Goal: Information Seeking & Learning: Check status

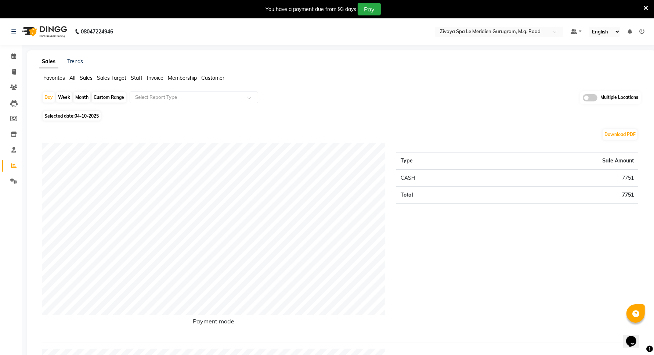
click at [115, 97] on div "Custom Range" at bounding box center [109, 97] width 34 height 10
select select "10"
select select "2025"
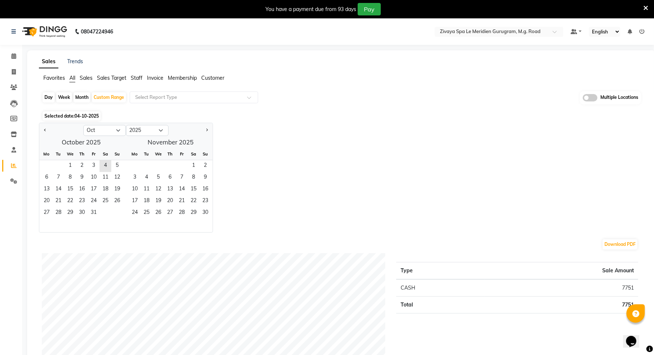
click at [400, 160] on div "Jan Feb Mar Apr May Jun [DATE] Aug Sep Oct Nov [DATE] 2016 2017 2018 2019 2020 …" at bounding box center [341, 178] width 605 height 110
click at [43, 133] on button "Previous month" at bounding box center [45, 131] width 6 height 12
select select "9"
click at [48, 167] on span "1" at bounding box center [47, 166] width 12 height 12
click at [58, 213] on span "30" at bounding box center [59, 213] width 12 height 12
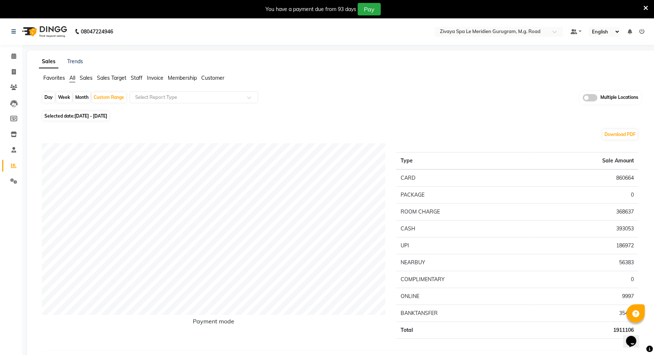
scroll to position [46, 0]
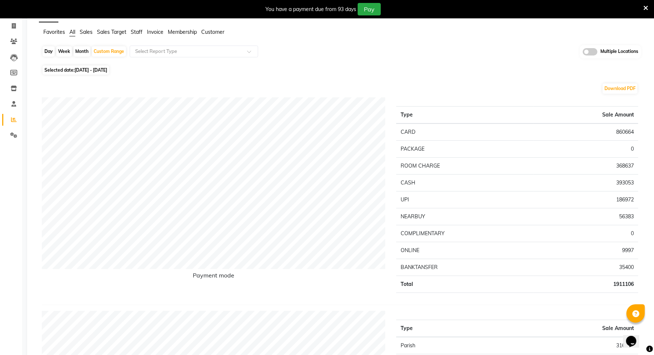
click at [622, 171] on td "368637" at bounding box center [586, 165] width 105 height 17
click at [94, 70] on span "[DATE] - [DATE]" at bounding box center [91, 70] width 33 height 6
select select "9"
select select "2025"
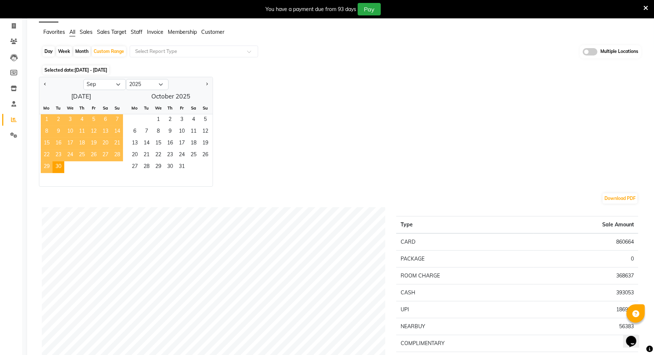
click at [48, 114] on ngb-datepicker-month "Mo Tu We Th Fr Sa Su 1 2 3 4 5 6 7 8 9 10 11 12 13 14 15 16 17 18 19 20 21 22 2…" at bounding box center [81, 144] width 84 height 84
click at [70, 127] on span "10" at bounding box center [70, 132] width 12 height 12
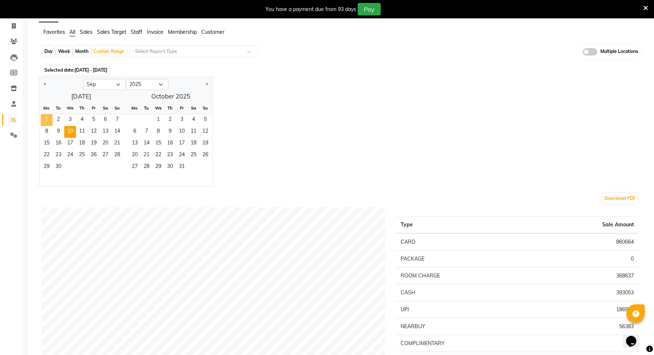
click at [48, 119] on span "1" at bounding box center [47, 120] width 12 height 12
click at [72, 132] on span "10" at bounding box center [70, 132] width 12 height 12
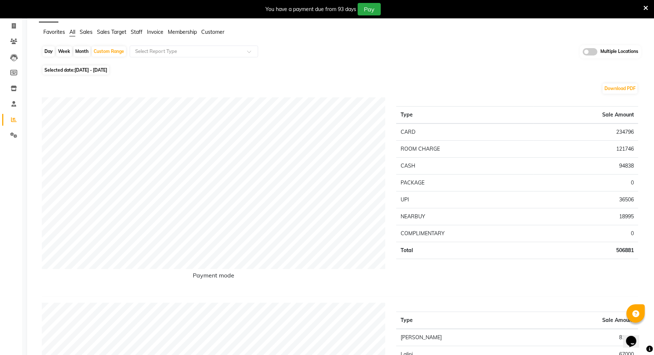
click at [107, 69] on span "01-09-2025 - 10-09-2025" at bounding box center [91, 70] width 33 height 6
select select "9"
select select "2025"
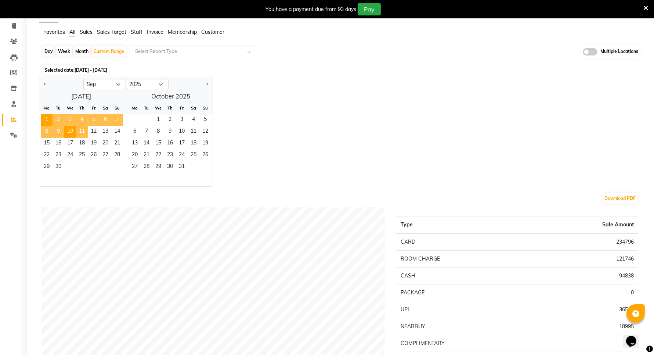
click at [83, 131] on span "11" at bounding box center [82, 132] width 12 height 12
click at [105, 144] on span "20" at bounding box center [106, 144] width 12 height 12
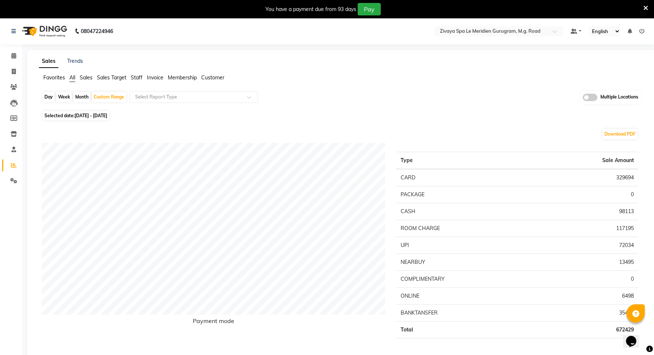
scroll to position [0, 0]
click at [51, 98] on div "Day" at bounding box center [49, 97] width 12 height 10
select select "9"
select select "2025"
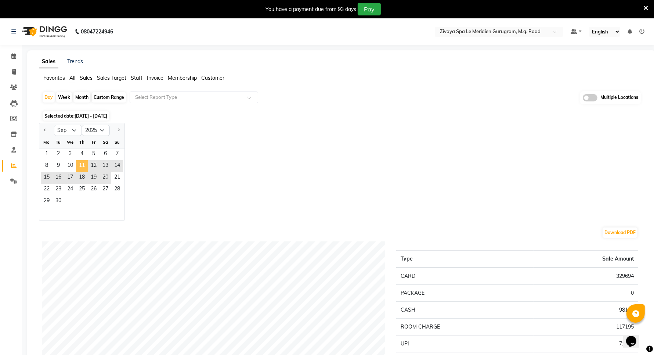
click at [79, 165] on span "11" at bounding box center [82, 166] width 12 height 12
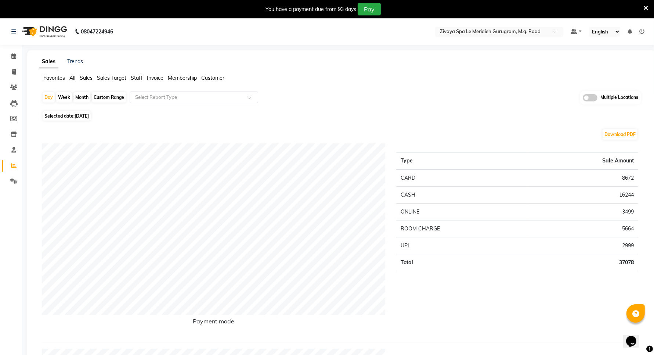
click at [72, 117] on span "Selected date: 11-09-2025" at bounding box center [67, 115] width 48 height 9
select select "9"
select select "2025"
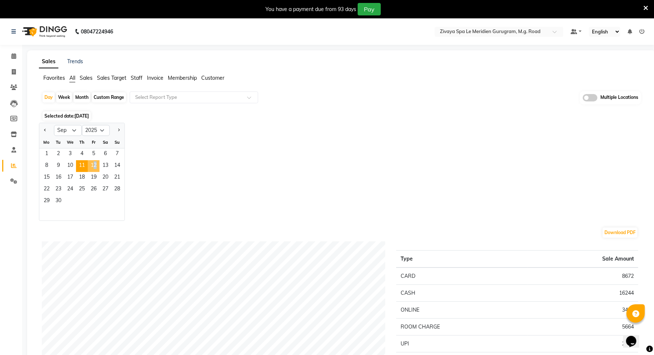
click at [93, 165] on span "12" at bounding box center [94, 166] width 12 height 12
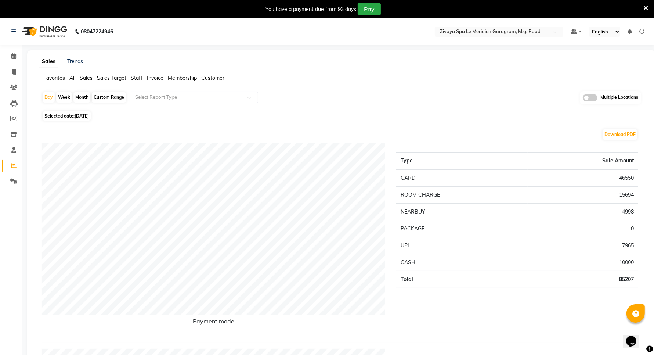
click at [89, 116] on span "12-09-2025" at bounding box center [82, 116] width 14 height 6
select select "9"
select select "2025"
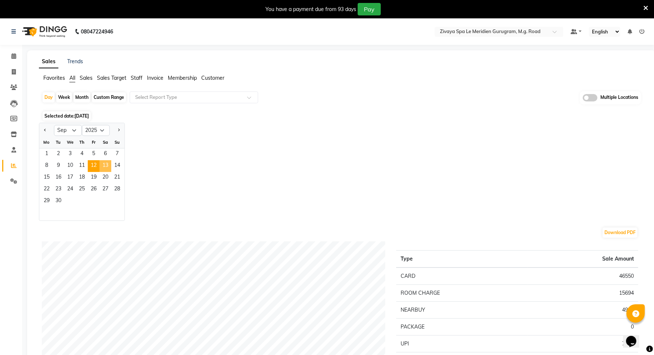
click at [109, 166] on span "13" at bounding box center [106, 166] width 12 height 12
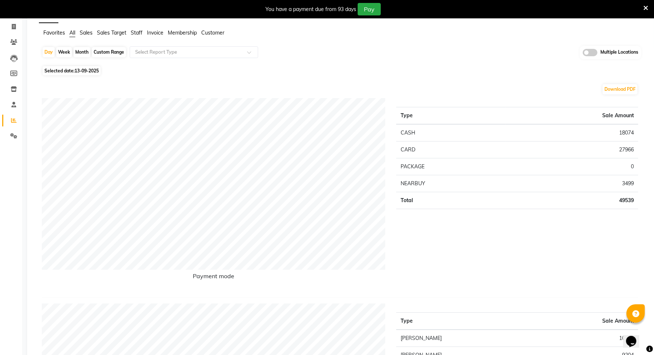
scroll to position [46, 0]
click at [62, 70] on span "Selected date: 13-09-2025" at bounding box center [72, 69] width 58 height 9
select select "9"
select select "2025"
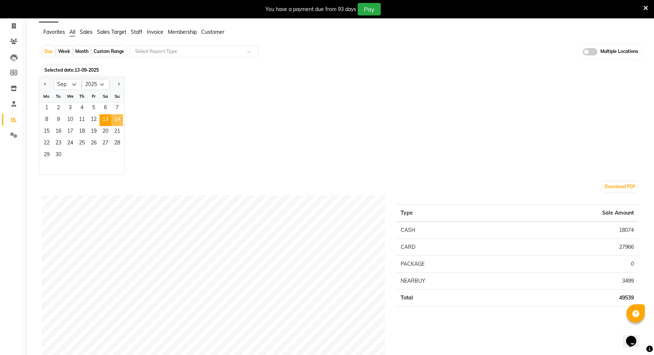
click at [118, 118] on span "14" at bounding box center [117, 120] width 12 height 12
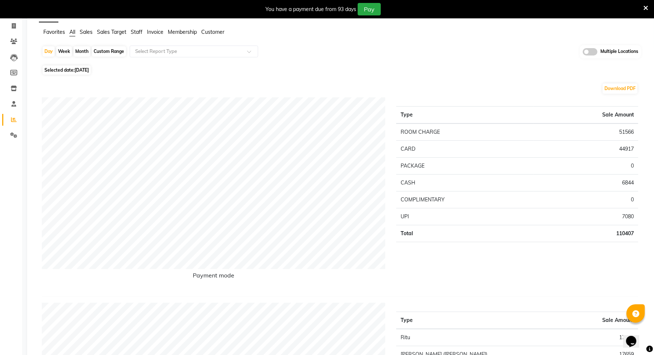
click at [85, 68] on span "14-09-2025" at bounding box center [82, 70] width 14 height 6
select select "9"
select select "2025"
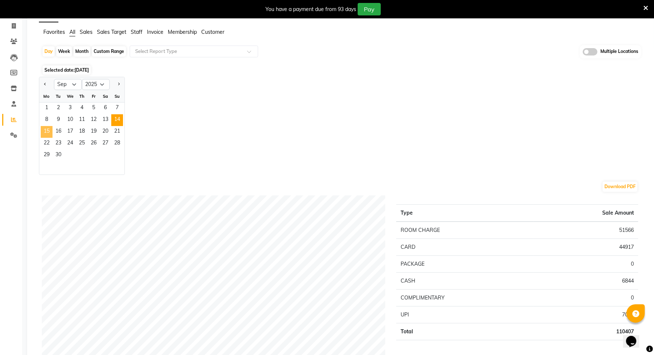
click at [48, 129] on span "15" at bounding box center [47, 132] width 12 height 12
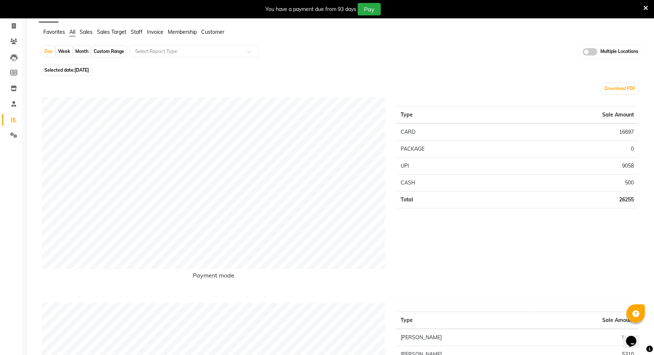
click at [91, 74] on span "Selected date: 15-09-2025" at bounding box center [67, 69] width 48 height 9
select select "9"
select select "2025"
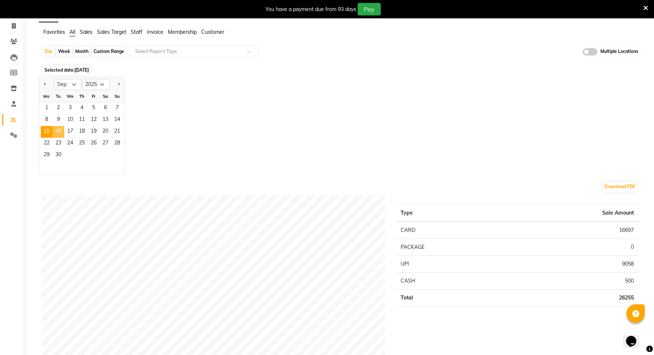
click at [61, 131] on span "16" at bounding box center [59, 132] width 12 height 12
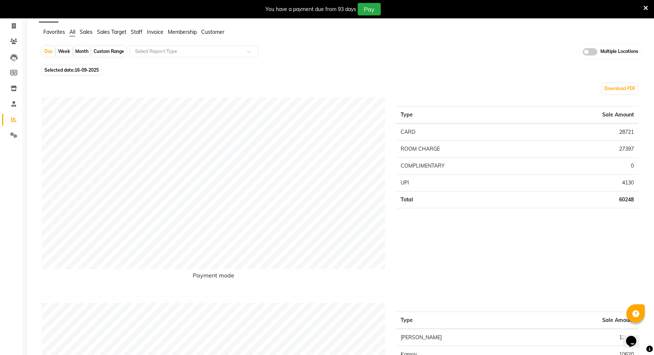
click at [90, 70] on span "16-09-2025" at bounding box center [87, 70] width 24 height 6
select select "9"
select select "2025"
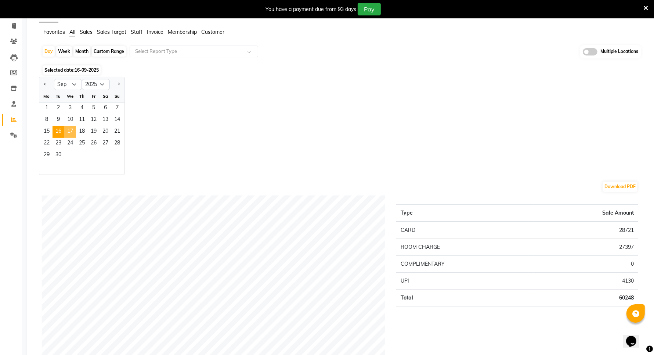
click at [72, 131] on span "17" at bounding box center [70, 132] width 12 height 12
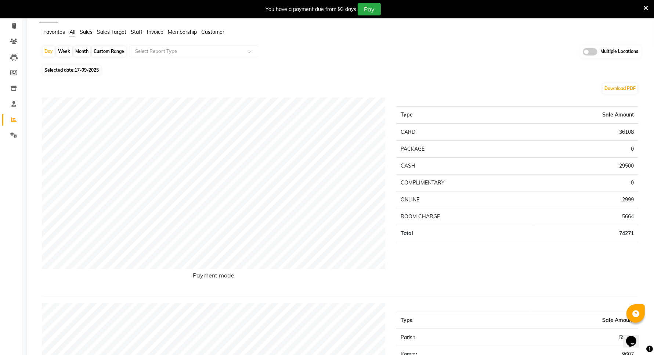
click at [74, 67] on span "Selected date: 17-09-2025" at bounding box center [72, 69] width 58 height 9
select select "9"
select select "2025"
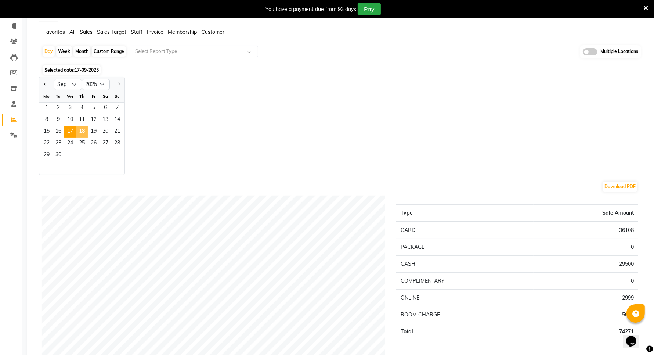
click at [85, 133] on span "18" at bounding box center [82, 132] width 12 height 12
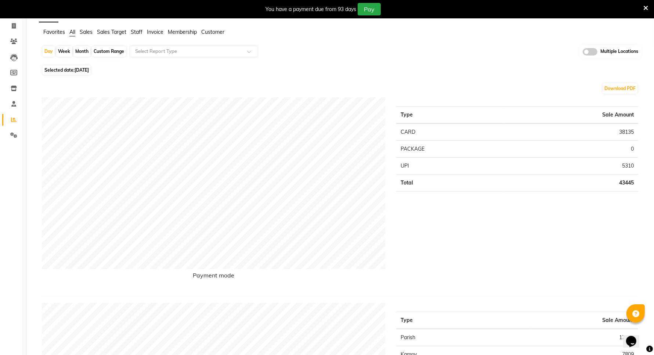
click at [74, 71] on span "Selected date: 18-09-2025" at bounding box center [67, 69] width 48 height 9
select select "9"
select select "2025"
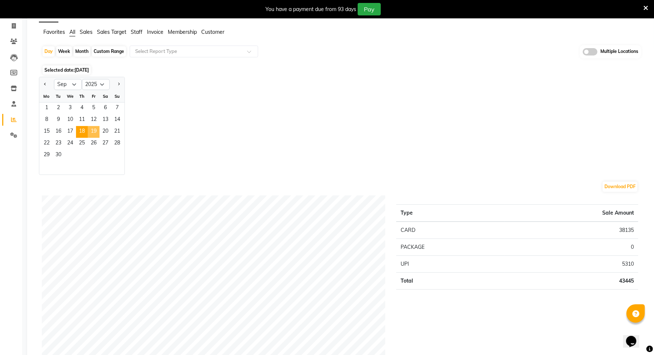
click at [92, 129] on span "19" at bounding box center [94, 132] width 12 height 12
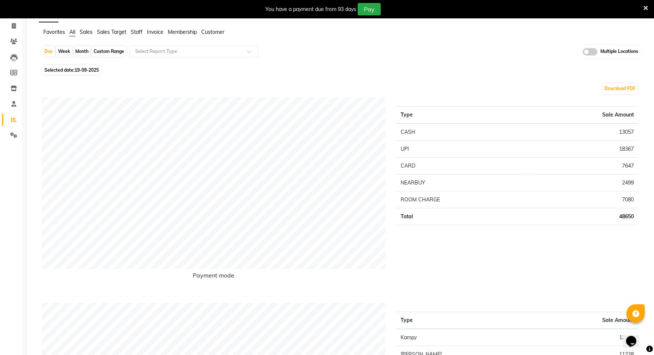
click at [79, 72] on span "19-09-2025" at bounding box center [87, 70] width 24 height 6
select select "9"
select select "2025"
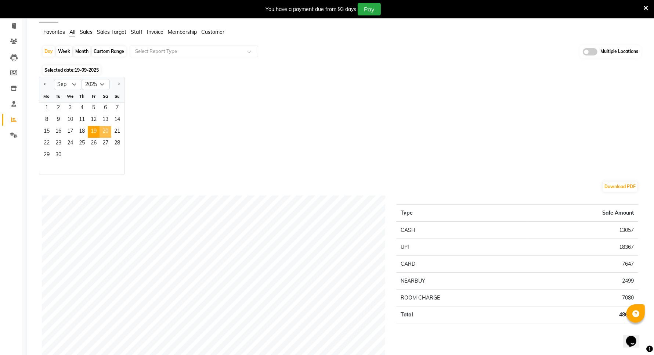
click at [107, 130] on span "20" at bounding box center [106, 132] width 12 height 12
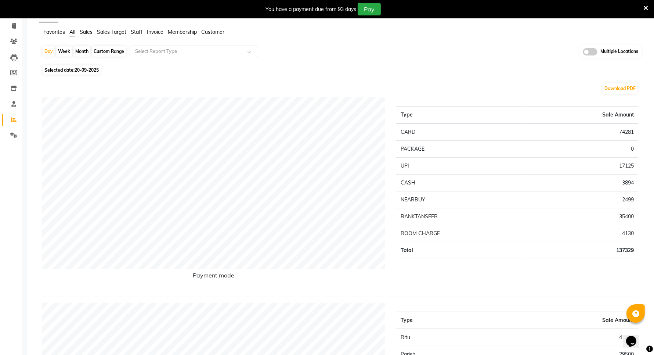
click at [61, 72] on span "Selected date: 20-09-2025" at bounding box center [72, 69] width 58 height 9
select select "9"
select select "2025"
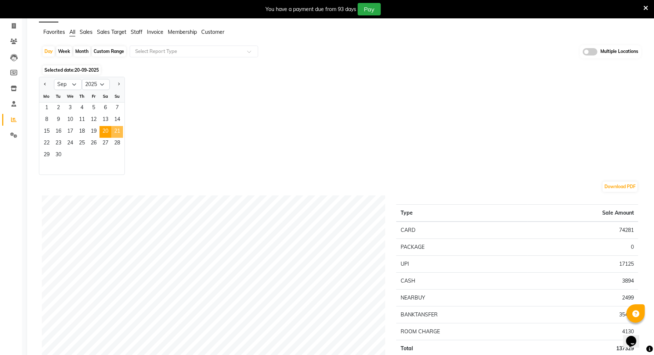
click at [115, 133] on span "21" at bounding box center [117, 132] width 12 height 12
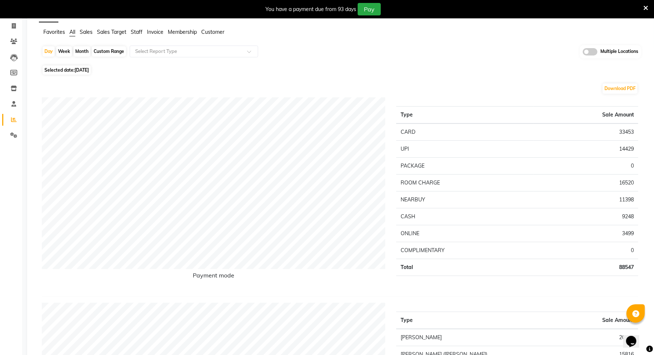
click at [64, 72] on span "Selected date: 21-09-2025" at bounding box center [67, 69] width 48 height 9
select select "9"
select select "2025"
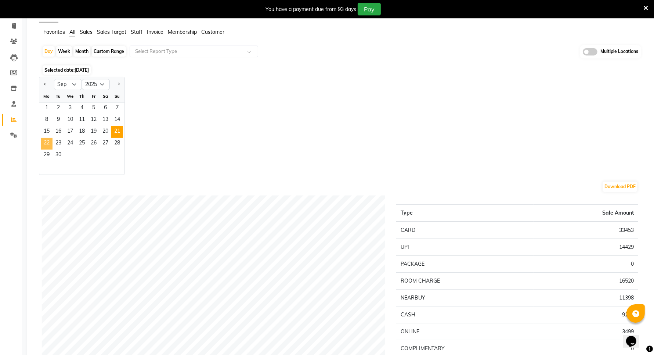
click at [46, 145] on span "22" at bounding box center [47, 144] width 12 height 12
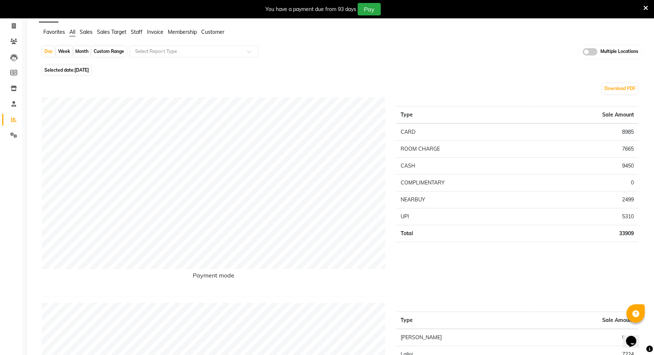
click at [76, 70] on span "22-09-2025" at bounding box center [82, 70] width 14 height 6
select select "9"
select select "2025"
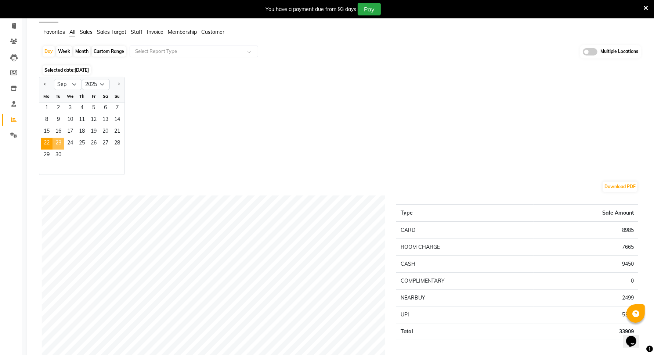
click at [60, 141] on span "23" at bounding box center [59, 144] width 12 height 12
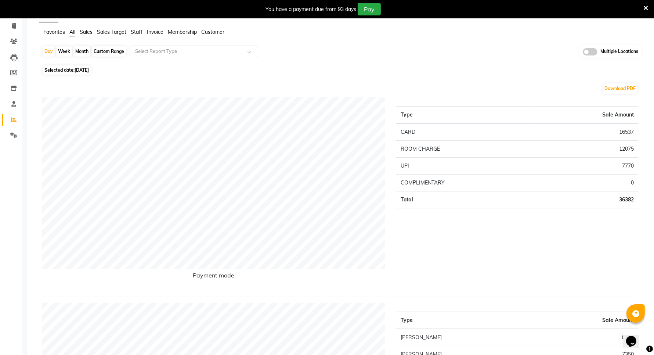
click at [75, 71] on span "Selected date: 23-09-2025" at bounding box center [67, 69] width 48 height 9
select select "9"
select select "2025"
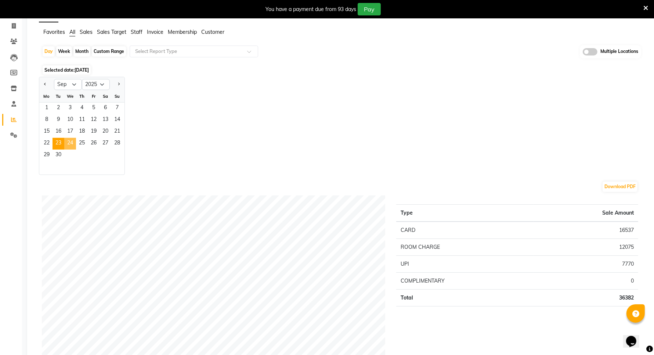
click at [72, 144] on span "24" at bounding box center [70, 144] width 12 height 12
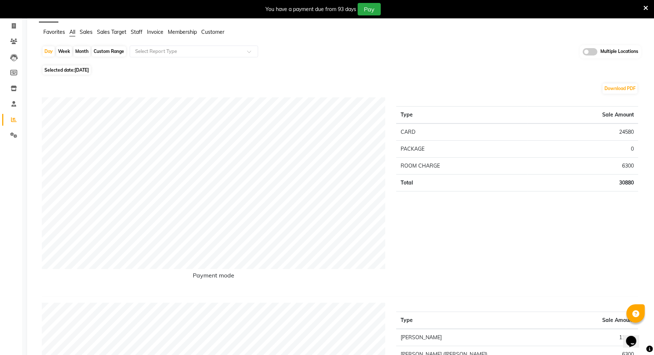
click at [85, 70] on span "24-09-2025" at bounding box center [82, 70] width 14 height 6
select select "9"
select select "2025"
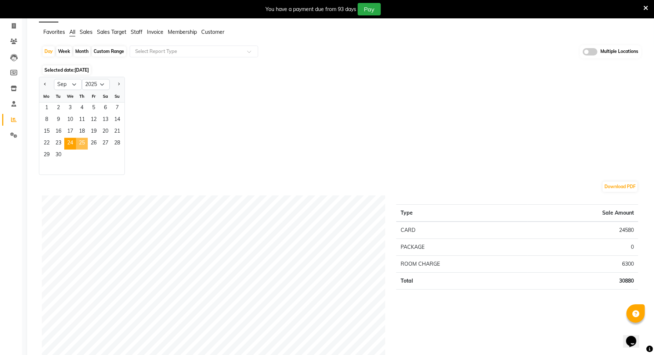
click at [81, 144] on span "25" at bounding box center [82, 144] width 12 height 12
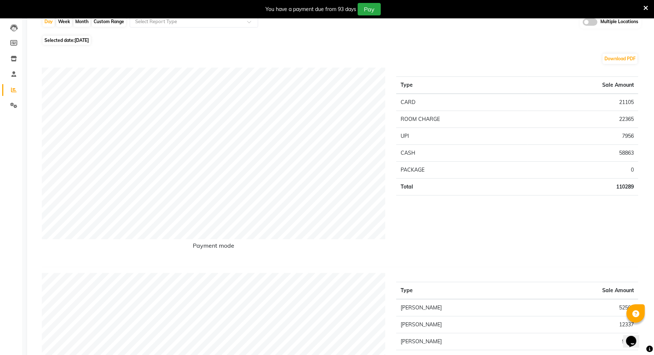
scroll to position [92, 0]
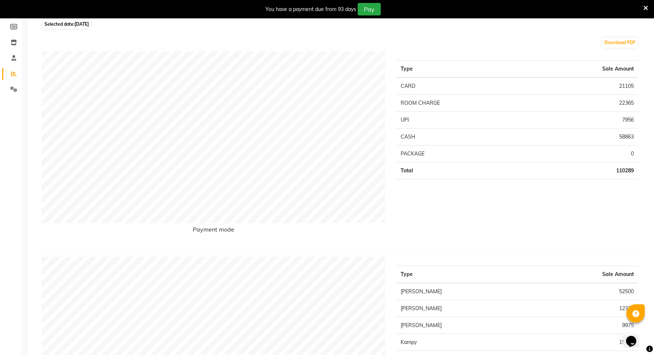
click at [615, 123] on td "7956" at bounding box center [583, 119] width 111 height 17
click at [85, 25] on span "25-09-2025" at bounding box center [82, 24] width 14 height 6
select select "9"
select select "2025"
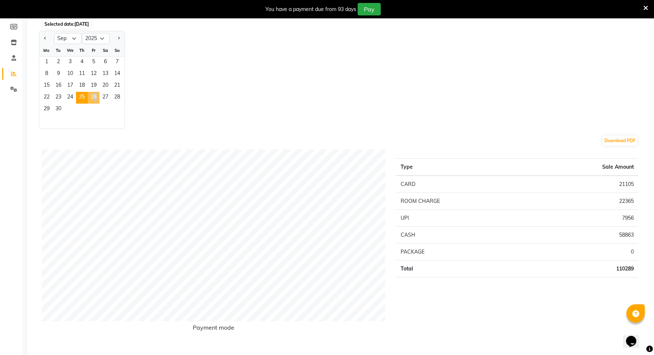
click at [93, 97] on span "26" at bounding box center [94, 98] width 12 height 12
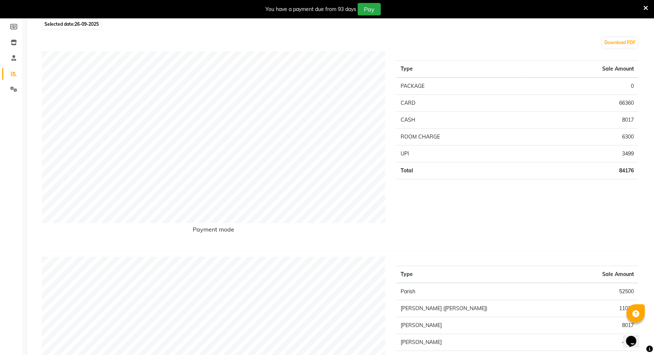
click at [87, 26] on span "26-09-2025" at bounding box center [87, 24] width 24 height 6
select select "9"
select select "2025"
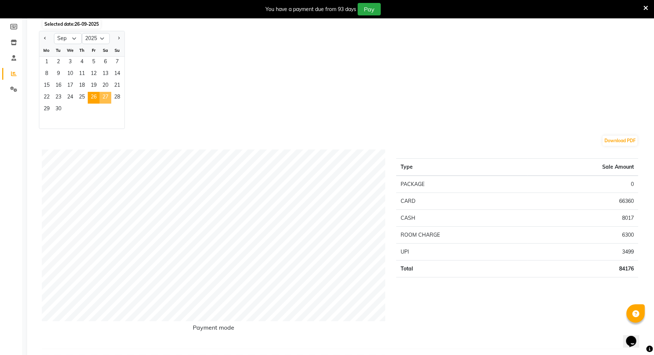
click at [107, 96] on span "27" at bounding box center [106, 98] width 12 height 12
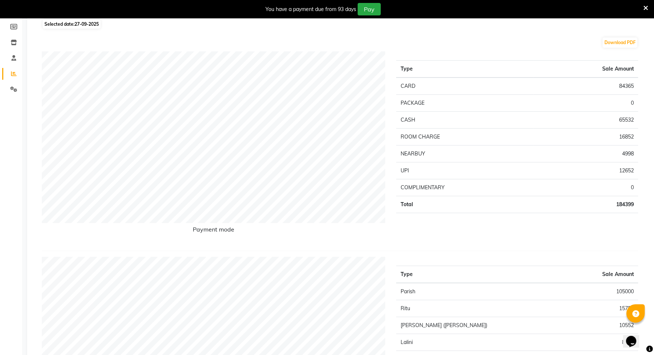
scroll to position [0, 0]
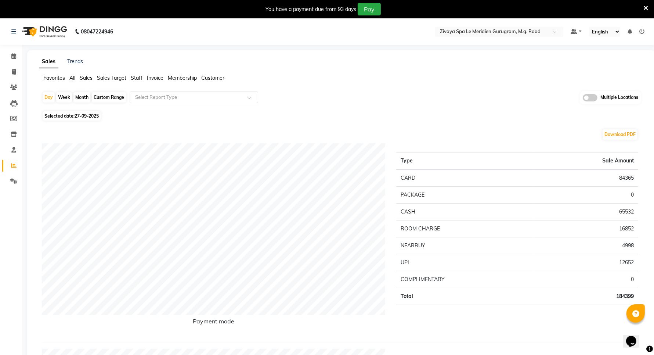
click at [85, 118] on span "27-09-2025" at bounding box center [87, 116] width 24 height 6
select select "9"
select select "2025"
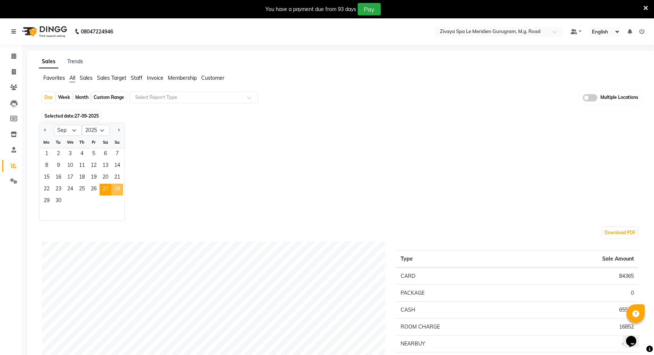
click at [116, 187] on span "28" at bounding box center [117, 190] width 12 height 12
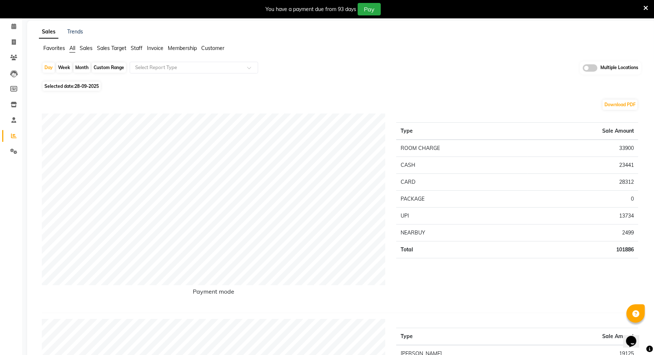
scroll to position [46, 0]
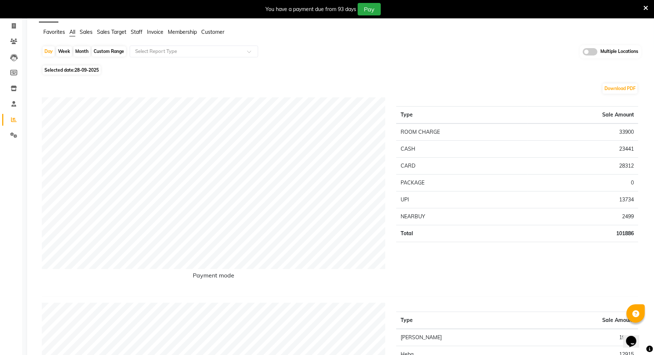
click at [73, 68] on span "Selected date: 28-09-2025" at bounding box center [72, 69] width 58 height 9
select select "9"
select select "2025"
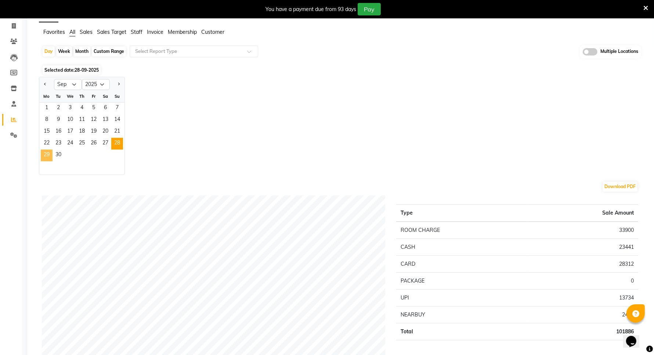
click at [45, 156] on span "29" at bounding box center [47, 155] width 12 height 12
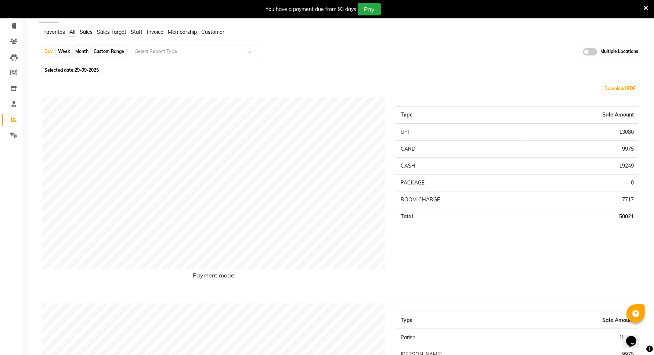
click at [86, 71] on span "29-09-2025" at bounding box center [87, 70] width 24 height 6
select select "9"
select select "2025"
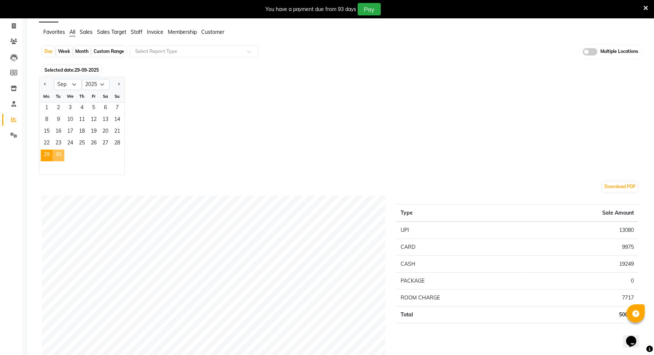
click at [64, 154] on span "30" at bounding box center [59, 155] width 12 height 12
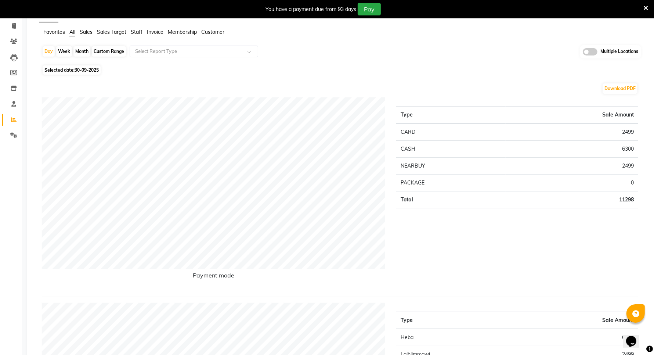
click at [99, 54] on div "Custom Range" at bounding box center [109, 51] width 34 height 10
select select "9"
select select "2025"
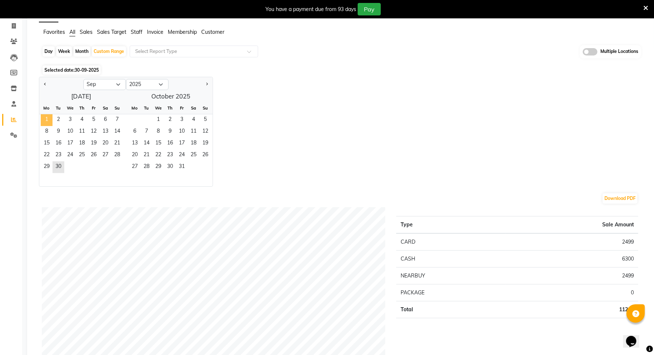
click at [45, 121] on span "1" at bounding box center [47, 120] width 12 height 12
click at [60, 169] on span "30" at bounding box center [59, 167] width 12 height 12
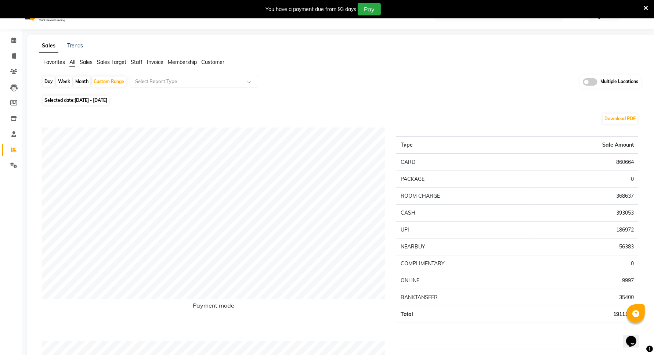
scroll to position [0, 0]
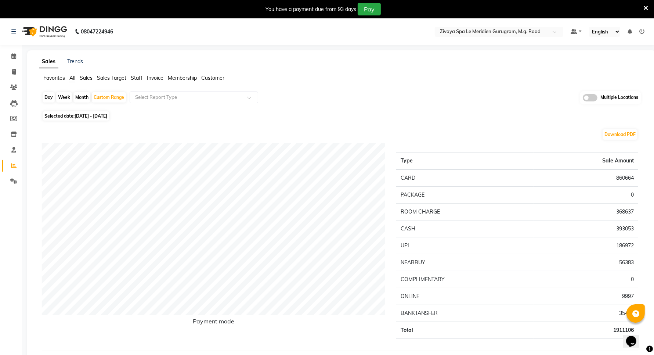
click at [90, 76] on span "Sales" at bounding box center [86, 78] width 13 height 7
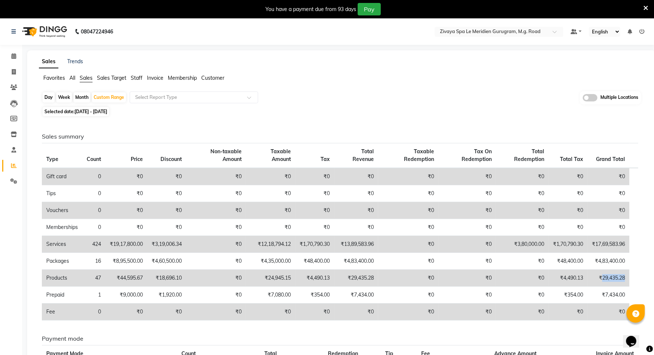
drag, startPoint x: 602, startPoint y: 278, endPoint x: 634, endPoint y: 277, distance: 32.7
click at [634, 277] on table "Type Count Price Discount Non-taxable Amount Taxable Amount Tax Total Revenue T…" at bounding box center [340, 231] width 597 height 177
drag, startPoint x: 561, startPoint y: 278, endPoint x: 590, endPoint y: 278, distance: 29.0
click at [590, 278] on tr "Products 47 ₹44,595.67 ₹18,696.10 ₹0 ₹24,945.15 ₹4,490.13 ₹29,435.28 ₹0 ₹0 ₹0 ₹…" at bounding box center [340, 278] width 597 height 17
click at [46, 98] on div "Day" at bounding box center [49, 97] width 12 height 10
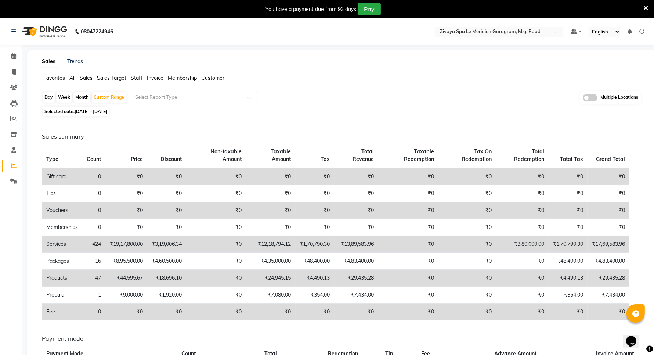
select select "9"
select select "2025"
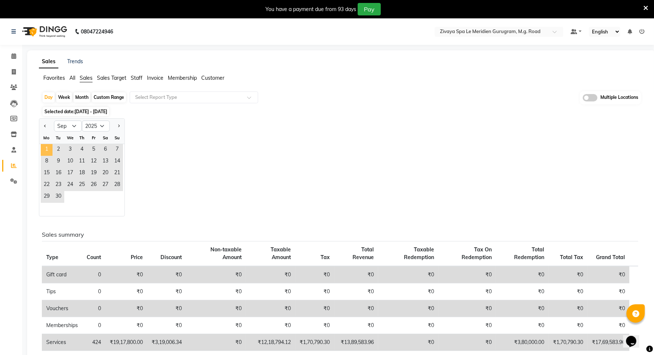
click at [46, 152] on span "1" at bounding box center [47, 150] width 12 height 12
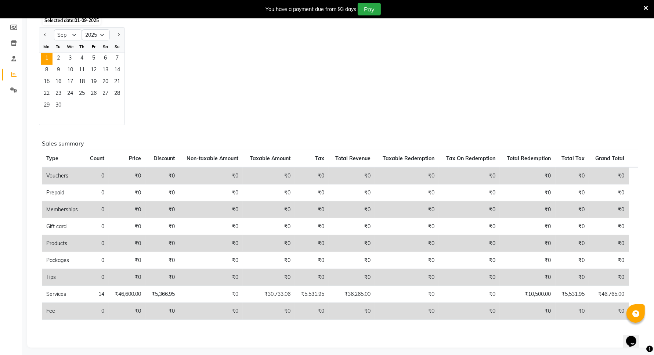
scroll to position [96, 0]
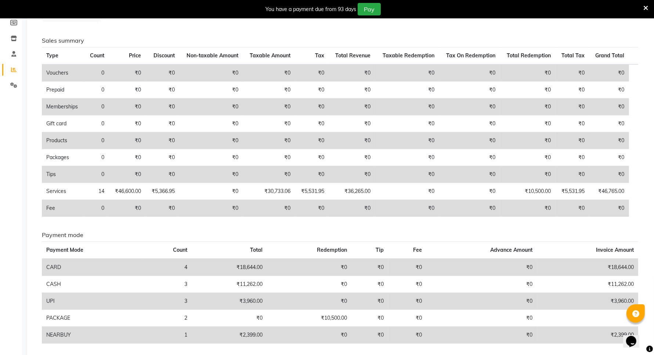
click at [54, 51] on th "Type" at bounding box center [63, 55] width 43 height 17
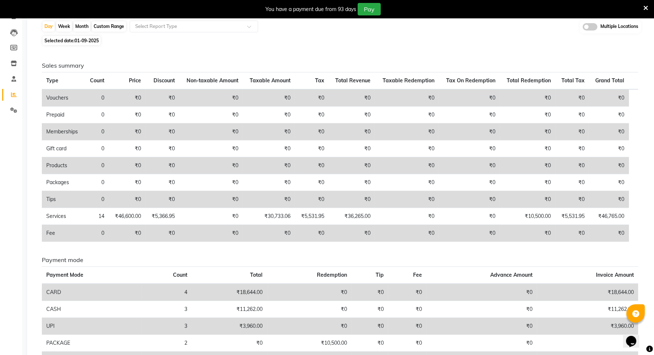
scroll to position [4, 0]
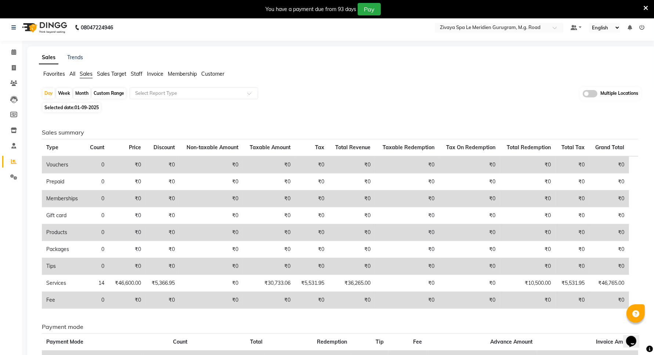
click at [64, 105] on span "Selected date: 01-09-2025" at bounding box center [72, 107] width 58 height 9
select select "9"
select select "2025"
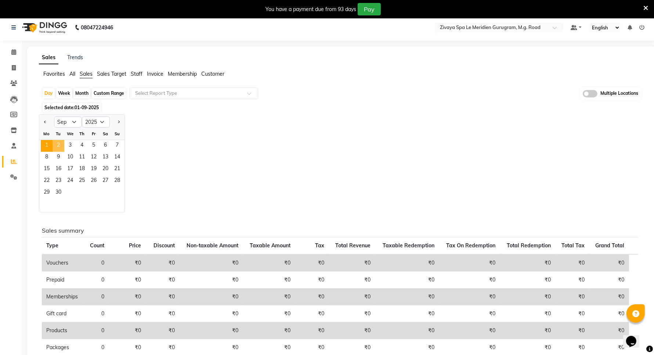
click at [58, 143] on span "2" at bounding box center [59, 146] width 12 height 12
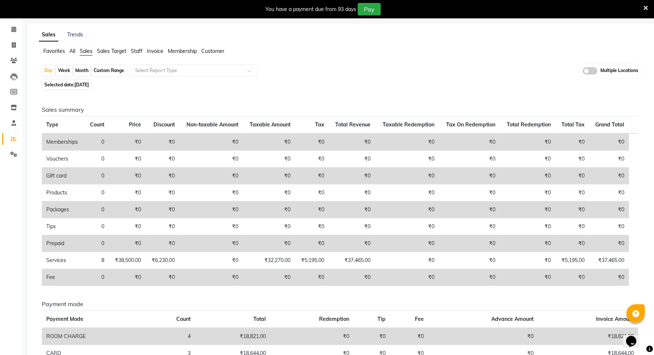
scroll to position [50, 0]
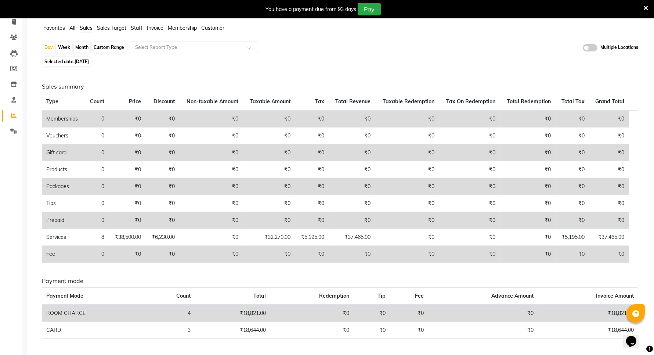
click at [80, 63] on span "02-09-2025" at bounding box center [82, 62] width 14 height 6
select select "9"
select select "2025"
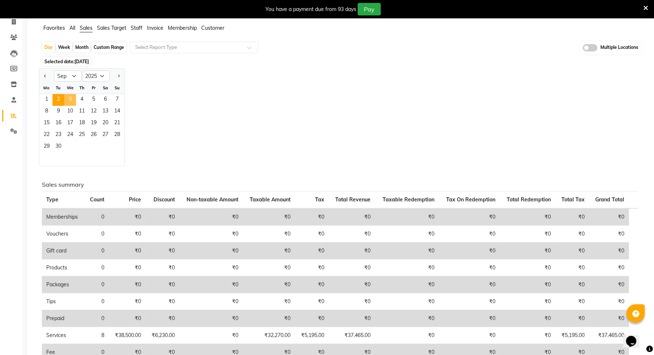
click at [72, 98] on span "3" at bounding box center [70, 100] width 12 height 12
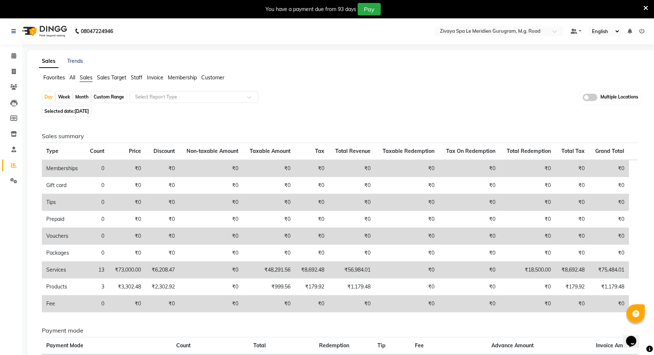
scroll to position [0, 0]
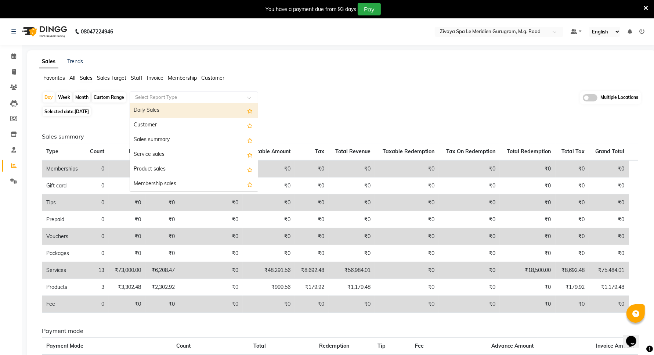
click at [141, 96] on input "text" at bounding box center [187, 97] width 106 height 7
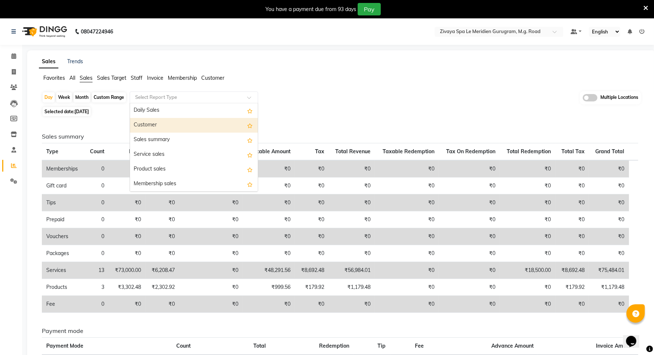
click at [153, 123] on div "Customer" at bounding box center [194, 125] width 128 height 15
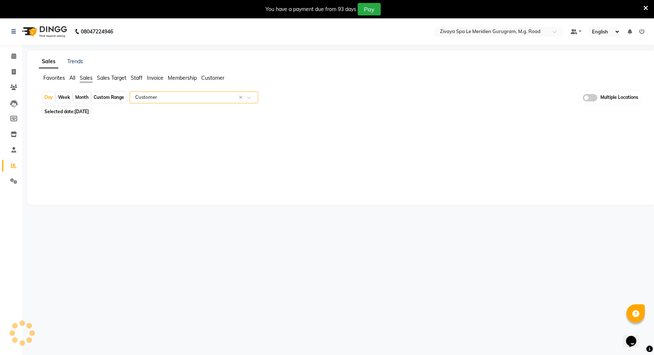
select select "filtered_report"
select select "pdf"
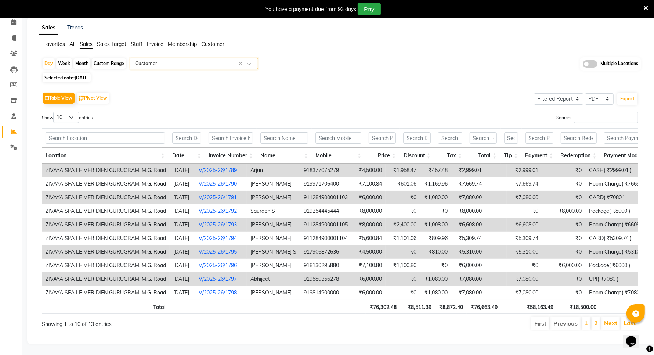
scroll to position [48, 0]
click at [71, 112] on select "10 25 50 100" at bounding box center [66, 117] width 26 height 11
select select "100"
click at [54, 112] on select "10 25 50 100" at bounding box center [66, 117] width 26 height 11
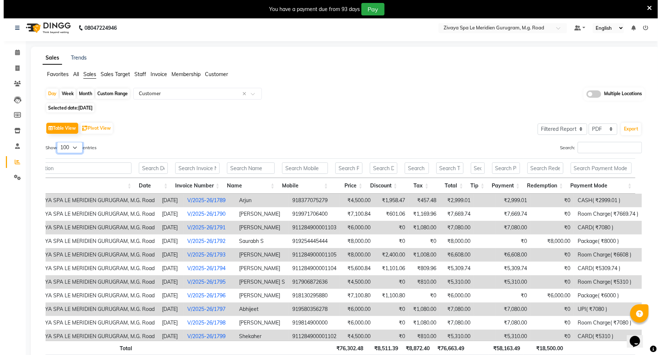
scroll to position [0, 0]
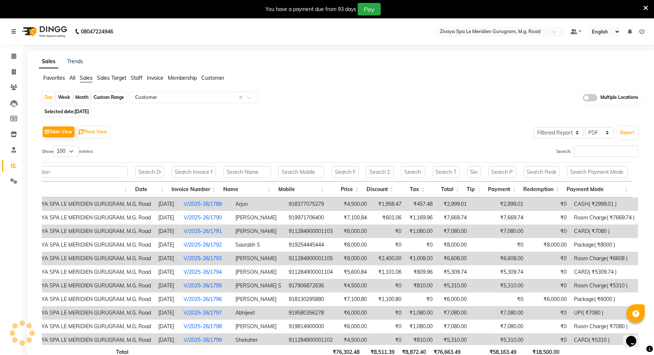
click at [597, 208] on td "CASH( ₹2999.01 )" at bounding box center [604, 204] width 68 height 14
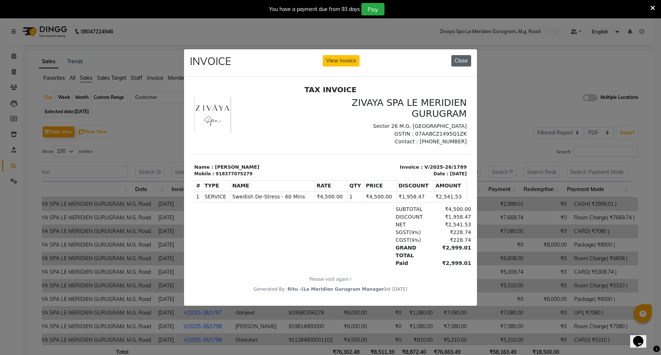
click at [457, 61] on button "Close" at bounding box center [461, 60] width 20 height 11
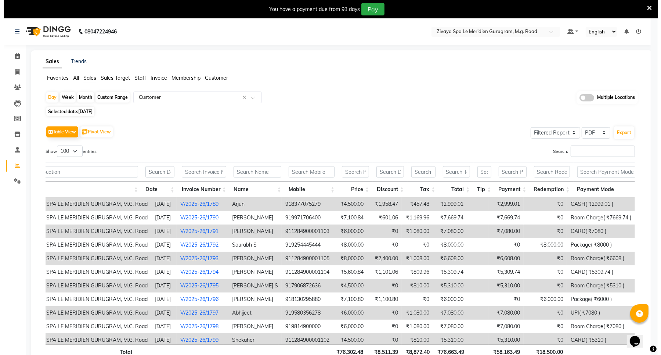
scroll to position [0, 30]
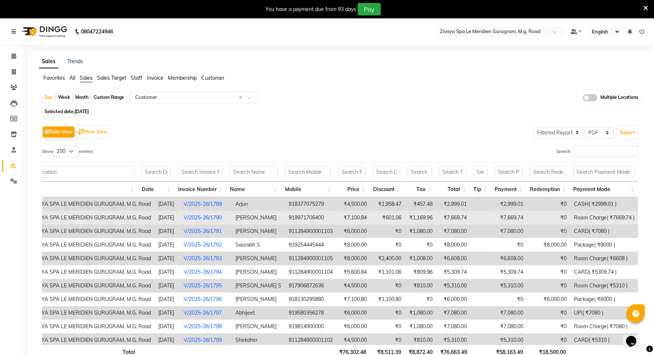
click at [583, 220] on td "Room Charge( ₹7669.74 )" at bounding box center [604, 218] width 68 height 14
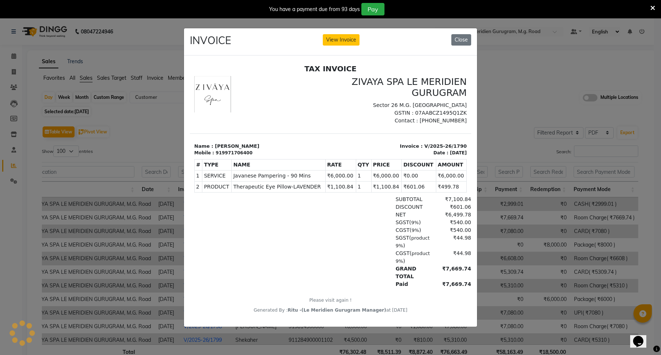
scroll to position [0, 0]
click at [461, 37] on button "Close" at bounding box center [461, 39] width 20 height 11
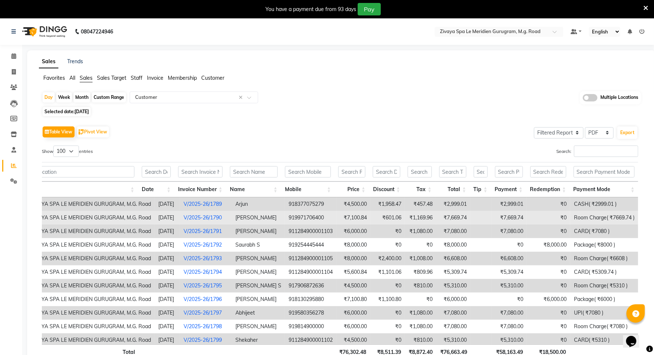
click at [539, 218] on td "₹0" at bounding box center [548, 218] width 43 height 14
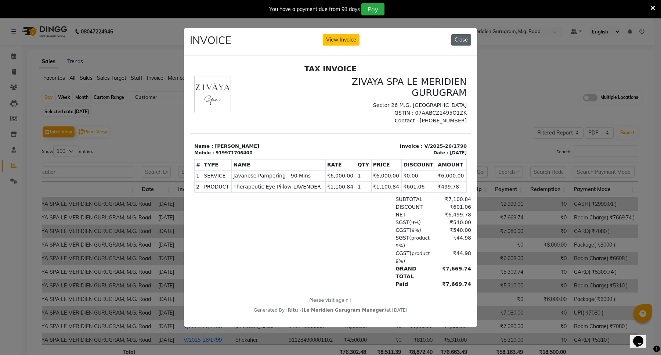
click at [460, 34] on button "Close" at bounding box center [461, 39] width 20 height 11
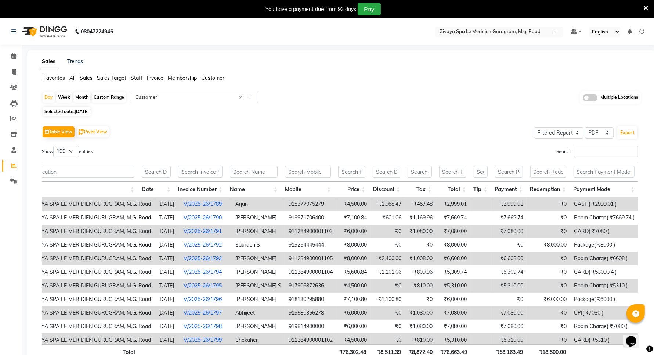
click at [492, 236] on td "₹7,080.00" at bounding box center [509, 231] width 35 height 14
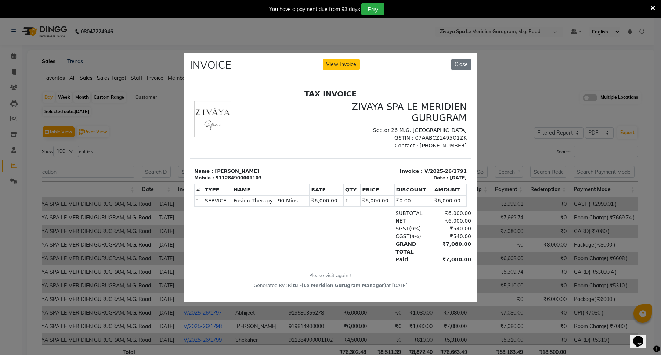
click at [460, 54] on div "INVOICE View Invoice Close" at bounding box center [330, 67] width 293 height 28
click at [459, 59] on button "Close" at bounding box center [461, 64] width 20 height 11
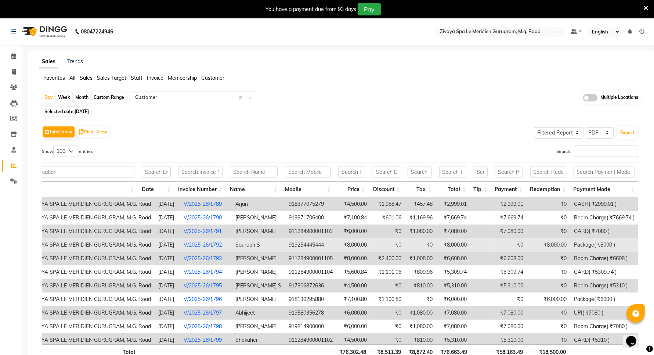
click at [480, 244] on td at bounding box center [481, 245] width 21 height 14
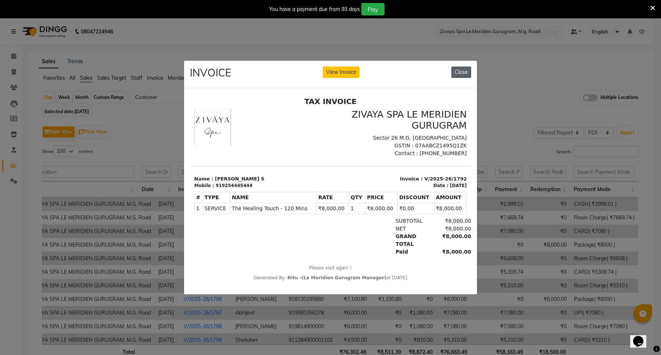
click at [458, 72] on button "Close" at bounding box center [461, 71] width 20 height 11
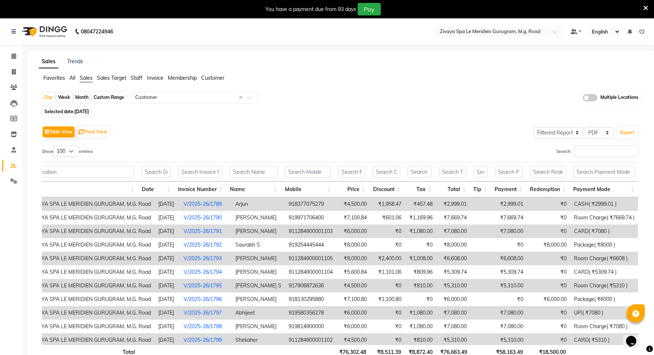
click at [483, 264] on td at bounding box center [481, 259] width 21 height 14
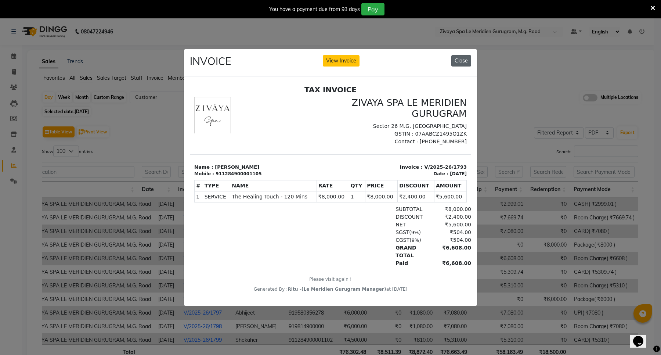
click at [462, 55] on button "Close" at bounding box center [461, 60] width 20 height 11
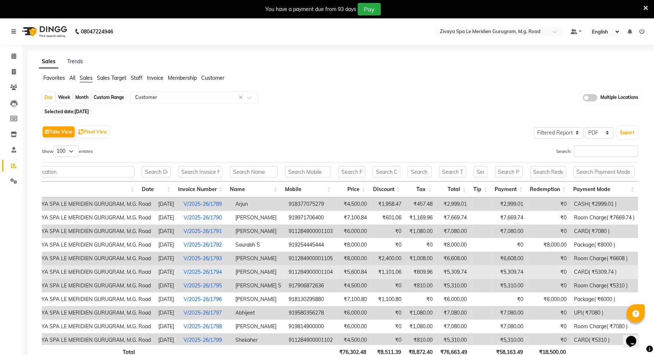
click at [487, 273] on td at bounding box center [481, 272] width 21 height 14
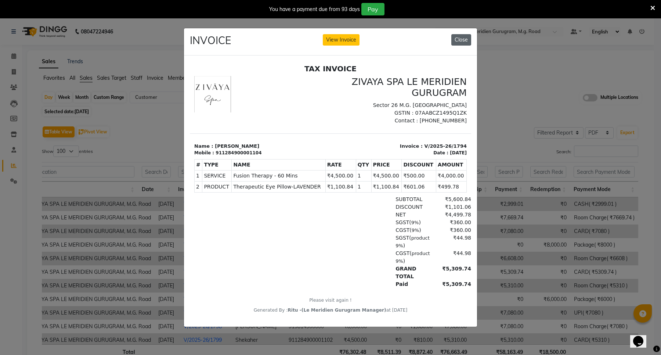
click at [463, 35] on button "Close" at bounding box center [461, 39] width 20 height 11
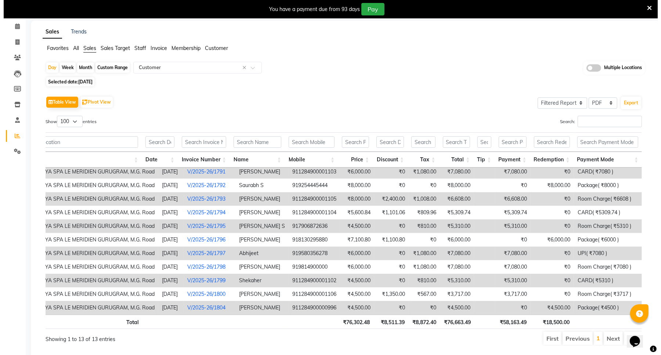
scroll to position [46, 0]
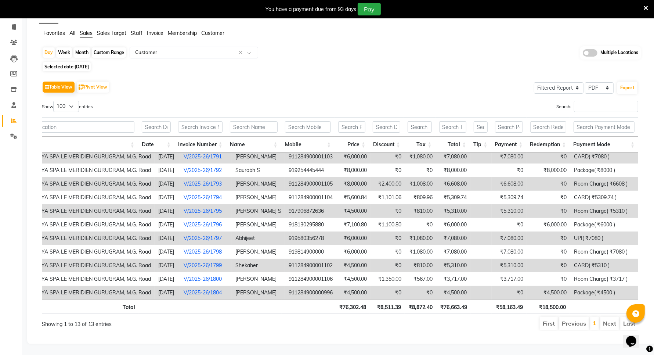
click at [531, 205] on td "₹0" at bounding box center [548, 211] width 43 height 14
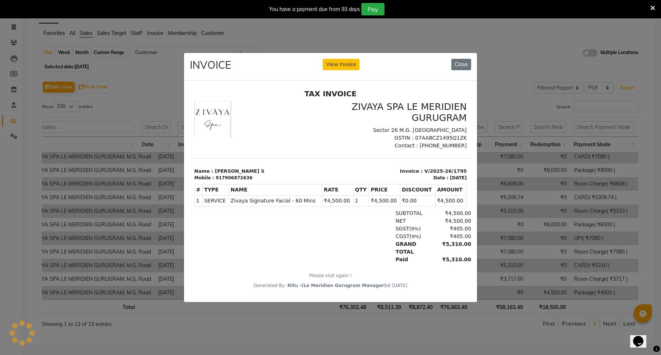
scroll to position [0, 0]
click at [461, 61] on button "Close" at bounding box center [461, 64] width 20 height 11
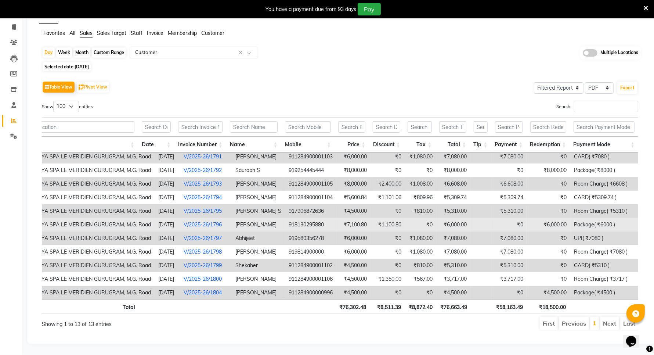
click at [475, 218] on td at bounding box center [481, 225] width 21 height 14
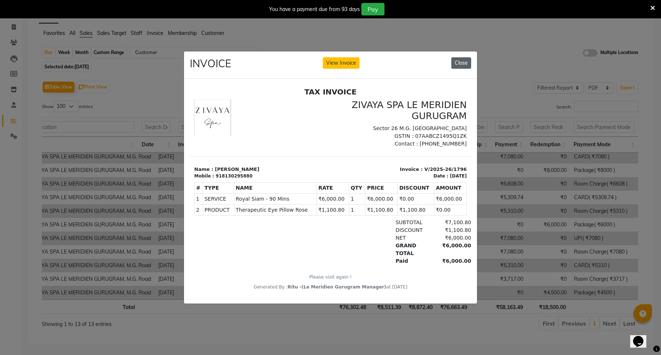
click at [459, 62] on button "Close" at bounding box center [461, 62] width 20 height 11
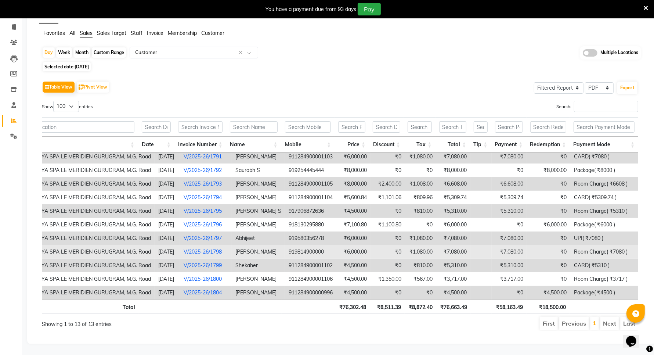
click at [486, 248] on td at bounding box center [481, 252] width 21 height 14
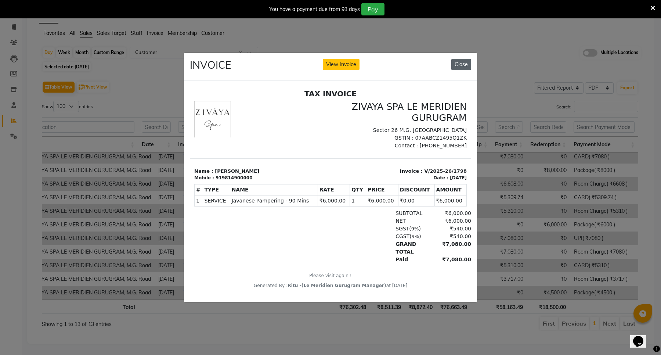
click at [459, 62] on button "Close" at bounding box center [461, 64] width 20 height 11
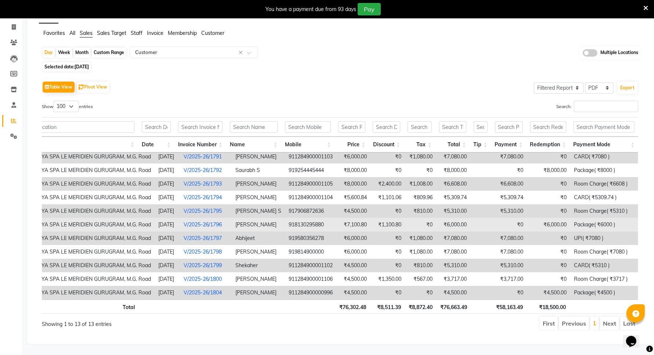
click at [500, 220] on td "₹0" at bounding box center [509, 225] width 35 height 14
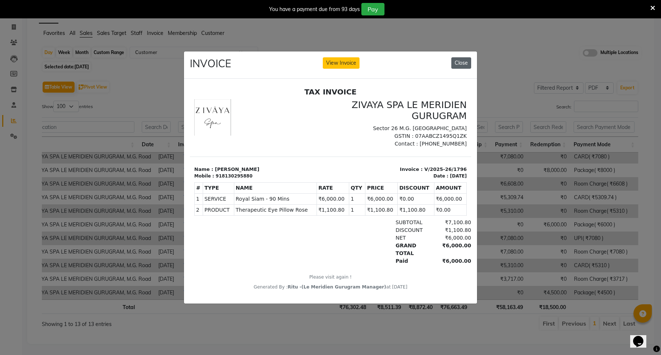
click at [457, 60] on button "Close" at bounding box center [461, 62] width 20 height 11
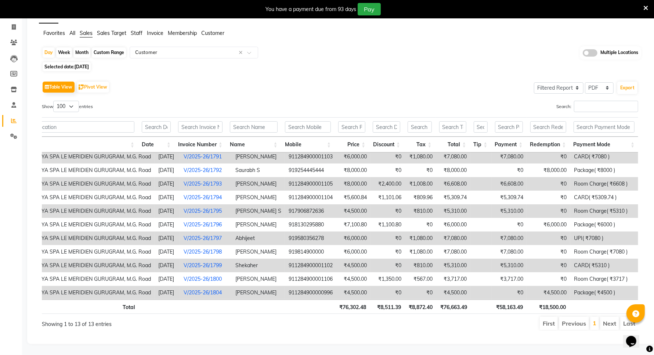
click at [485, 204] on td at bounding box center [481, 211] width 21 height 14
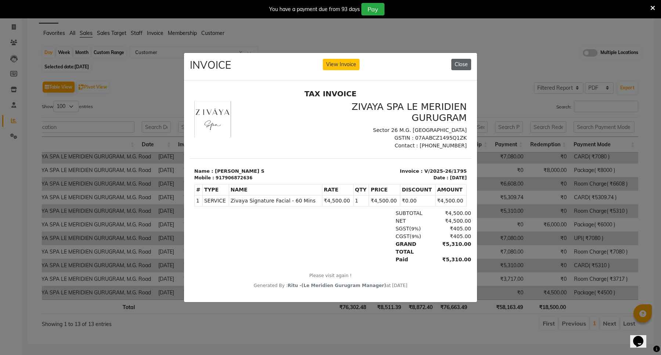
click at [464, 62] on button "Close" at bounding box center [461, 64] width 20 height 11
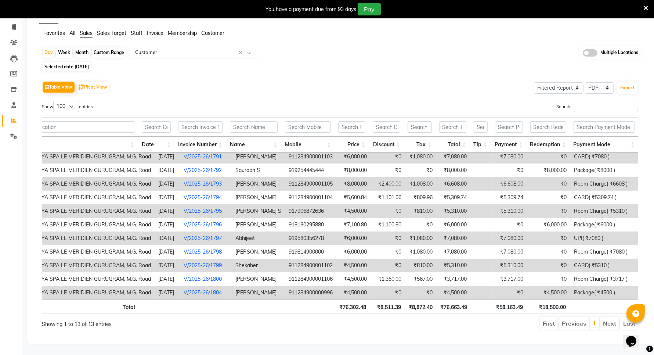
click at [486, 234] on td at bounding box center [481, 238] width 21 height 14
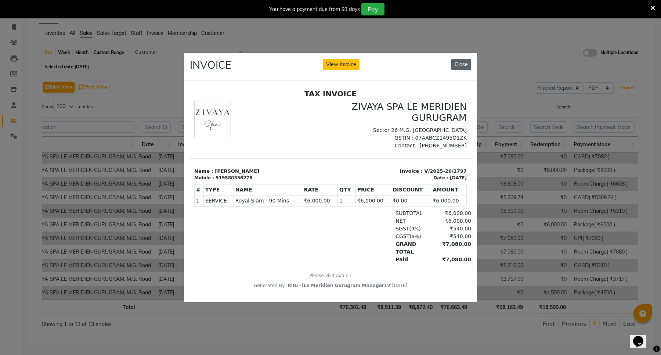
click at [457, 63] on button "Close" at bounding box center [461, 64] width 20 height 11
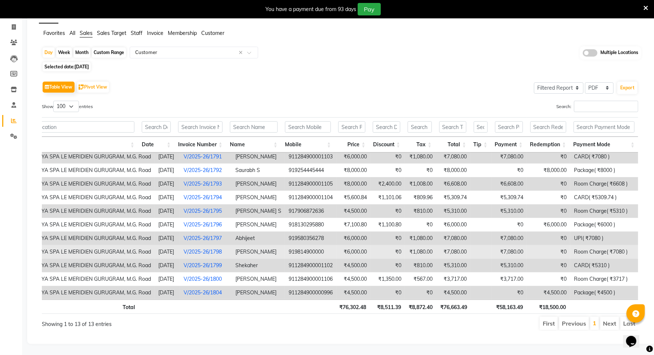
click at [493, 247] on td "₹7,080.00" at bounding box center [509, 252] width 35 height 14
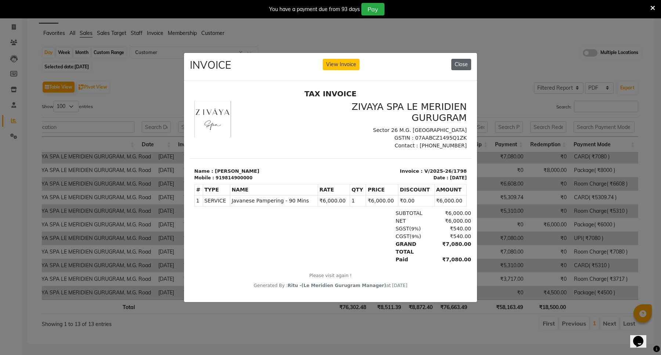
click at [461, 62] on button "Close" at bounding box center [461, 64] width 20 height 11
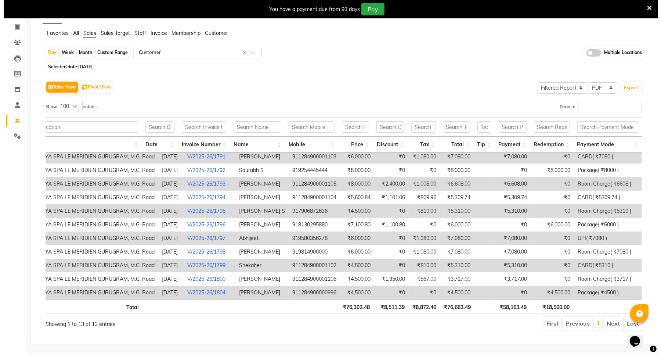
scroll to position [53, 0]
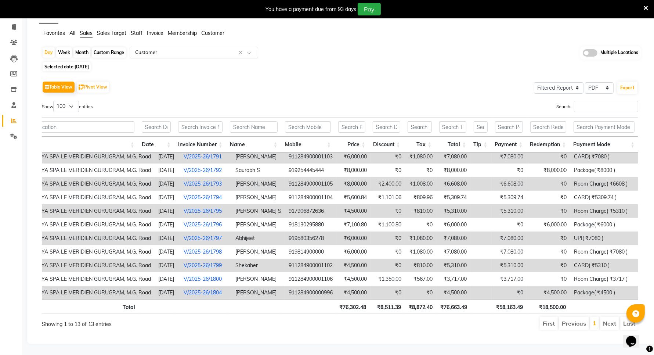
click at [478, 259] on td at bounding box center [481, 266] width 21 height 14
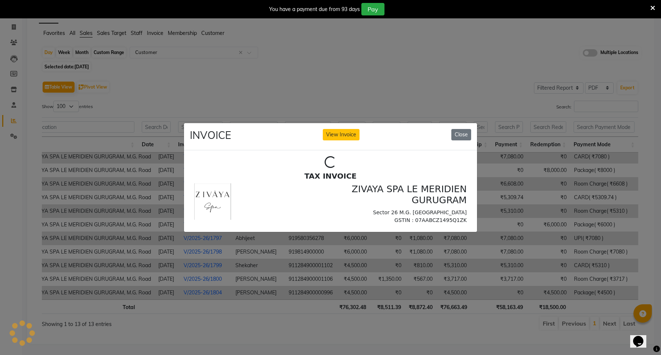
scroll to position [0, 0]
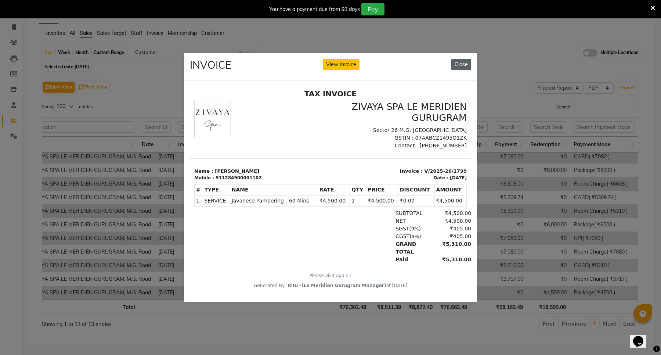
click at [458, 63] on button "Close" at bounding box center [461, 64] width 20 height 11
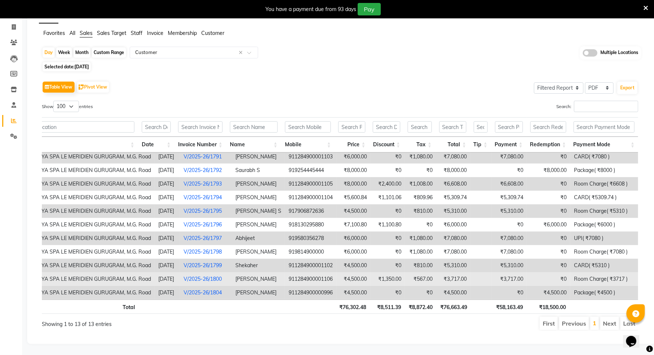
click at [491, 272] on td at bounding box center [481, 279] width 21 height 14
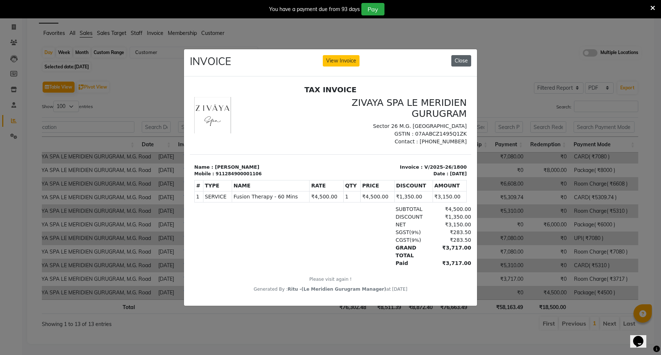
click at [460, 55] on button "Close" at bounding box center [461, 60] width 20 height 11
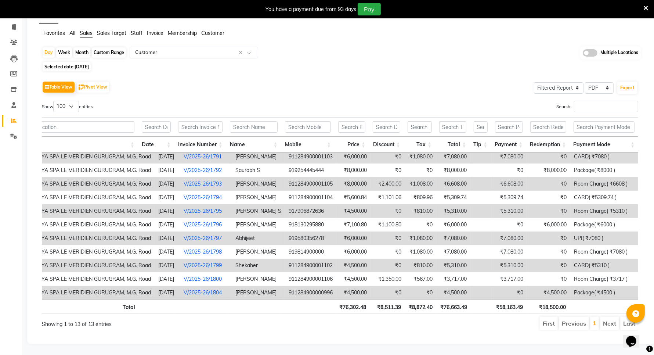
click at [492, 286] on td "₹0" at bounding box center [509, 293] width 35 height 14
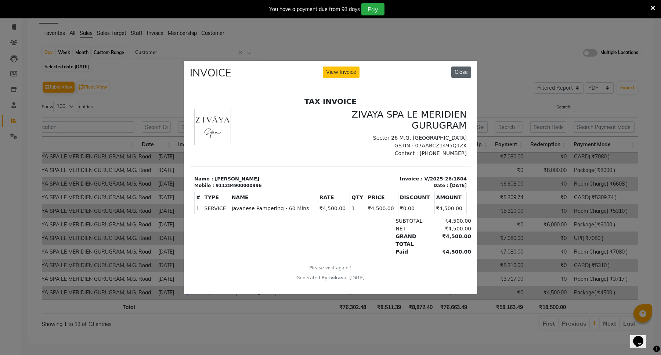
click at [462, 69] on button "Close" at bounding box center [461, 71] width 20 height 11
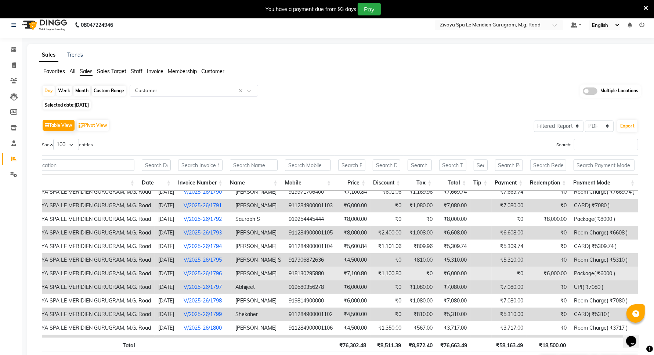
scroll to position [37, 30]
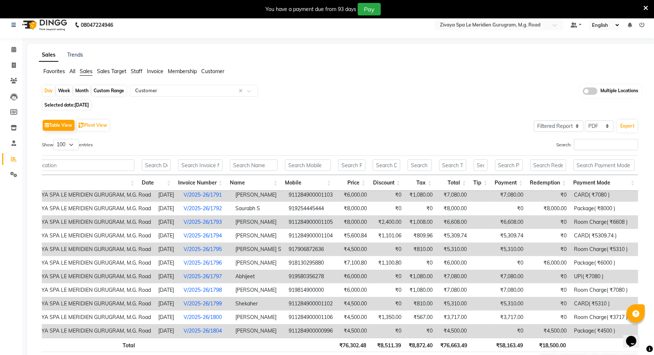
click at [70, 71] on span "All" at bounding box center [72, 71] width 6 height 7
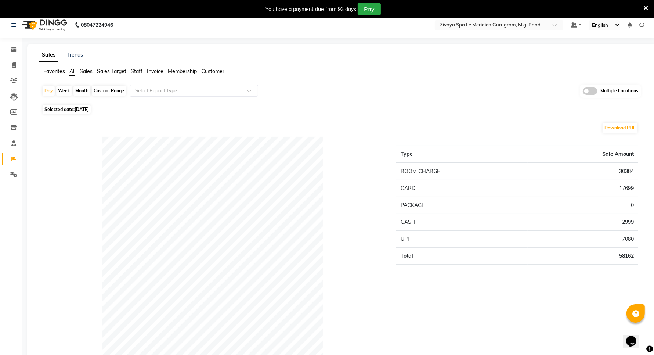
click at [85, 70] on span "Sales" at bounding box center [86, 71] width 13 height 7
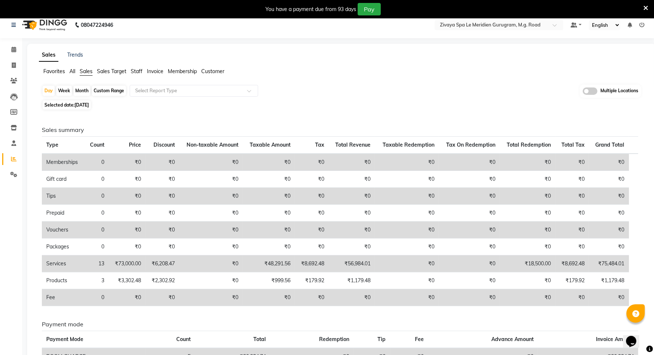
click at [83, 106] on span "03-09-2025" at bounding box center [82, 105] width 14 height 6
select select "9"
select select "2025"
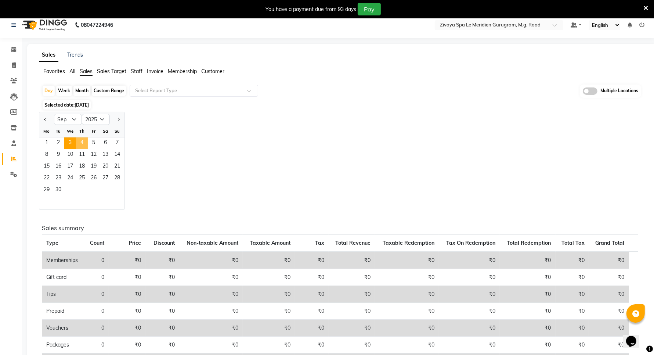
click at [82, 142] on span "4" at bounding box center [82, 143] width 12 height 12
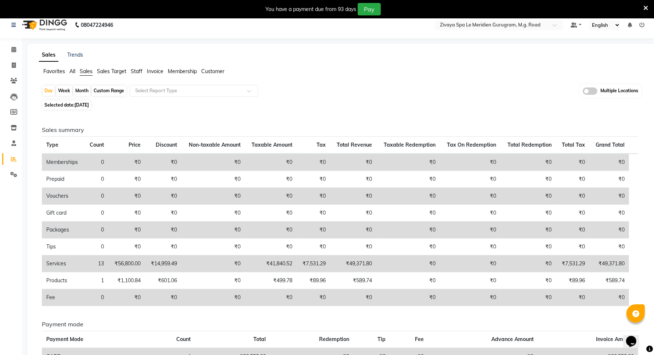
click at [78, 107] on span "04-09-2025" at bounding box center [82, 105] width 14 height 6
select select "9"
select select "2025"
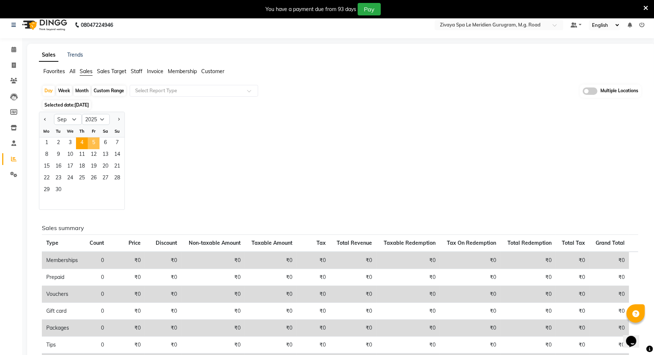
click at [93, 146] on span "5" at bounding box center [94, 143] width 12 height 12
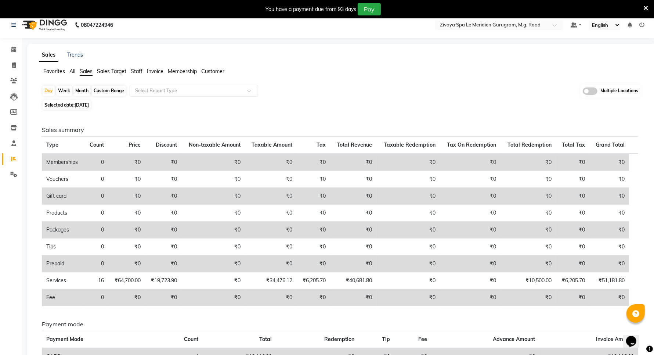
click at [83, 106] on span "05-09-2025" at bounding box center [82, 105] width 14 height 6
select select "9"
select select "2025"
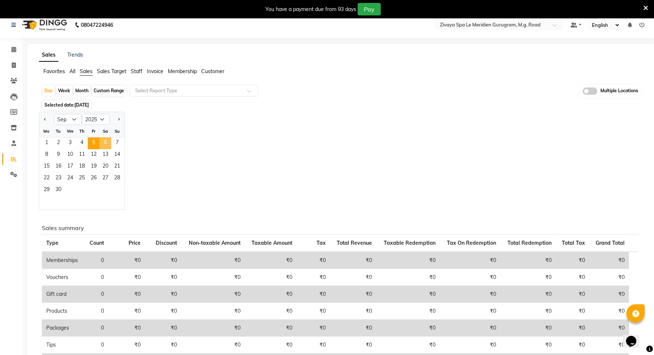
click at [104, 145] on span "6" at bounding box center [106, 143] width 12 height 12
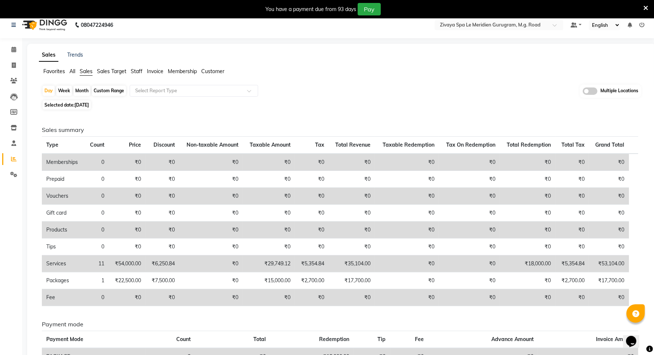
click at [85, 105] on span "06-09-2025" at bounding box center [82, 105] width 14 height 6
select select "9"
select select "2025"
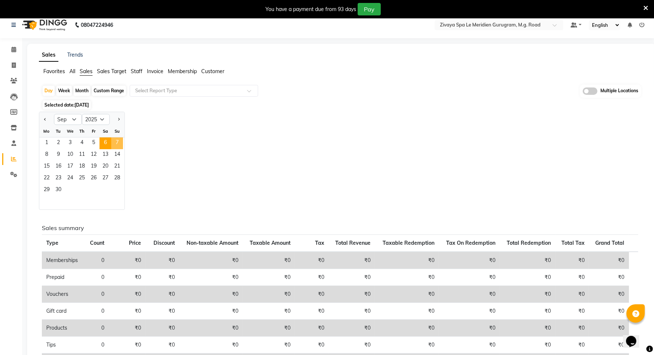
click at [118, 145] on span "7" at bounding box center [117, 143] width 12 height 12
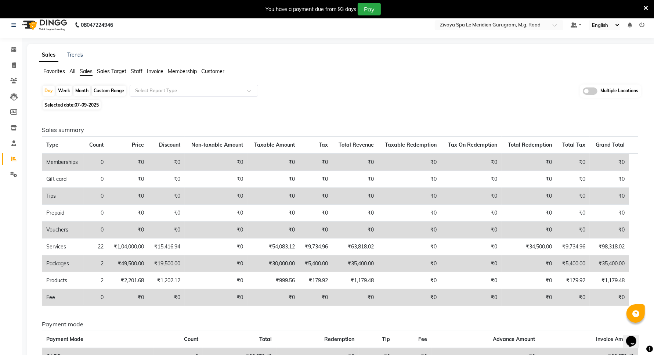
click at [89, 107] on span "Selected date: 07-09-2025" at bounding box center [72, 104] width 58 height 9
select select "9"
select select "2025"
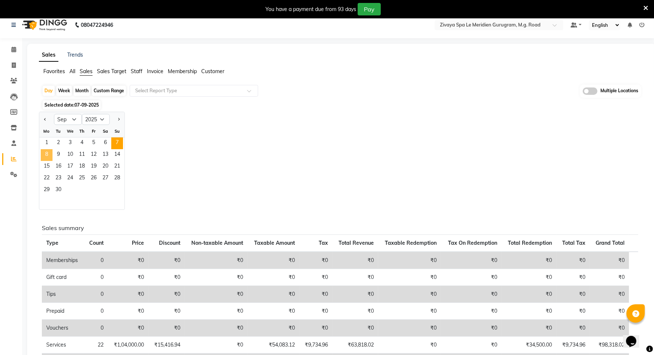
click at [43, 154] on span "8" at bounding box center [47, 155] width 12 height 12
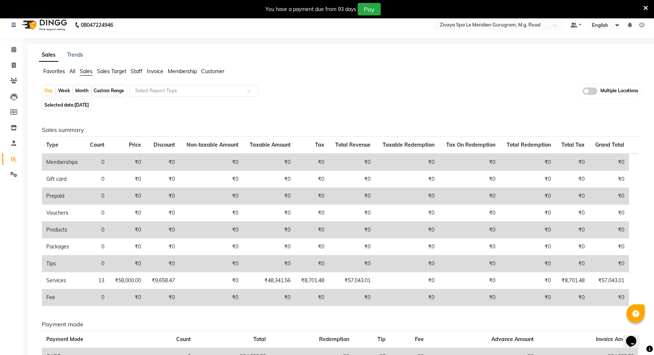
click at [57, 108] on span "Selected date: 08-09-2025" at bounding box center [67, 104] width 48 height 9
select select "9"
select select "2025"
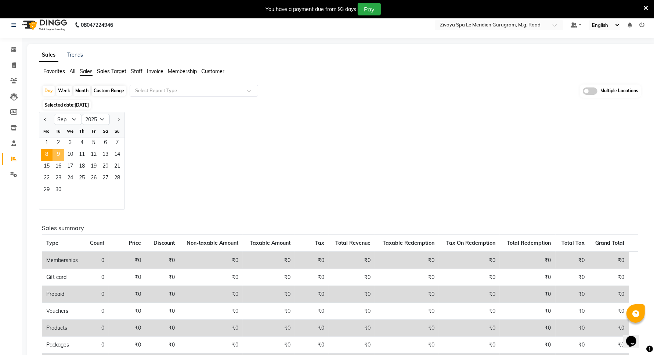
click at [57, 154] on span "9" at bounding box center [59, 155] width 12 height 12
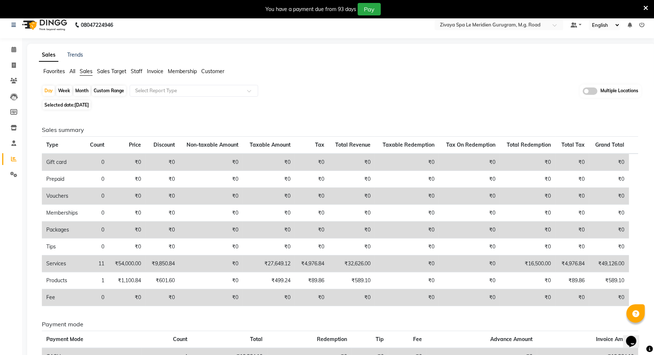
click at [72, 109] on div "Day Week Month Custom Range Select Report Type Multiple Locations Selected date…" at bounding box center [341, 260] width 605 height 352
click at [75, 103] on span "09-09-2025" at bounding box center [82, 105] width 14 height 6
select select "9"
select select "2025"
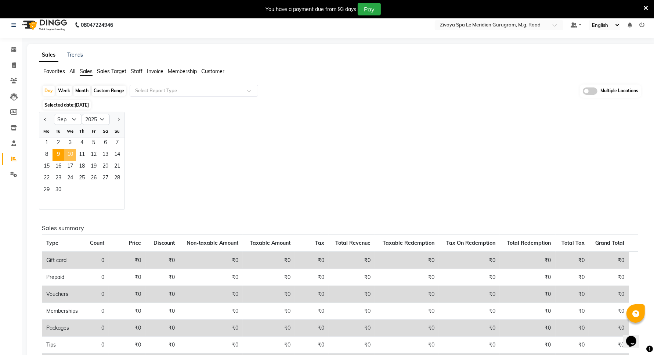
click at [74, 155] on span "10" at bounding box center [70, 155] width 12 height 12
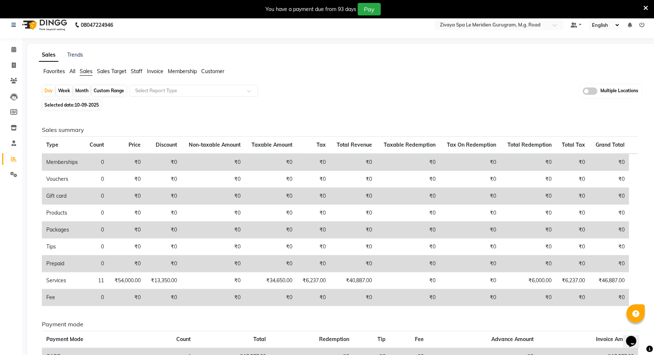
click at [89, 103] on span "10-09-2025" at bounding box center [87, 105] width 24 height 6
select select "9"
select select "2025"
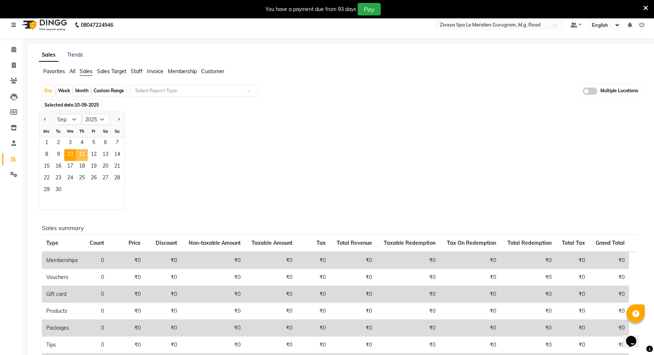
click at [83, 153] on span "11" at bounding box center [82, 155] width 12 height 12
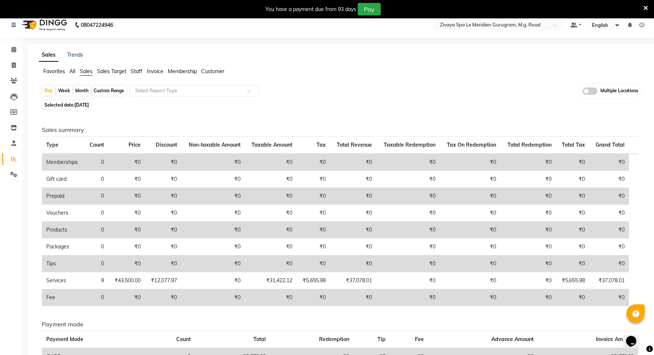
click at [89, 107] on span "11-09-2025" at bounding box center [82, 105] width 14 height 6
select select "9"
select select "2025"
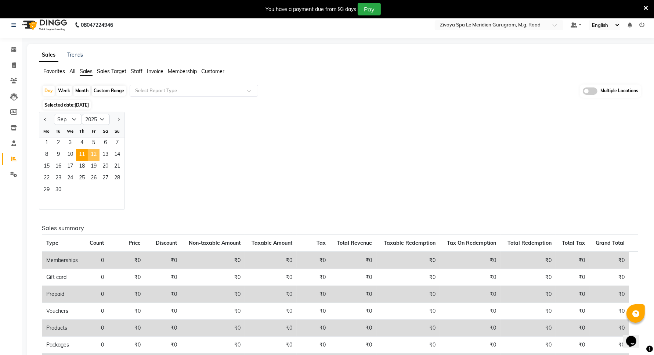
click at [90, 155] on span "12" at bounding box center [94, 155] width 12 height 12
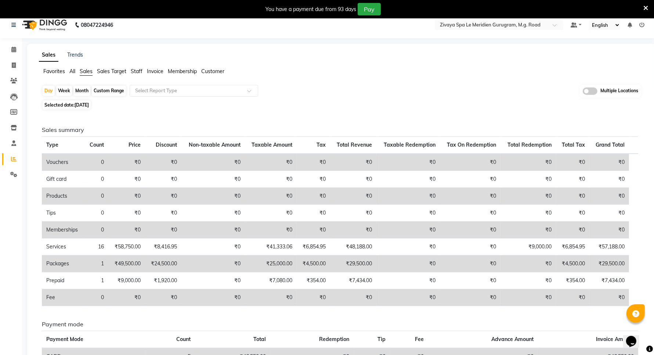
click at [89, 105] on span "12-09-2025" at bounding box center [82, 105] width 14 height 6
select select "9"
select select "2025"
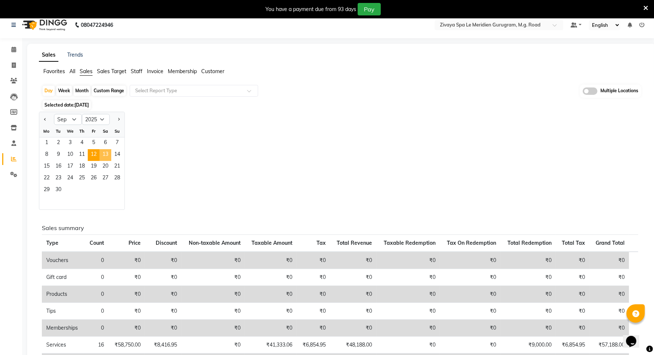
click at [103, 153] on span "13" at bounding box center [106, 155] width 12 height 12
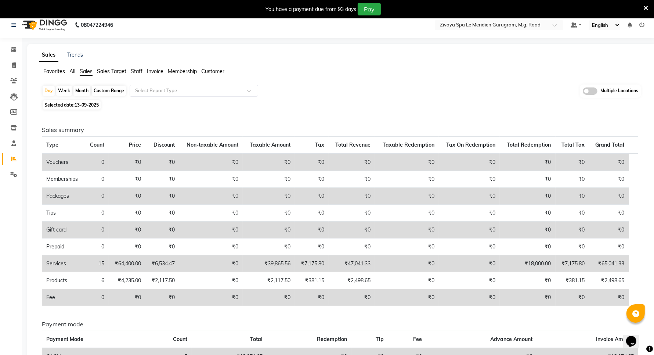
click at [81, 107] on span "13-09-2025" at bounding box center [87, 105] width 24 height 6
select select "9"
select select "2025"
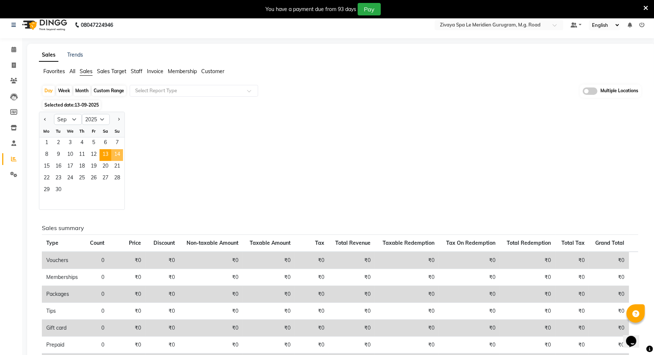
click at [118, 153] on span "14" at bounding box center [117, 155] width 12 height 12
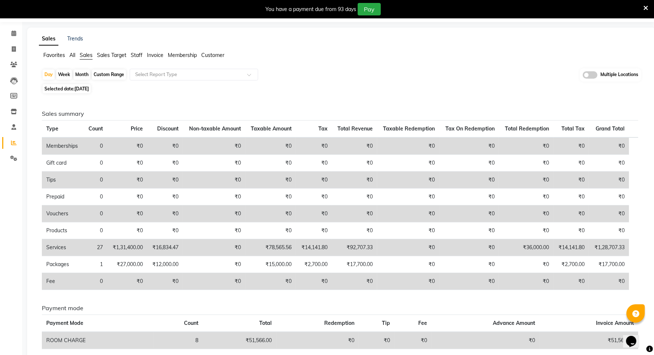
scroll to position [7, 0]
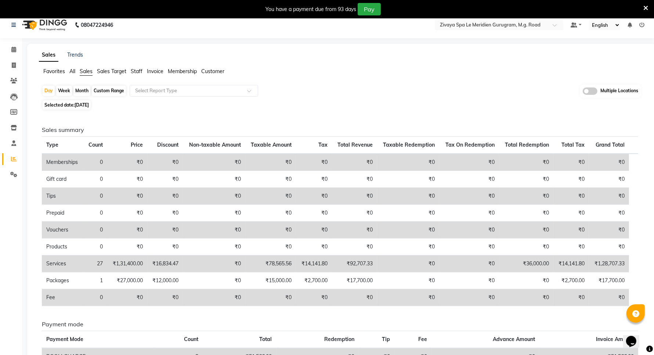
click at [83, 103] on span "14-09-2025" at bounding box center [82, 105] width 14 height 6
select select "9"
select select "2025"
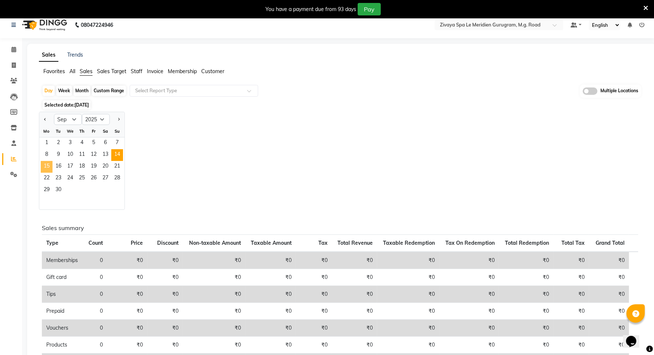
click at [44, 166] on span "15" at bounding box center [47, 167] width 12 height 12
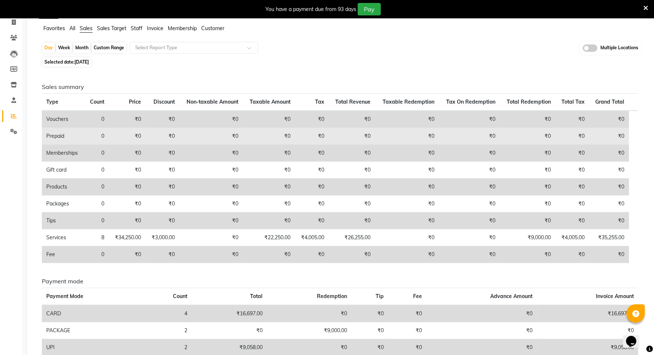
scroll to position [0, 0]
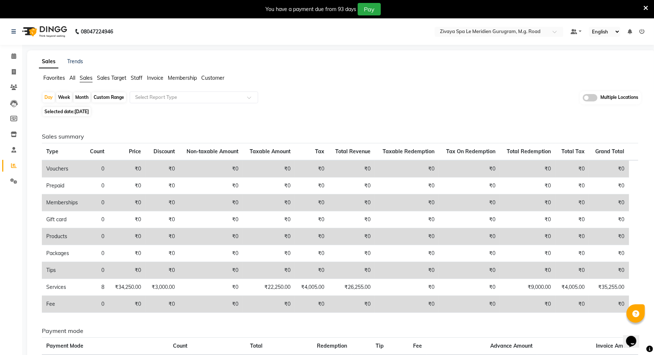
click at [68, 111] on span "Selected date: 15-09-2025" at bounding box center [67, 111] width 48 height 9
select select "9"
select select "2025"
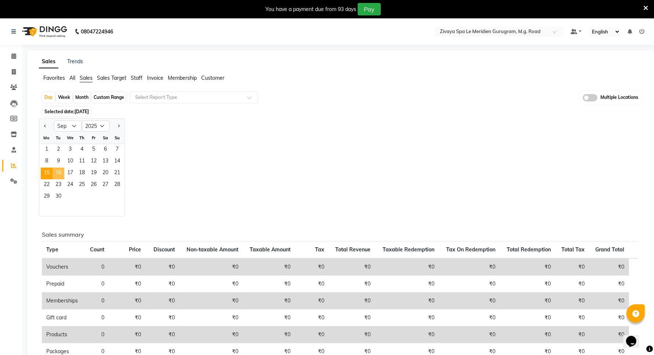
click at [61, 171] on span "16" at bounding box center [59, 173] width 12 height 12
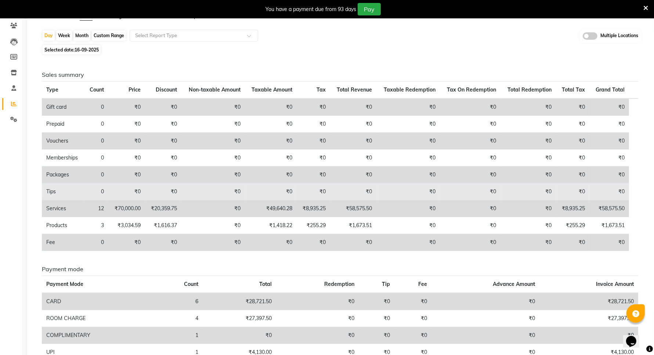
scroll to position [46, 0]
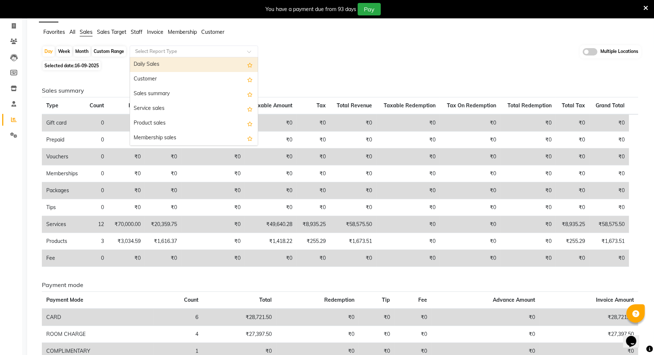
click at [158, 50] on input "text" at bounding box center [187, 51] width 106 height 7
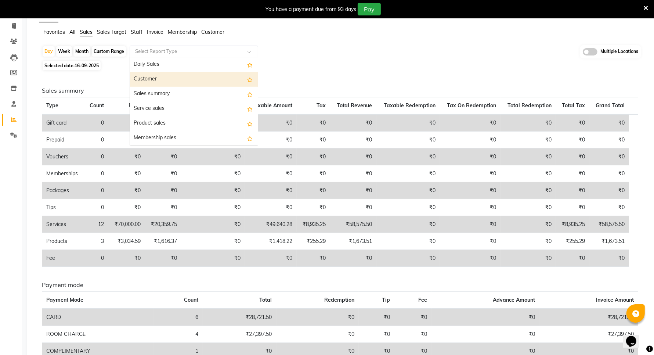
click at [153, 79] on div "Customer" at bounding box center [194, 79] width 128 height 15
select select "filtered_report"
select select "pdf"
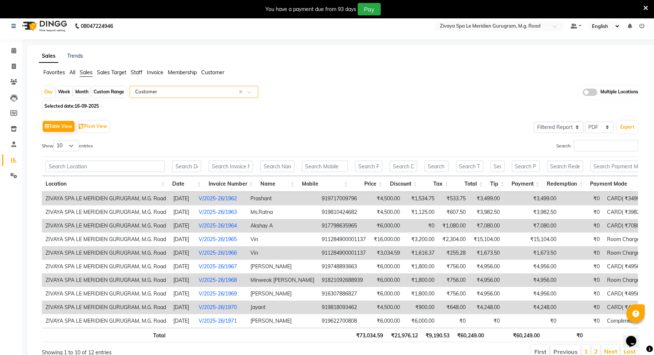
scroll to position [0, 0]
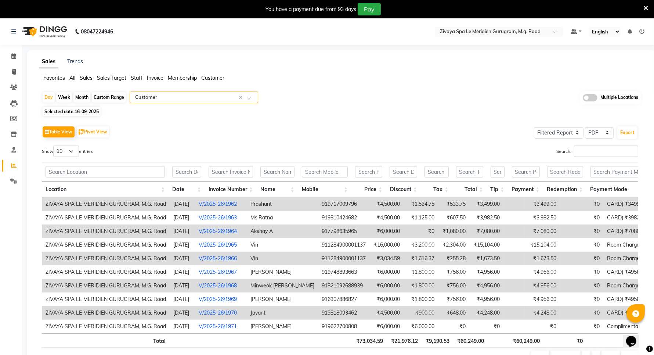
click at [75, 81] on span "All" at bounding box center [72, 78] width 6 height 7
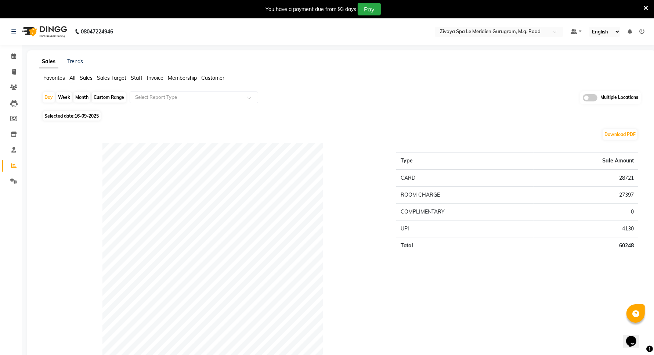
click at [86, 78] on span "Sales" at bounding box center [86, 78] width 13 height 7
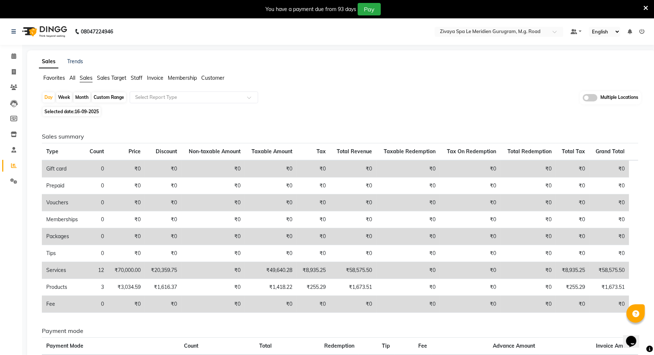
click at [86, 108] on span "Selected date: 16-09-2025" at bounding box center [72, 111] width 58 height 9
select select "9"
select select "2025"
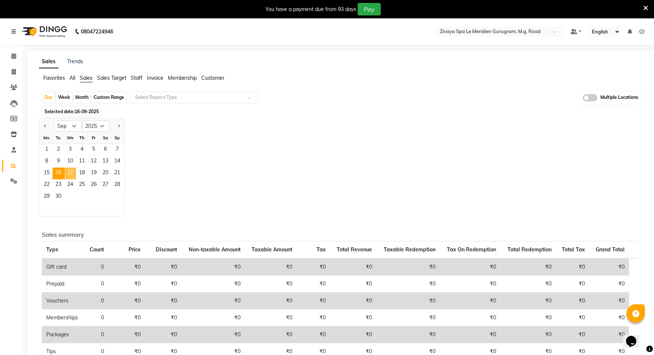
click at [72, 173] on span "17" at bounding box center [70, 173] width 12 height 12
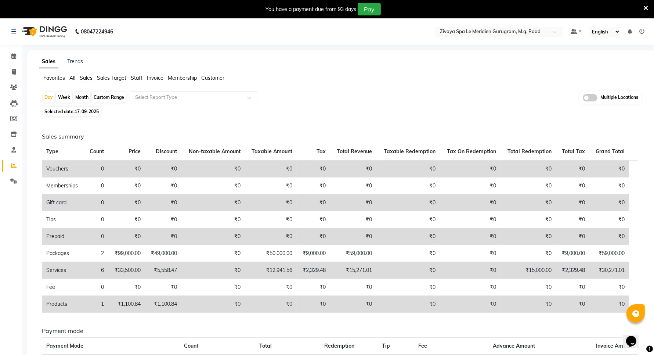
click at [73, 109] on span "Selected date: 17-09-2025" at bounding box center [72, 111] width 58 height 9
select select "9"
select select "2025"
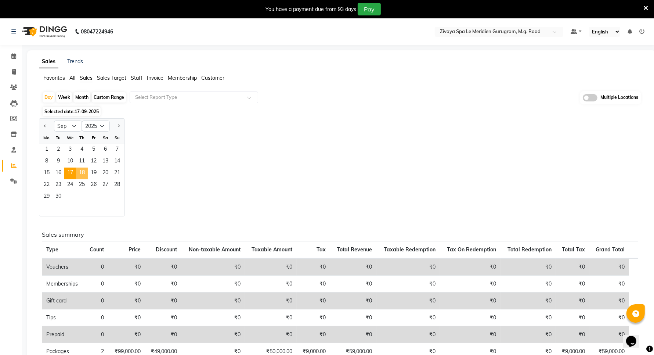
click at [85, 171] on span "18" at bounding box center [82, 173] width 12 height 12
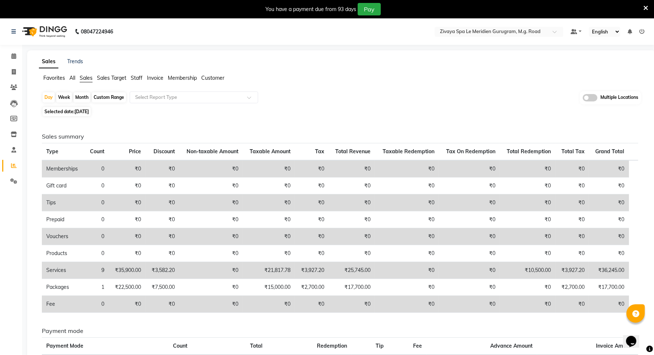
click at [78, 110] on span "18-09-2025" at bounding box center [82, 112] width 14 height 6
select select "9"
select select "2025"
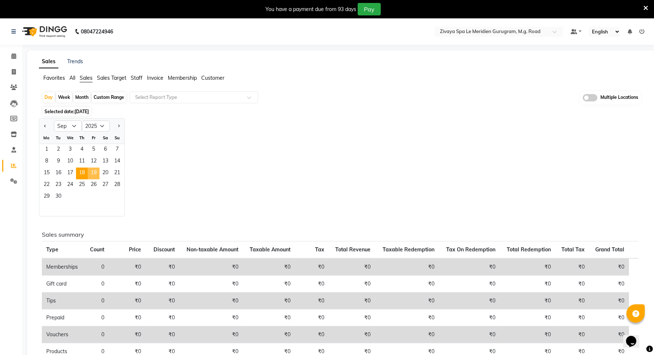
click at [94, 171] on span "19" at bounding box center [94, 173] width 12 height 12
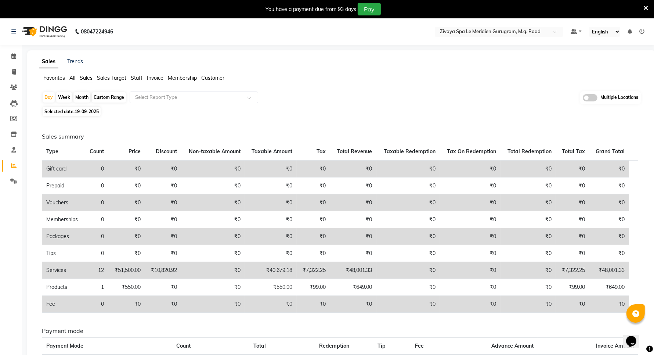
click at [87, 113] on span "19-09-2025" at bounding box center [87, 112] width 24 height 6
select select "9"
select select "2025"
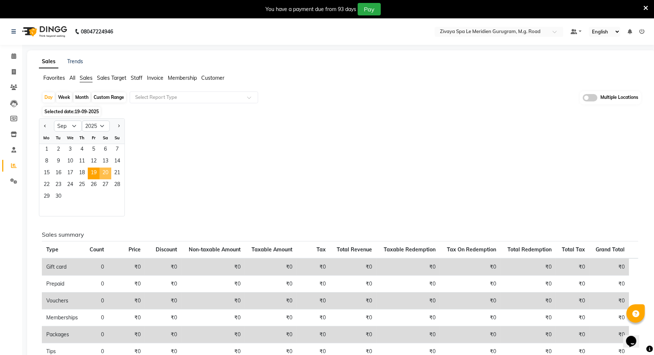
click at [104, 173] on span "20" at bounding box center [106, 173] width 12 height 12
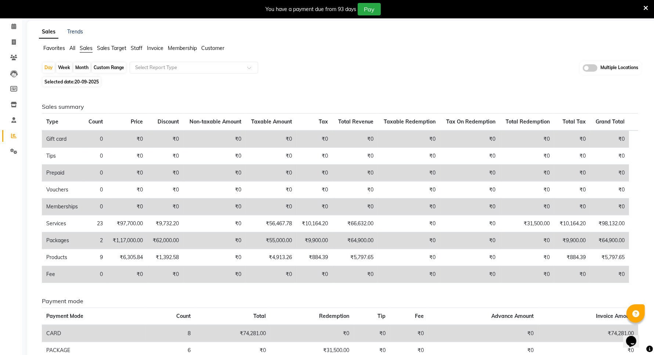
scroll to position [46, 0]
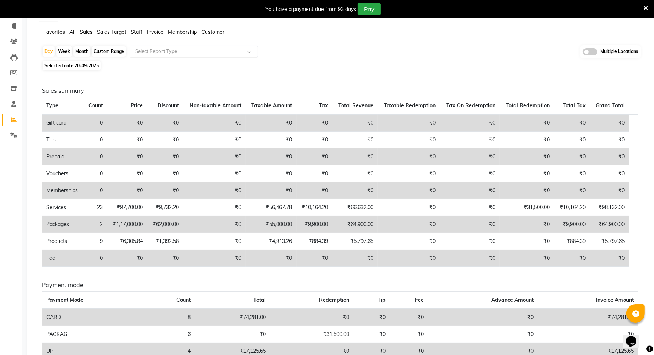
click at [149, 54] on input "text" at bounding box center [187, 51] width 106 height 7
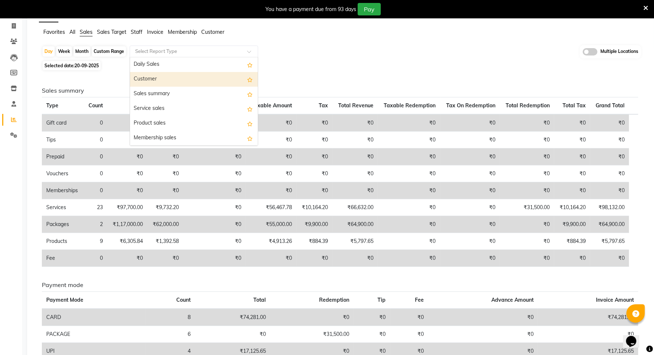
click at [161, 83] on div "Customer" at bounding box center [194, 79] width 128 height 15
select select "filtered_report"
select select "pdf"
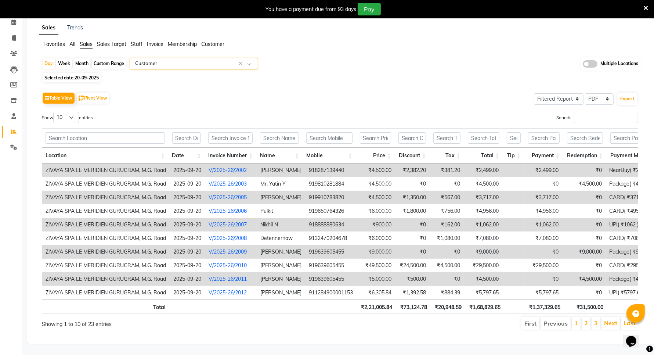
scroll to position [0, 18]
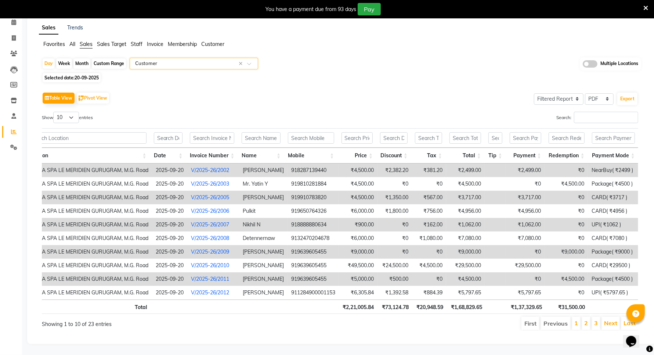
click at [75, 40] on li "All" at bounding box center [72, 44] width 6 height 8
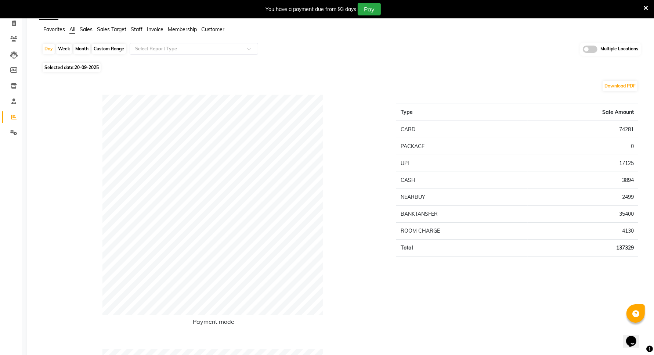
click at [84, 28] on span "Sales" at bounding box center [86, 29] width 13 height 7
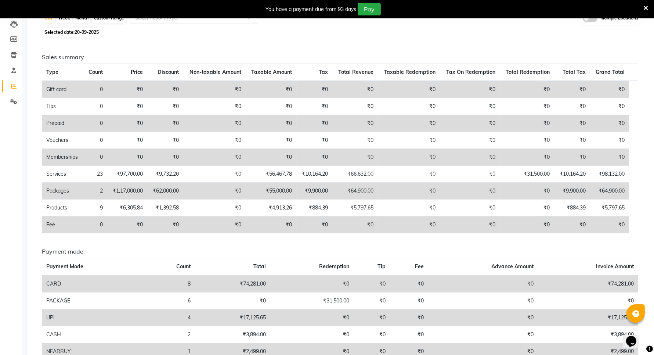
scroll to position [0, 0]
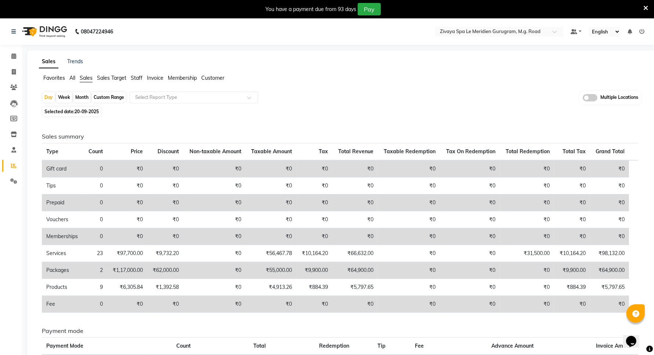
click at [88, 107] on span "Selected date: 20-09-2025" at bounding box center [72, 111] width 58 height 9
select select "9"
select select "2025"
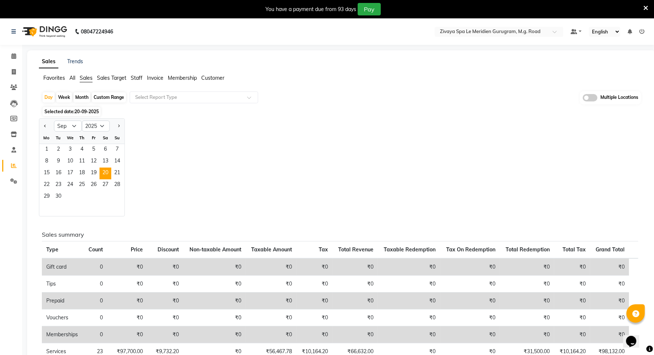
click at [203, 174] on div "Jan Feb Mar Apr May Jun Jul Aug Sep Oct Nov Dec 2015 2016 2017 2018 2019 2020 2…" at bounding box center [341, 167] width 605 height 98
click at [120, 168] on span "21" at bounding box center [117, 173] width 12 height 12
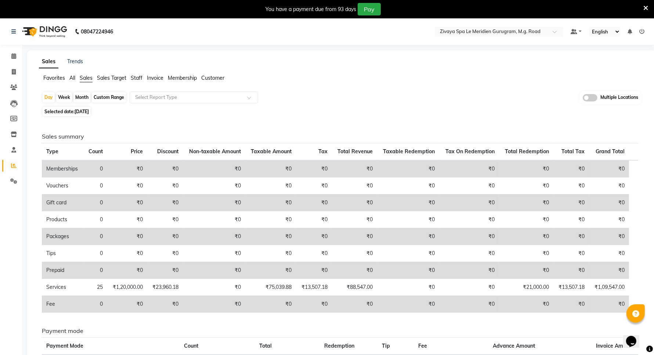
click at [85, 109] on span "21-09-2025" at bounding box center [82, 112] width 14 height 6
select select "9"
select select "2025"
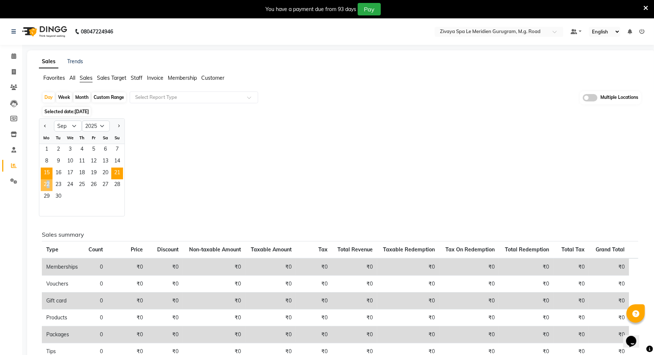
drag, startPoint x: 45, startPoint y: 183, endPoint x: 50, endPoint y: 179, distance: 6.5
click at [45, 184] on span "22" at bounding box center [47, 185] width 12 height 12
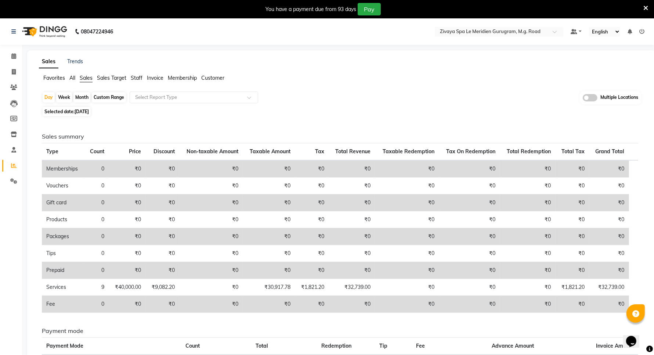
click at [82, 115] on span "Selected date: 22-09-2025" at bounding box center [67, 111] width 48 height 9
select select "9"
select select "2025"
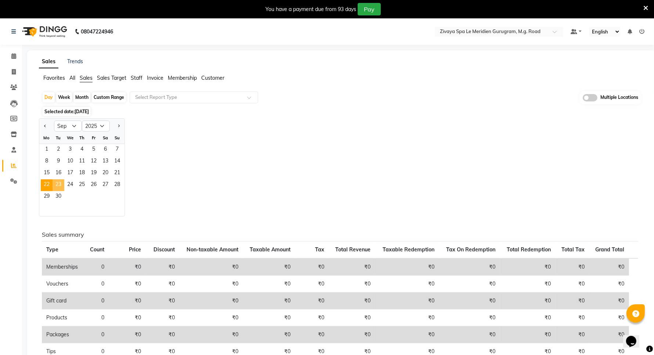
click at [61, 181] on span "23" at bounding box center [59, 185] width 12 height 12
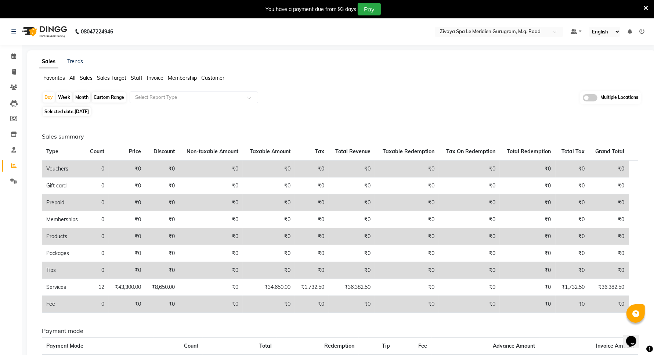
click at [89, 111] on span "23-09-2025" at bounding box center [82, 112] width 14 height 6
select select "9"
select select "2025"
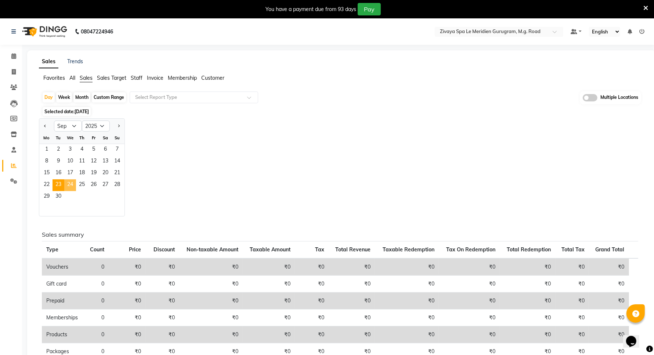
click at [70, 182] on span "24" at bounding box center [70, 185] width 12 height 12
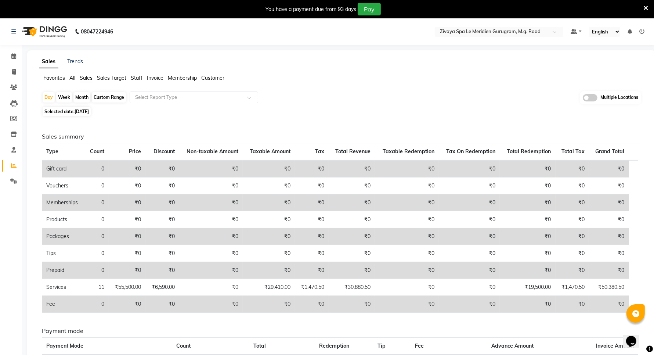
click at [89, 111] on span "24-09-2025" at bounding box center [82, 112] width 14 height 6
select select "9"
select select "2025"
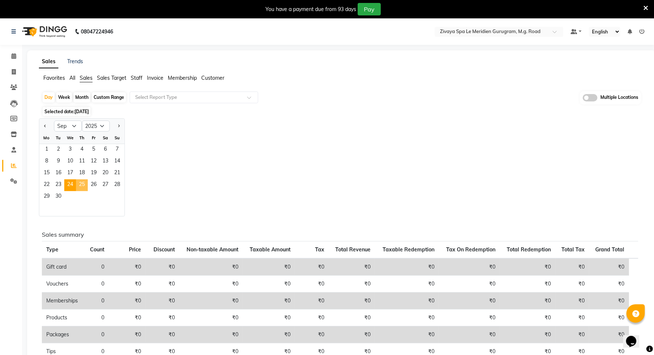
click at [83, 185] on span "25" at bounding box center [82, 185] width 12 height 12
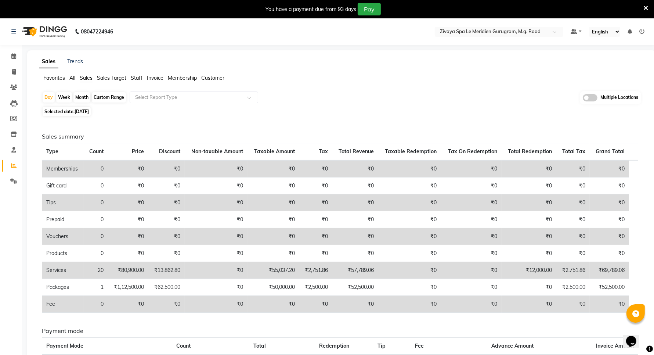
click at [87, 108] on span "Selected date: 25-09-2025" at bounding box center [67, 111] width 48 height 9
select select "9"
select select "2025"
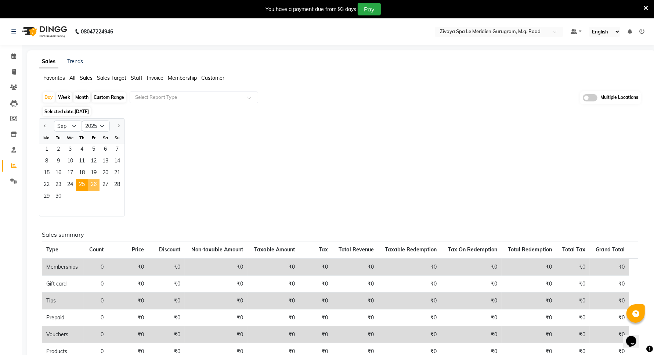
click at [93, 183] on span "26" at bounding box center [94, 185] width 12 height 12
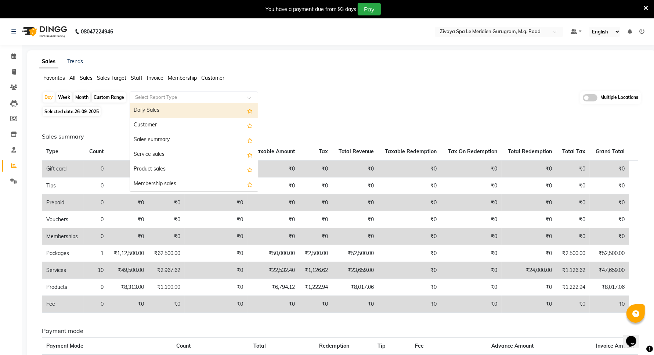
click at [173, 102] on div "Select Report Type" at bounding box center [194, 97] width 129 height 12
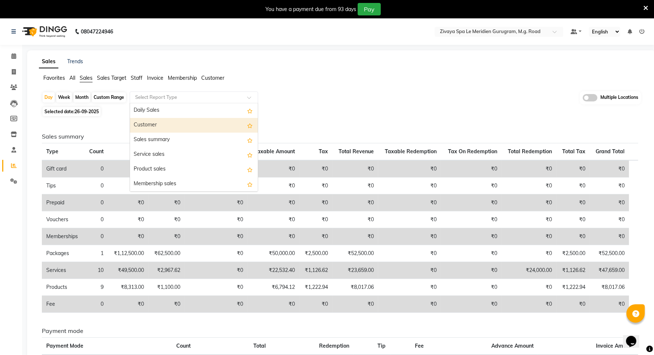
click at [151, 124] on div "Customer" at bounding box center [194, 125] width 128 height 15
select select "filtered_report"
select select "pdf"
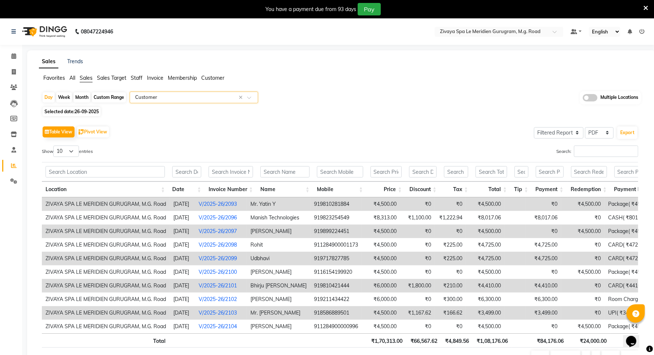
scroll to position [48, 0]
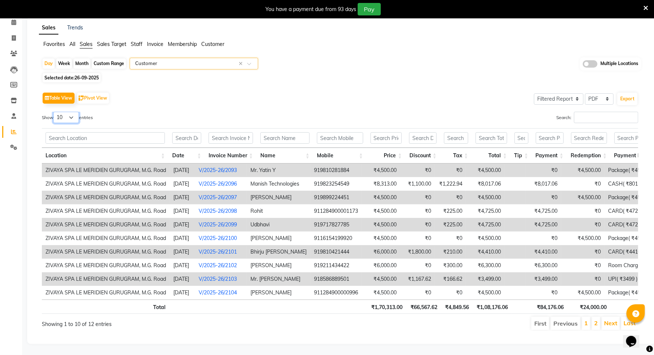
click at [69, 112] on select "10 25 50 100" at bounding box center [66, 117] width 26 height 11
select select "100"
click at [54, 112] on select "10 25 50 100" at bounding box center [66, 117] width 26 height 11
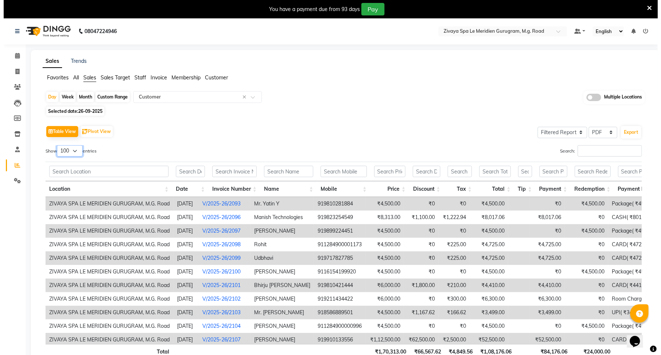
scroll to position [0, 0]
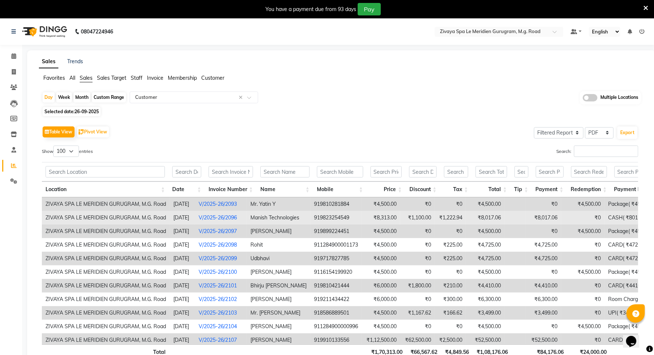
click at [519, 219] on td at bounding box center [515, 218] width 21 height 14
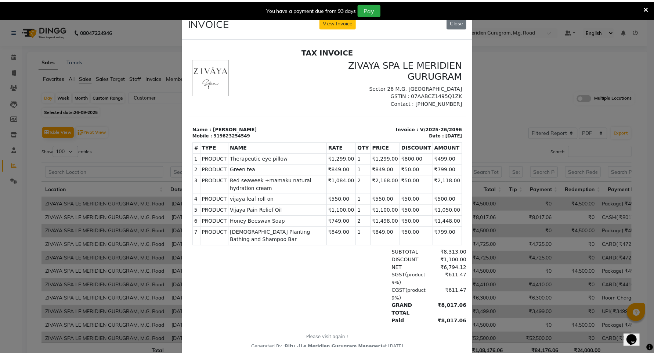
scroll to position [6, 0]
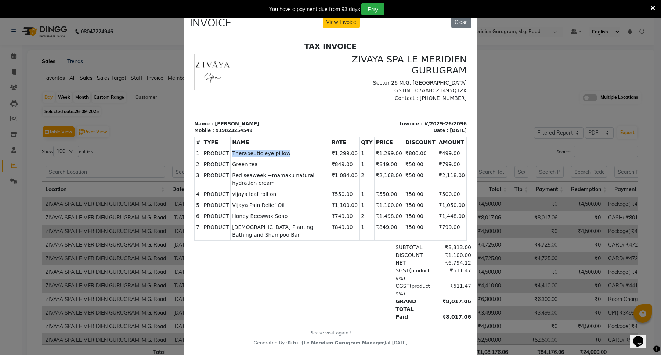
drag, startPoint x: 228, startPoint y: 159, endPoint x: 285, endPoint y: 157, distance: 56.6
click at [285, 157] on td "PRODUCTS Therapeutic eye pillow" at bounding box center [281, 153] width 100 height 11
copy span "Therapeutic eye pillow"
drag, startPoint x: 229, startPoint y: 168, endPoint x: 258, endPoint y: 168, distance: 28.7
click at [258, 168] on span "Green tea" at bounding box center [280, 164] width 96 height 8
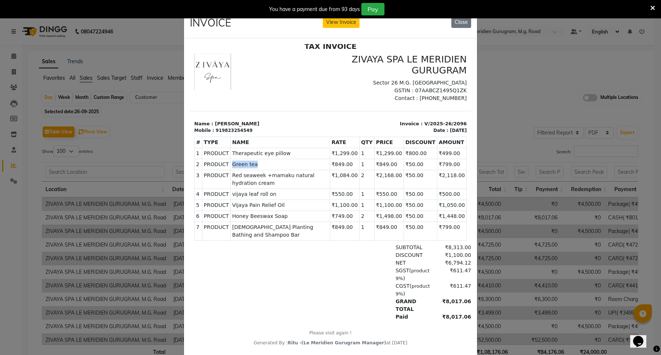
copy span "Green tea"
drag, startPoint x: 228, startPoint y: 181, endPoint x: 254, endPoint y: 187, distance: 26.5
click at [254, 187] on span "Red seaweek +mamaku natural hydration cream" at bounding box center [280, 178] width 96 height 15
copy span "Red seaweek +mamaku natural hydration cream"
drag, startPoint x: 228, startPoint y: 201, endPoint x: 280, endPoint y: 201, distance: 51.1
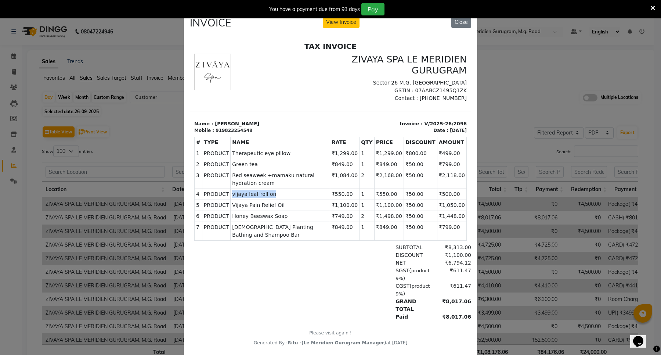
click at [280, 198] on span "vijaya leaf roll on" at bounding box center [280, 194] width 96 height 8
copy span "vijaya leaf roll on"
drag, startPoint x: 230, startPoint y: 213, endPoint x: 281, endPoint y: 213, distance: 51.1
click at [281, 209] on span "Vijaya Pain Relief Oil" at bounding box center [280, 205] width 96 height 8
copy span "Vijaya Pain Relief Oil"
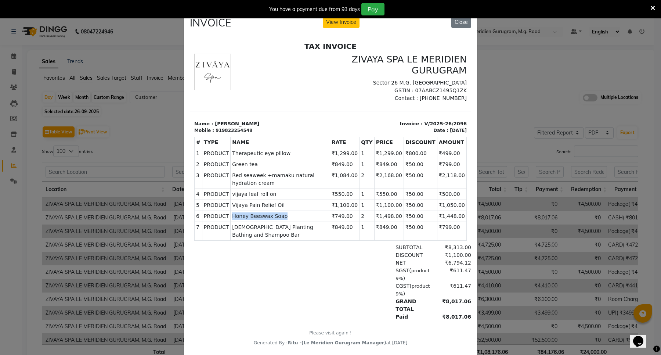
drag, startPoint x: 230, startPoint y: 224, endPoint x: 297, endPoint y: 223, distance: 67.6
click at [297, 220] on span "Honey Beeswax Soap" at bounding box center [280, 216] width 96 height 8
copy span "Honey Beeswax Soap"
drag, startPoint x: 229, startPoint y: 236, endPoint x: 340, endPoint y: 230, distance: 110.7
click at [340, 230] on tr "7 PRODUCT PRODUCTS God Planting Bathing and Shampoo Bar ₹849.00" at bounding box center [331, 230] width 272 height 19
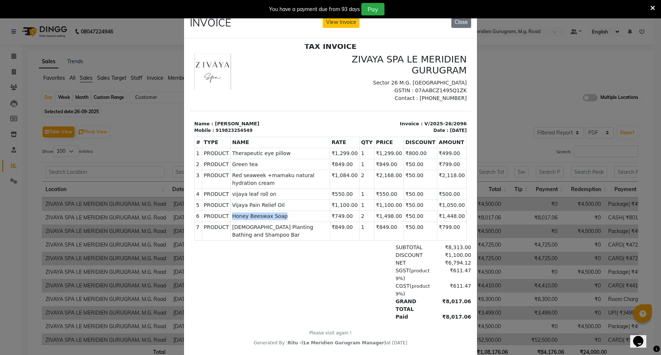
click at [328, 235] on span "God Planting Bathing and Shampoo Bar" at bounding box center [280, 230] width 96 height 15
drag, startPoint x: 229, startPoint y: 234, endPoint x: 325, endPoint y: 235, distance: 95.9
click at [325, 235] on span "God Planting Bathing and Shampoo Bar" at bounding box center [280, 230] width 96 height 15
copy span "God Planting Bathing and Shampoo Bar"
click at [332, 269] on div "SGST ( product 9% ) ₹611.47" at bounding box center [376, 273] width 191 height 15
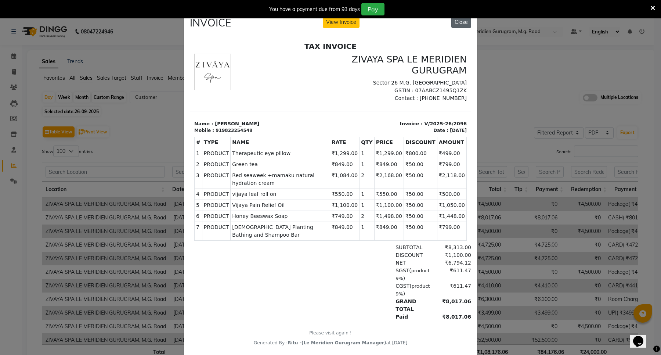
click at [454, 27] on button "Close" at bounding box center [461, 22] width 20 height 11
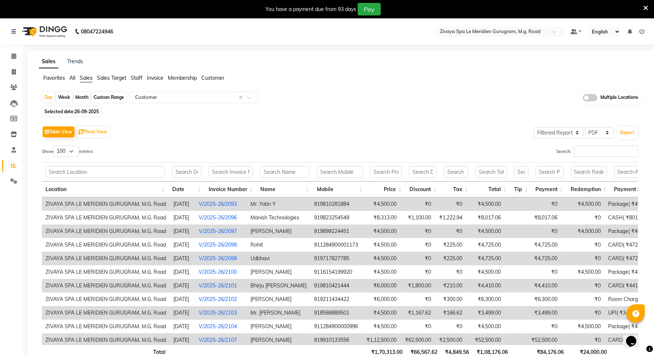
click at [73, 78] on span "All" at bounding box center [72, 78] width 6 height 7
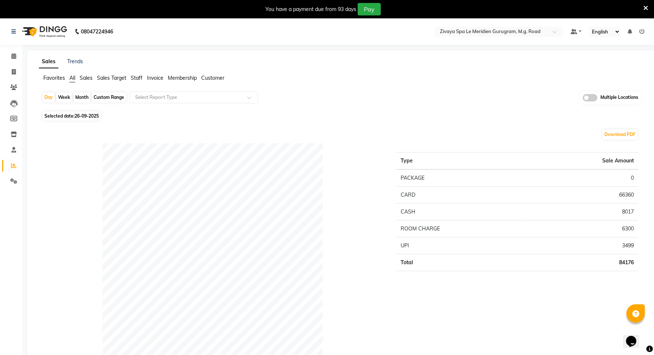
click at [83, 83] on div "Favorites All Sales Sales Target Staff Invoice Membership Customer" at bounding box center [341, 81] width 616 height 14
click at [87, 76] on span "Sales" at bounding box center [86, 78] width 13 height 7
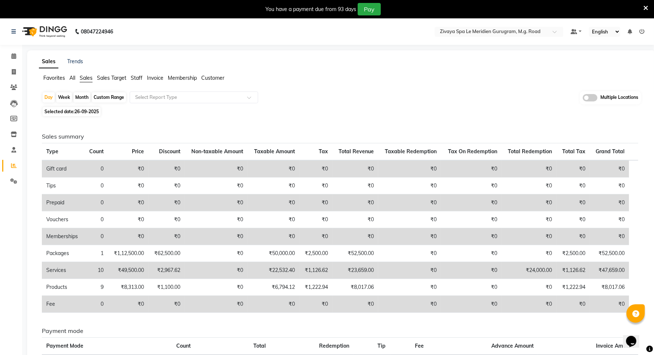
click at [64, 114] on span "Selected date: 26-09-2025" at bounding box center [72, 111] width 58 height 9
select select "9"
select select "2025"
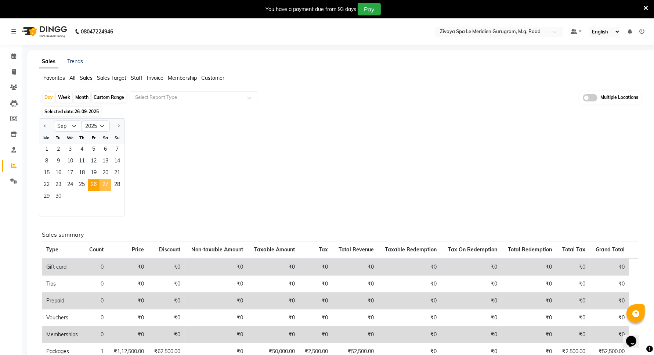
click at [103, 188] on span "27" at bounding box center [106, 185] width 12 height 12
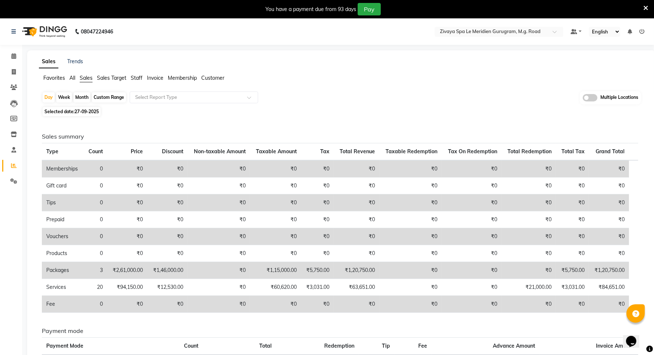
click at [94, 111] on span "27-09-2025" at bounding box center [87, 112] width 24 height 6
select select "9"
select select "2025"
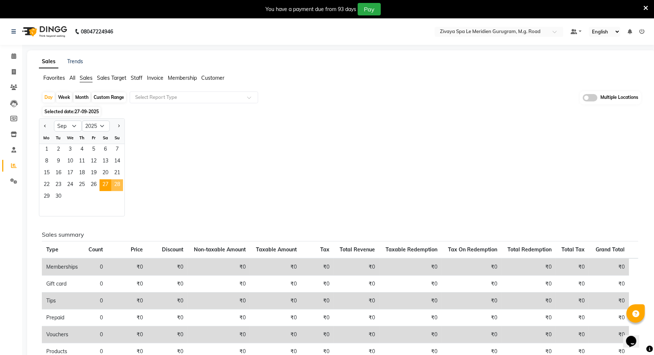
click at [116, 181] on span "28" at bounding box center [117, 185] width 12 height 12
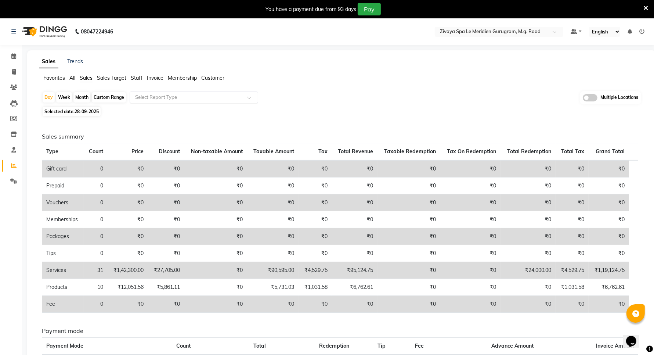
click at [151, 98] on input "text" at bounding box center [187, 97] width 106 height 7
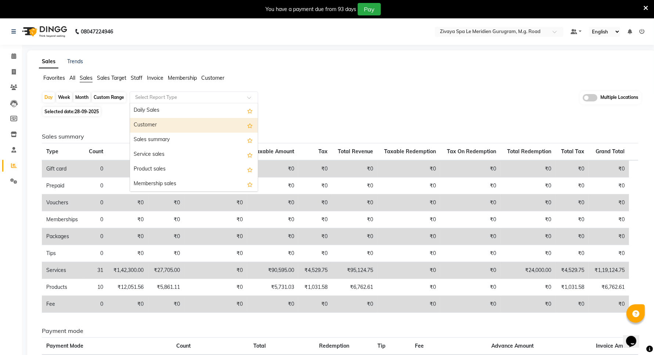
click at [149, 128] on div "Customer" at bounding box center [194, 125] width 128 height 15
select select "filtered_report"
select select "pdf"
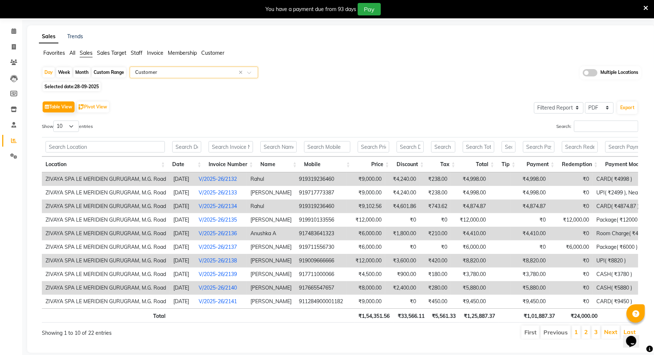
scroll to position [46, 0]
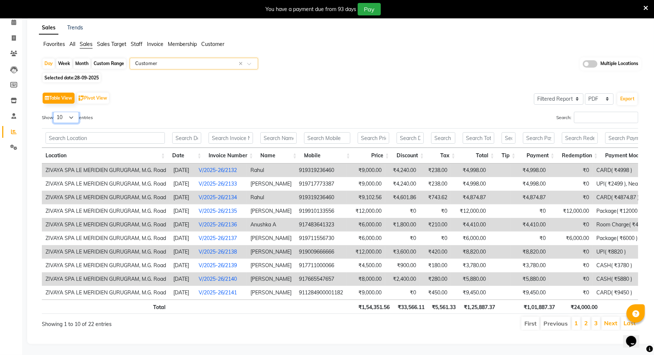
click at [68, 112] on select "10 25 50 100" at bounding box center [66, 117] width 26 height 11
select select "100"
click at [54, 112] on select "10 25 50 100" at bounding box center [66, 117] width 26 height 11
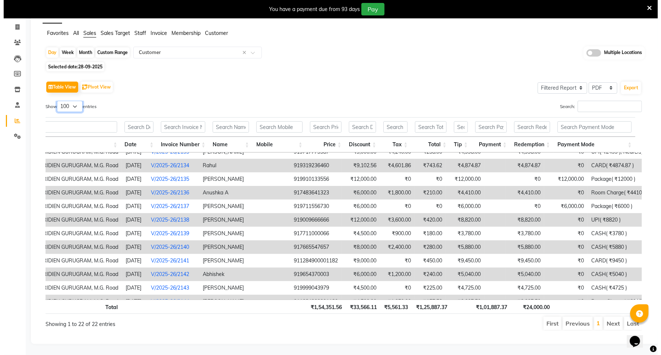
scroll to position [0, 51]
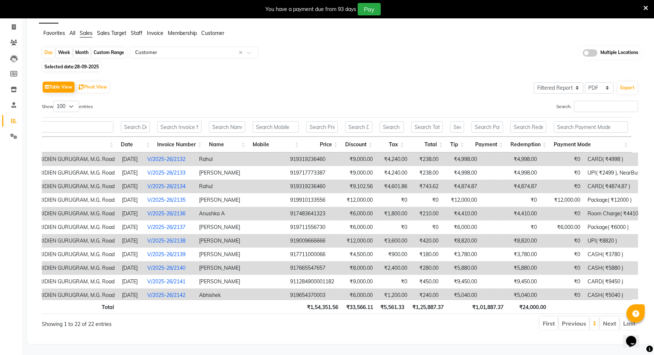
click at [442, 159] on td "₹4,998.00" at bounding box center [461, 159] width 39 height 14
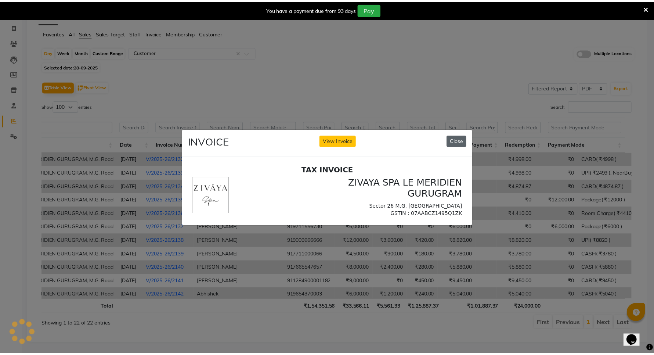
scroll to position [0, 0]
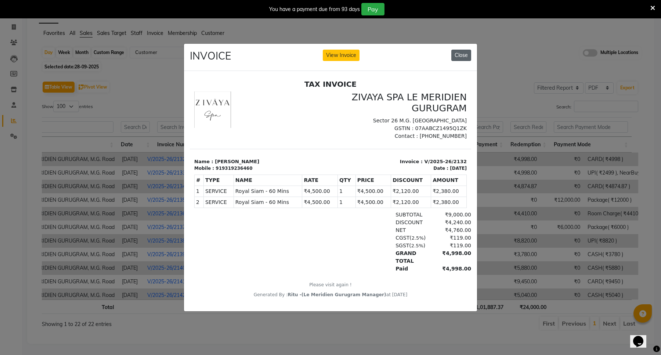
click at [467, 51] on button "Close" at bounding box center [461, 55] width 20 height 11
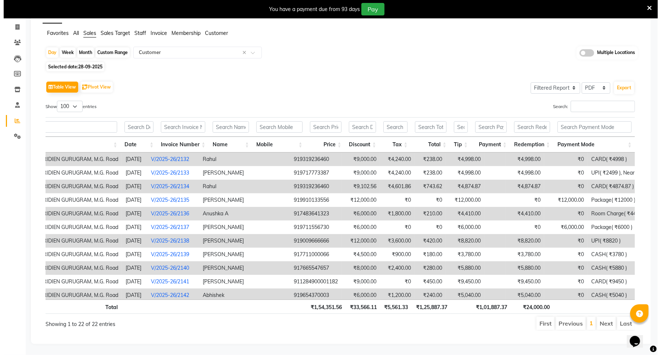
scroll to position [0, 45]
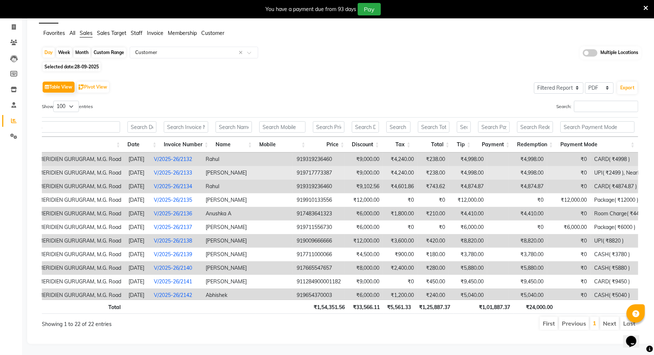
click at [509, 175] on td "₹4,998.00" at bounding box center [528, 173] width 39 height 14
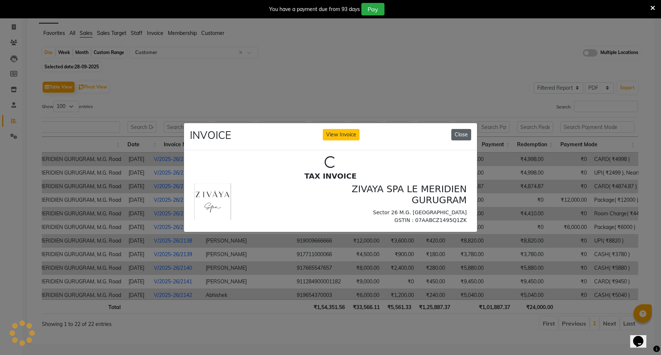
scroll to position [0, 0]
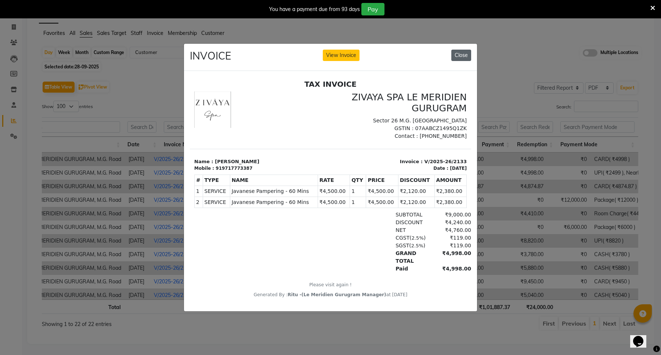
click at [459, 51] on button "Close" at bounding box center [461, 55] width 20 height 11
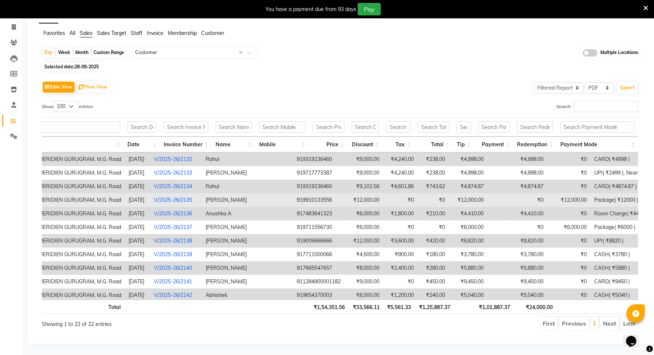
click at [487, 194] on td at bounding box center [497, 200] width 21 height 14
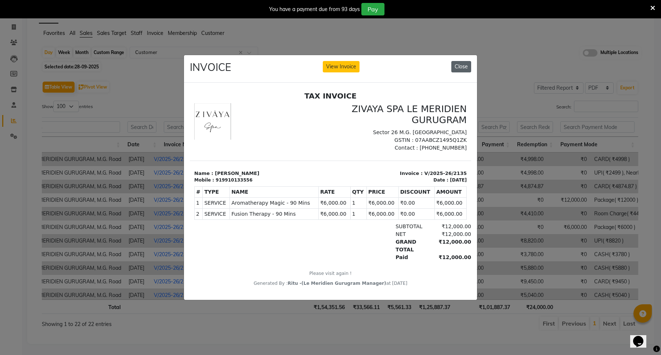
click at [463, 63] on button "Close" at bounding box center [461, 66] width 20 height 11
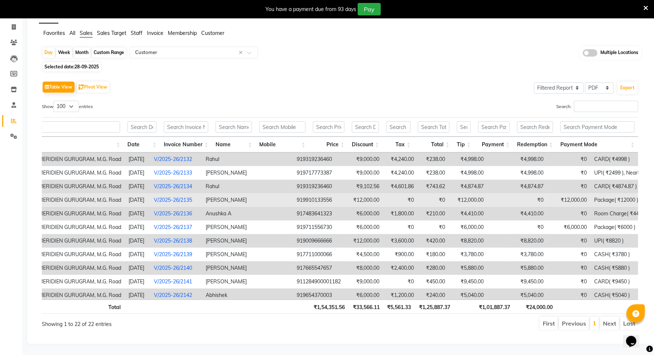
click at [487, 200] on td at bounding box center [497, 200] width 21 height 14
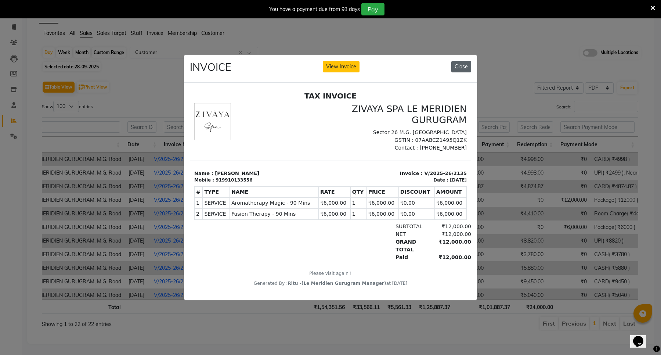
click at [464, 61] on button "Close" at bounding box center [461, 66] width 20 height 11
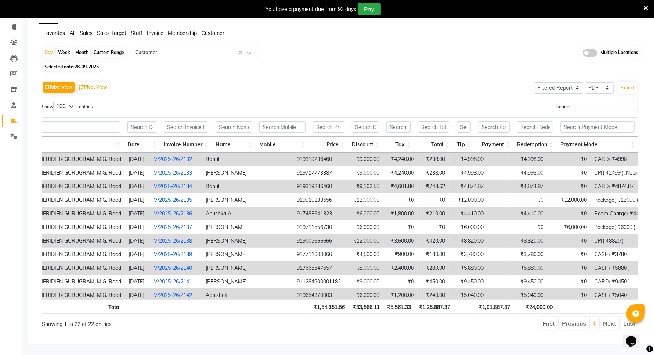
click at [487, 217] on td at bounding box center [497, 214] width 21 height 14
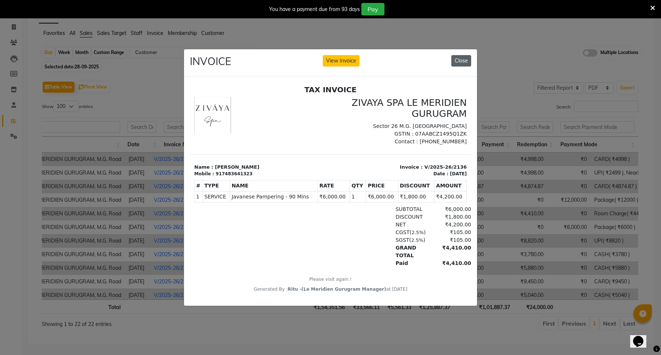
click at [457, 62] on button "Close" at bounding box center [461, 60] width 20 height 11
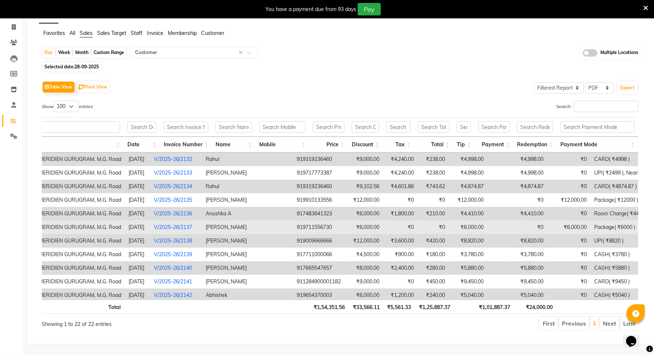
click at [487, 227] on td at bounding box center [497, 227] width 21 height 14
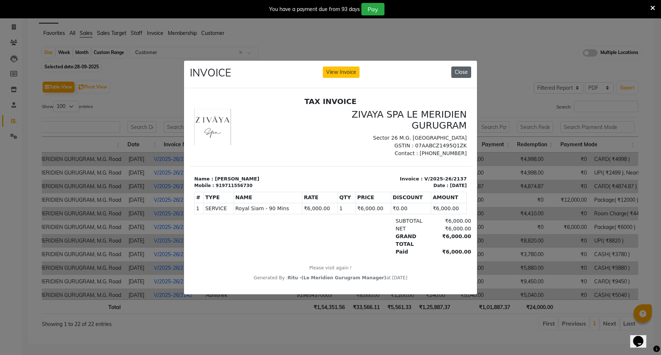
click at [460, 68] on button "Close" at bounding box center [461, 71] width 20 height 11
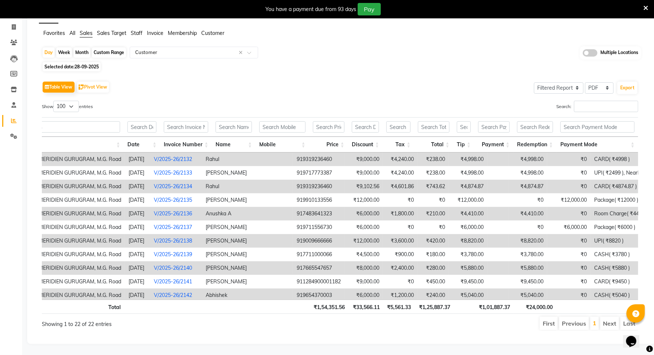
click at [509, 238] on td "₹8,820.00" at bounding box center [528, 241] width 39 height 14
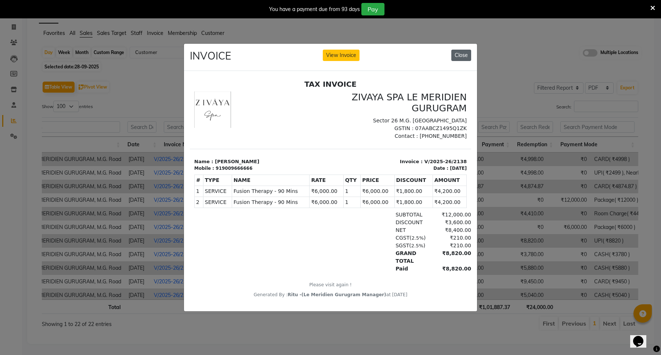
click at [459, 50] on button "Close" at bounding box center [461, 55] width 20 height 11
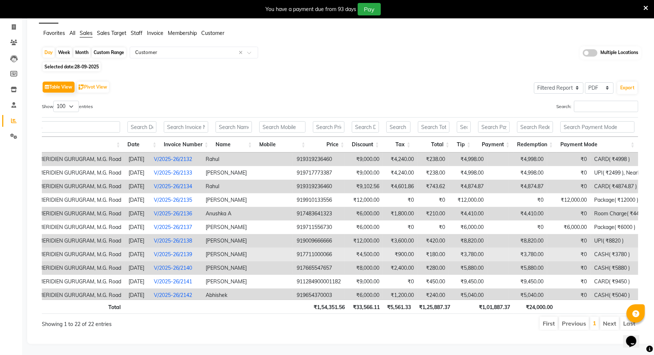
click at [509, 255] on td "₹3,780.00" at bounding box center [528, 255] width 39 height 14
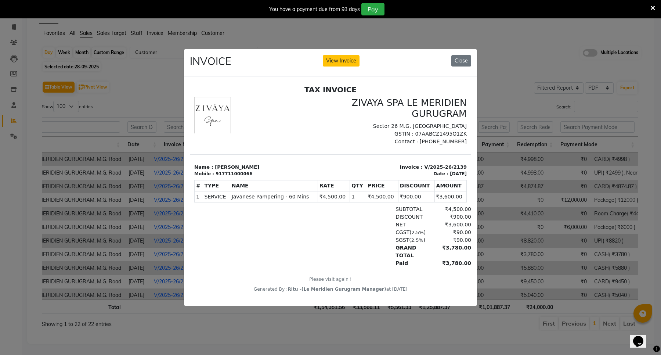
click at [460, 64] on div "INVOICE View Invoice Close" at bounding box center [330, 63] width 293 height 28
click at [460, 58] on button "Close" at bounding box center [461, 60] width 20 height 11
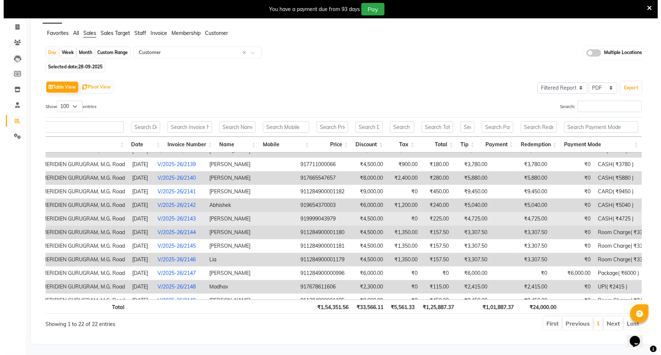
scroll to position [92, 45]
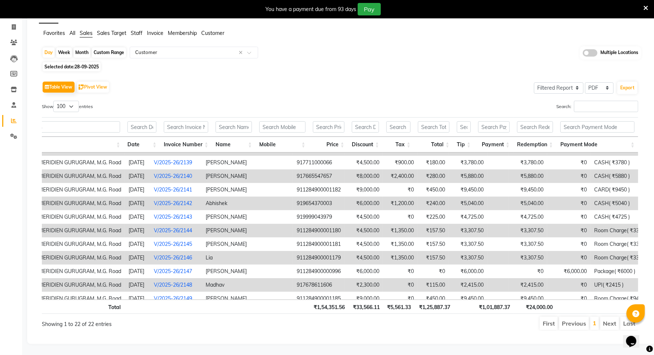
click at [487, 174] on td at bounding box center [497, 176] width 21 height 14
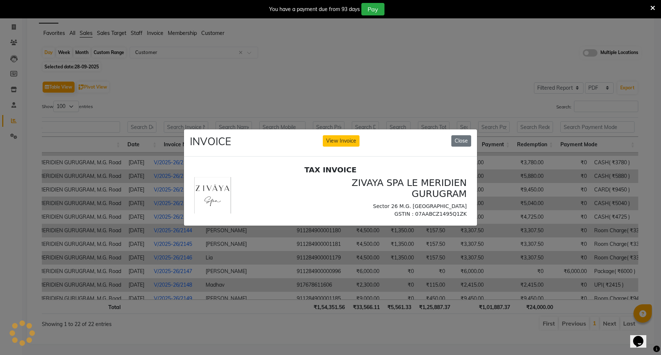
scroll to position [0, 0]
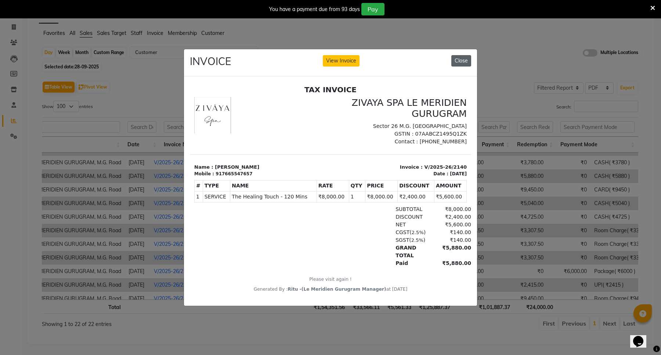
click at [457, 55] on button "Close" at bounding box center [461, 60] width 20 height 11
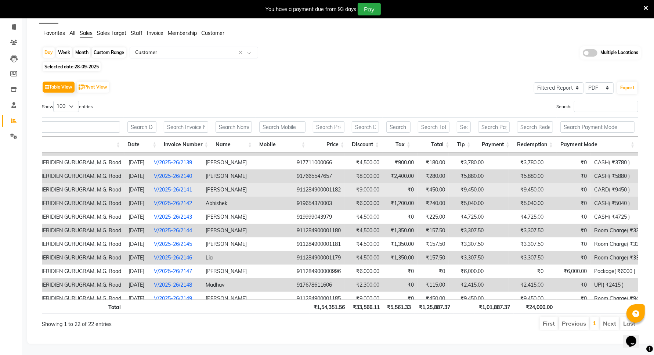
click at [487, 195] on td at bounding box center [497, 190] width 21 height 14
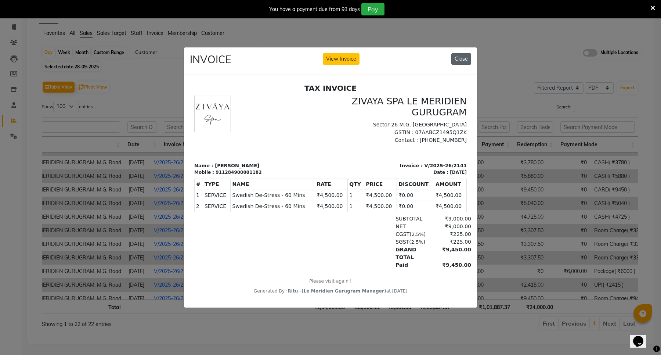
click at [460, 53] on button "Close" at bounding box center [461, 58] width 20 height 11
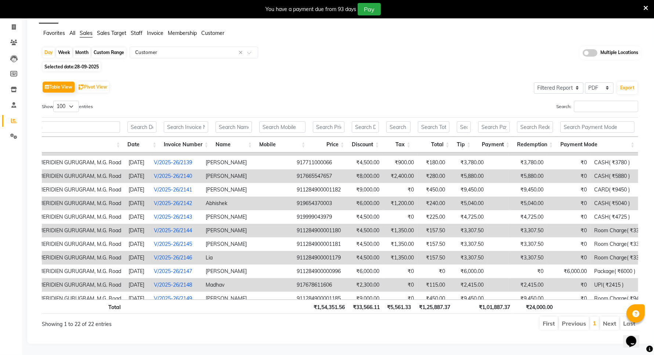
click at [487, 203] on td at bounding box center [497, 204] width 21 height 14
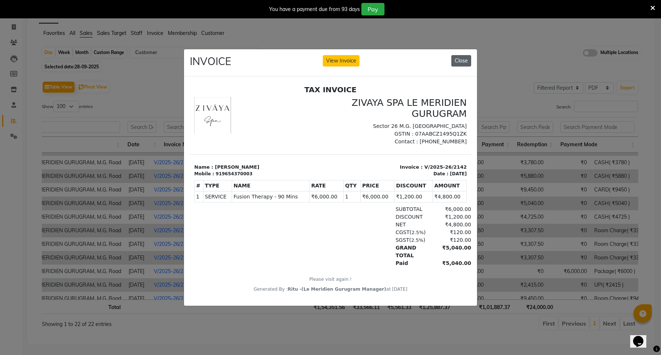
click at [457, 56] on button "Close" at bounding box center [461, 60] width 20 height 11
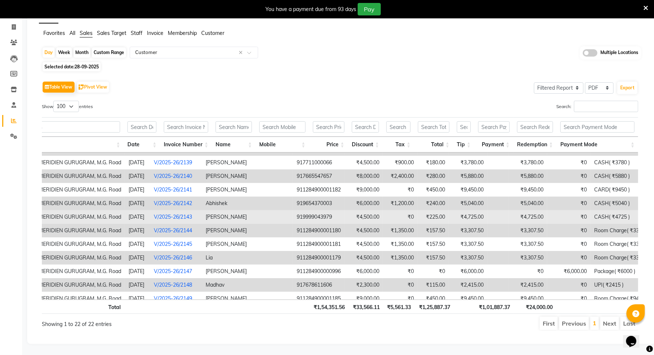
click at [509, 219] on td "₹4,725.00" at bounding box center [528, 217] width 39 height 14
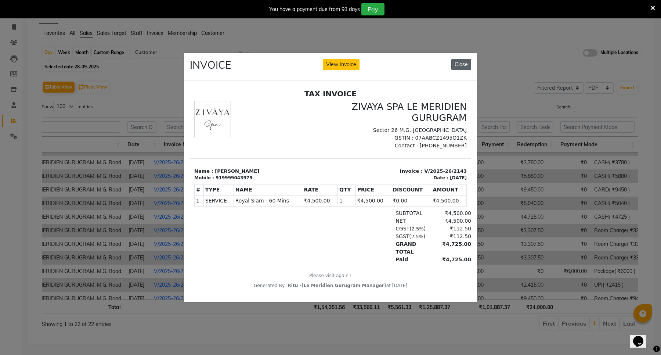
click at [453, 61] on button "Close" at bounding box center [461, 64] width 20 height 11
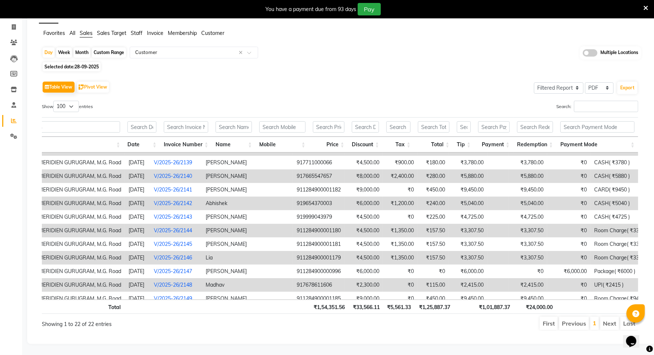
click at [509, 228] on td "₹3,307.50" at bounding box center [528, 231] width 39 height 14
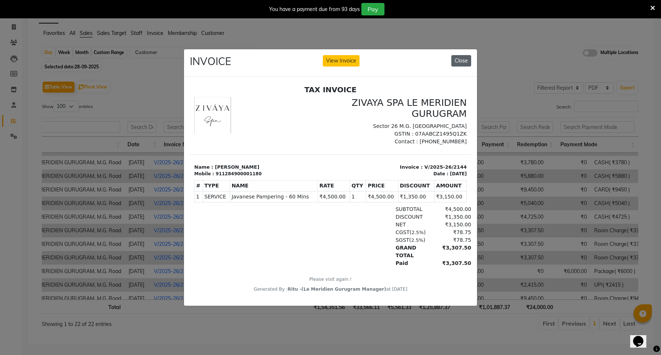
click at [460, 60] on button "Close" at bounding box center [461, 60] width 20 height 11
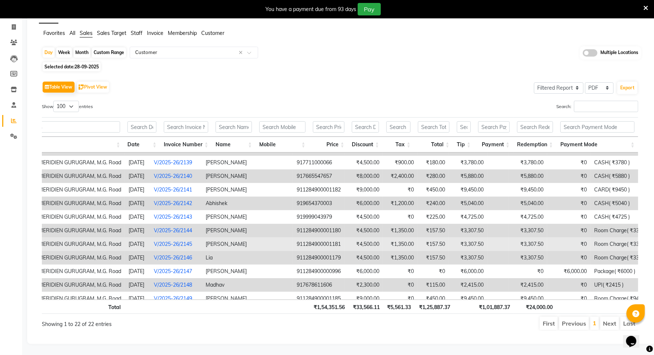
click at [487, 245] on td at bounding box center [497, 244] width 21 height 14
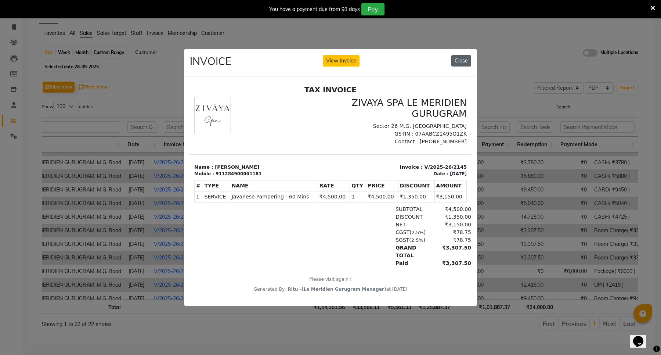
click at [457, 60] on button "Close" at bounding box center [461, 60] width 20 height 11
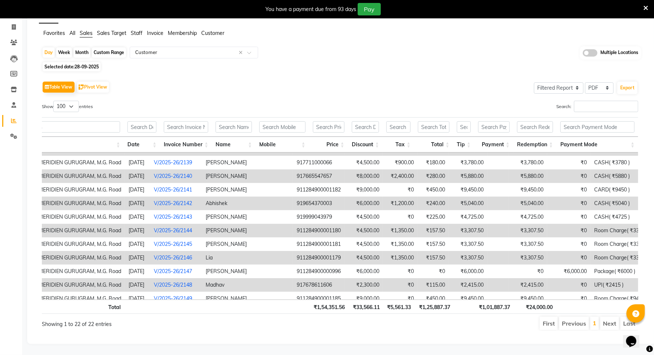
click at [509, 260] on td "₹3,307.50" at bounding box center [528, 258] width 39 height 14
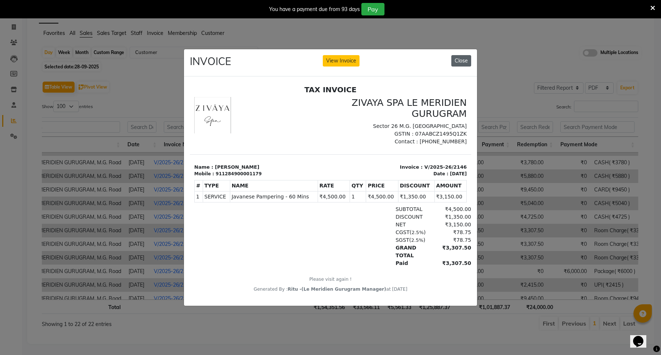
click at [465, 58] on button "Close" at bounding box center [461, 60] width 20 height 11
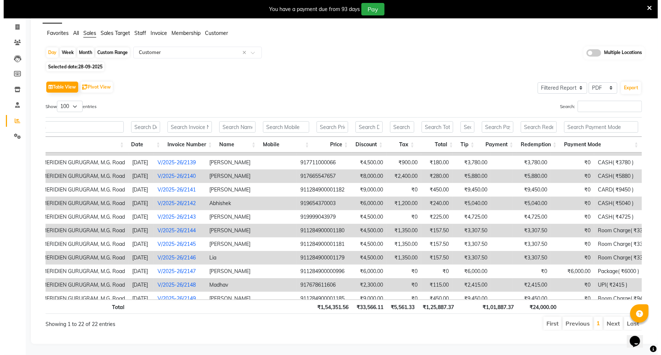
scroll to position [138, 45]
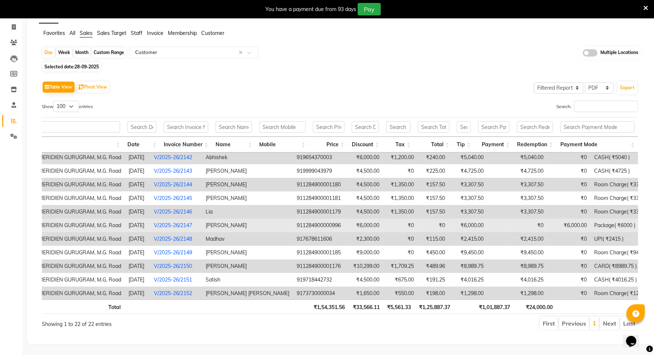
click at [509, 228] on td "₹0" at bounding box center [528, 226] width 39 height 14
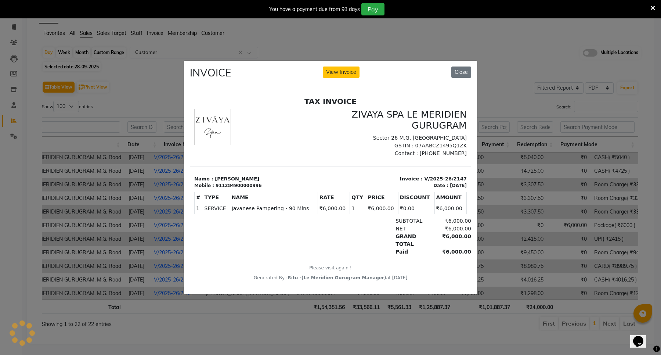
scroll to position [0, 0]
click at [457, 68] on button "Close" at bounding box center [461, 71] width 20 height 11
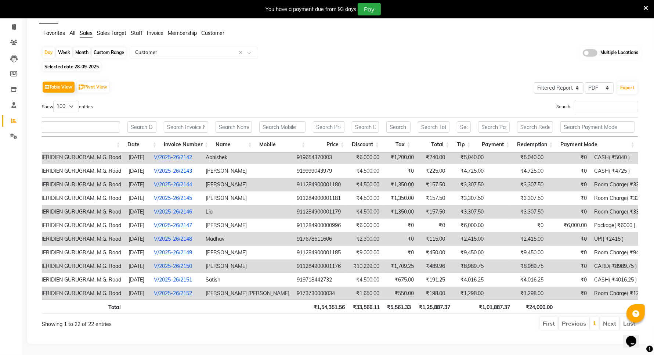
click at [509, 240] on td "₹2,415.00" at bounding box center [528, 239] width 39 height 14
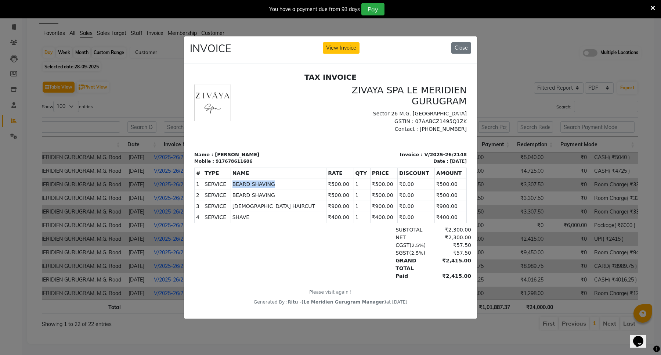
drag, startPoint x: 238, startPoint y: 190, endPoint x: 280, endPoint y: 192, distance: 41.5
click at [280, 188] on span "BEARD SHAVING" at bounding box center [279, 184] width 93 height 8
copy span "BEARD SHAVING"
drag, startPoint x: 240, startPoint y: 214, endPoint x: 257, endPoint y: 210, distance: 17.3
click at [257, 210] on span "MALE HAIRCUT" at bounding box center [279, 206] width 93 height 8
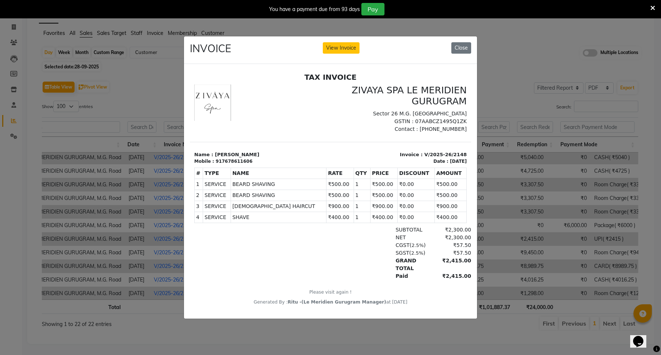
click at [282, 241] on div "NET ₹2,300.00" at bounding box center [376, 237] width 191 height 8
click at [465, 44] on button "Close" at bounding box center [461, 47] width 20 height 11
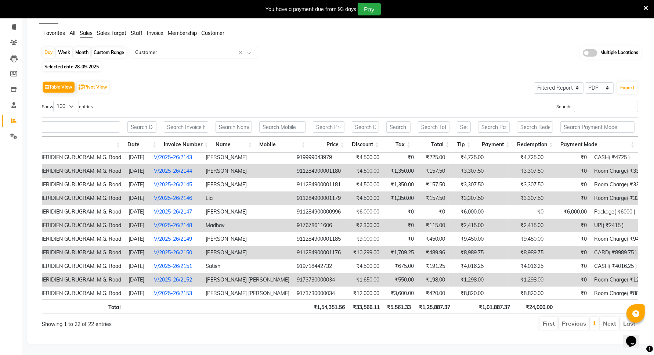
scroll to position [159, 45]
click at [71, 33] on span "All" at bounding box center [72, 33] width 6 height 7
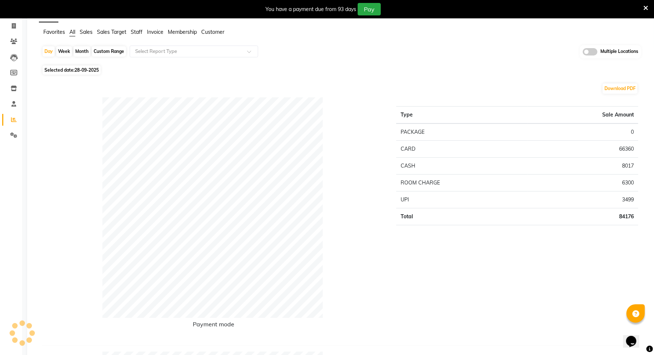
click at [85, 30] on span "Sales" at bounding box center [86, 32] width 13 height 7
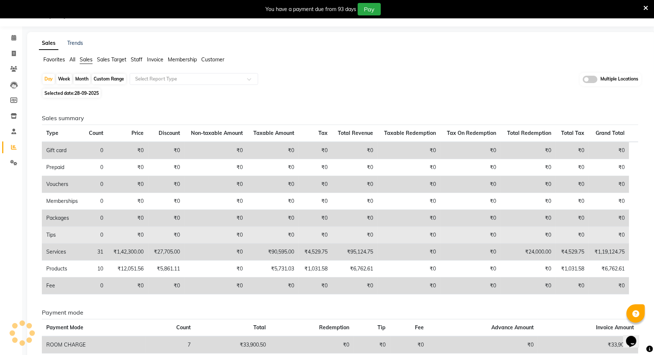
scroll to position [46, 0]
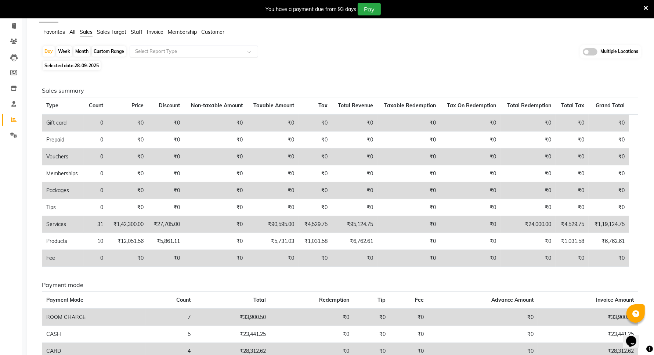
click at [148, 50] on input "text" at bounding box center [187, 51] width 106 height 7
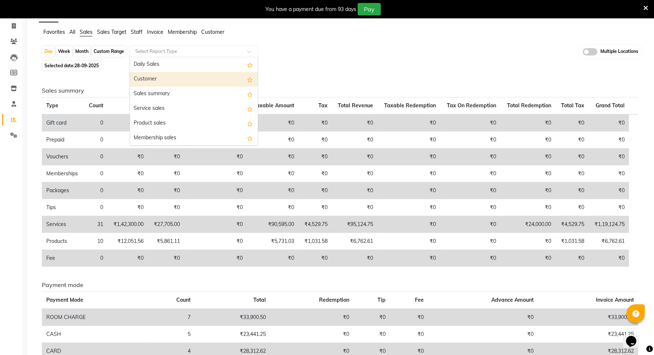
click at [152, 78] on div "Customer" at bounding box center [194, 79] width 128 height 15
select select "filtered_report"
select select "pdf"
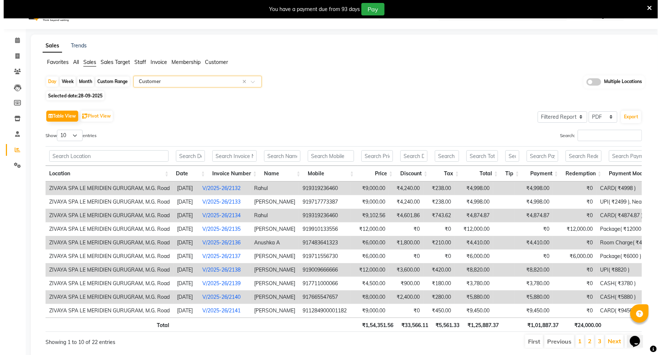
scroll to position [0, 0]
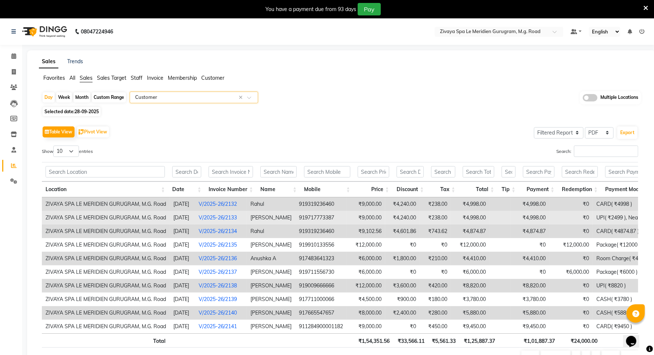
click at [511, 219] on td at bounding box center [500, 218] width 21 height 14
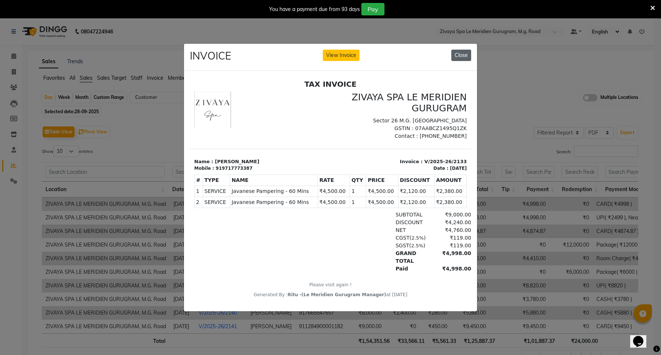
click at [461, 54] on button "Close" at bounding box center [461, 55] width 20 height 11
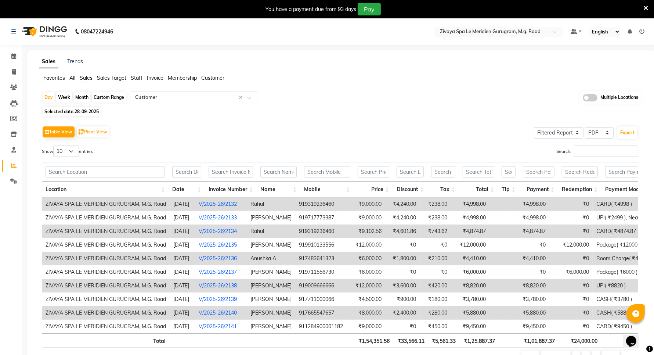
click at [507, 234] on td at bounding box center [500, 231] width 21 height 14
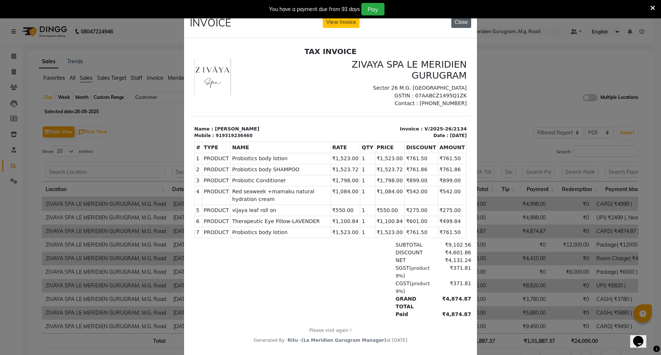
click at [457, 24] on button "Close" at bounding box center [461, 22] width 20 height 11
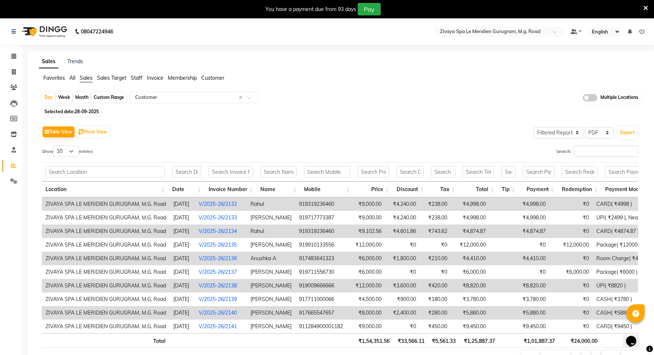
click at [504, 234] on td at bounding box center [500, 231] width 21 height 14
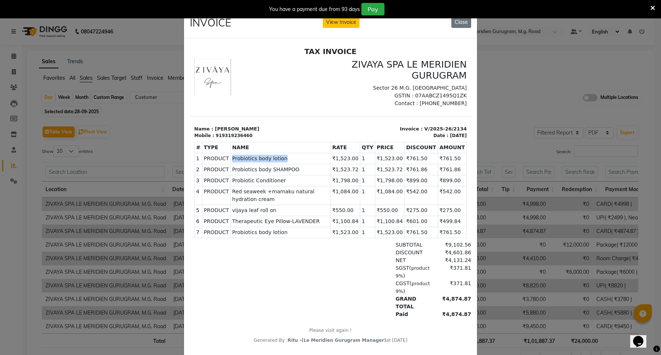
drag, startPoint x: 228, startPoint y: 166, endPoint x: 285, endPoint y: 162, distance: 57.0
click at [285, 162] on td "PRODUCTS Probiotics body lotion" at bounding box center [281, 158] width 100 height 11
copy span "Probiotics body lotion"
drag, startPoint x: 228, startPoint y: 177, endPoint x: 295, endPoint y: 177, distance: 66.1
click at [295, 173] on span "Probiotics body SHAMPOO" at bounding box center [280, 169] width 97 height 8
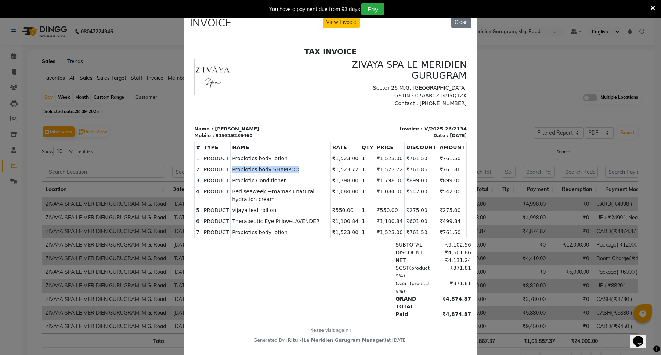
copy span "Probiotics body SHAMPOO"
drag, startPoint x: 228, startPoint y: 189, endPoint x: 279, endPoint y: 186, distance: 50.8
click at [279, 184] on span "Probiotic Conditioner" at bounding box center [280, 180] width 97 height 8
drag, startPoint x: 228, startPoint y: 199, endPoint x: 248, endPoint y: 205, distance: 19.9
click at [248, 203] on span "Red seaweek +mamaku natural hydration cream" at bounding box center [280, 194] width 97 height 15
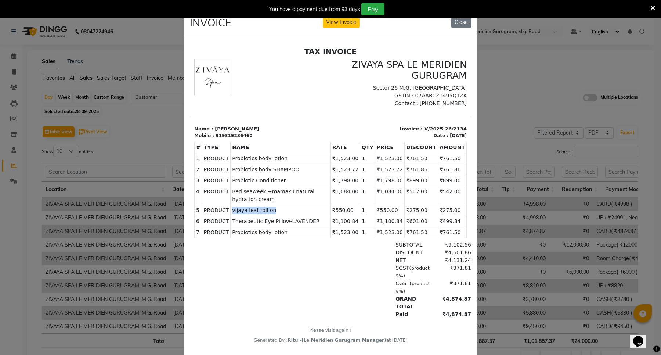
drag, startPoint x: 228, startPoint y: 219, endPoint x: 271, endPoint y: 213, distance: 42.6
click at [271, 213] on td "PRODUCTS vijaya leaf roll on" at bounding box center [281, 210] width 100 height 11
drag, startPoint x: 229, startPoint y: 229, endPoint x: 314, endPoint y: 228, distance: 84.5
click at [314, 225] on span "Therapeutic Eye Pillow-LAVENDER" at bounding box center [280, 221] width 97 height 8
drag, startPoint x: 228, startPoint y: 239, endPoint x: 303, endPoint y: 235, distance: 75.0
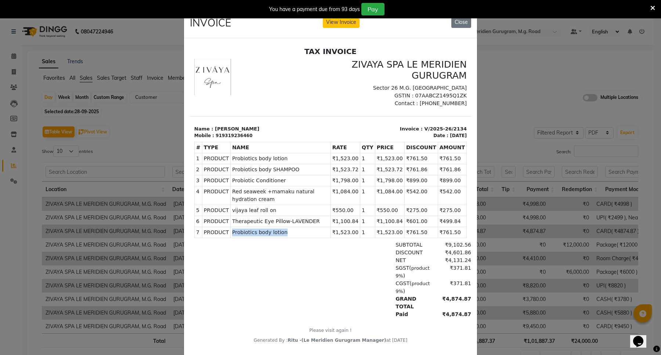
click at [303, 235] on td "PRODUCTS Probiotics body lotion" at bounding box center [281, 232] width 100 height 11
click at [463, 23] on button "Close" at bounding box center [461, 22] width 20 height 11
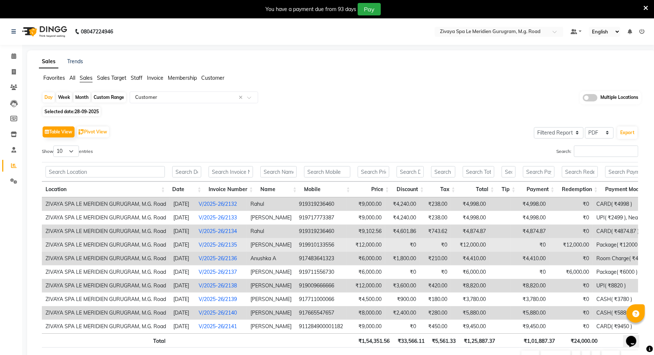
click at [511, 244] on td at bounding box center [500, 245] width 21 height 14
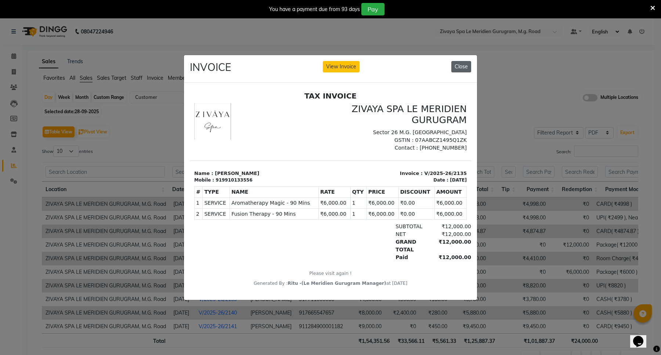
click at [458, 64] on button "Close" at bounding box center [461, 66] width 20 height 11
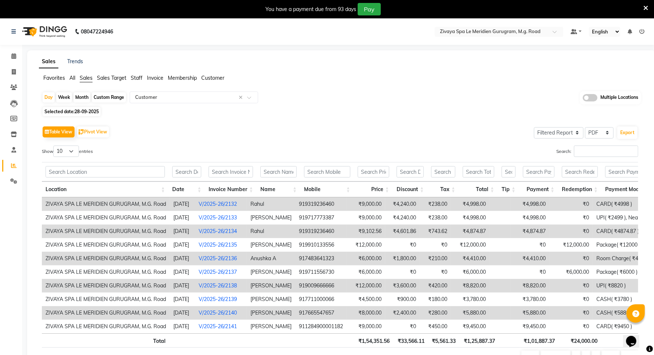
click at [511, 256] on td at bounding box center [500, 259] width 21 height 14
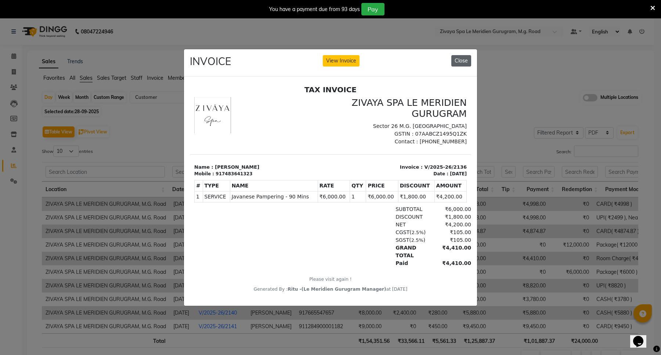
click at [454, 56] on button "Close" at bounding box center [461, 60] width 20 height 11
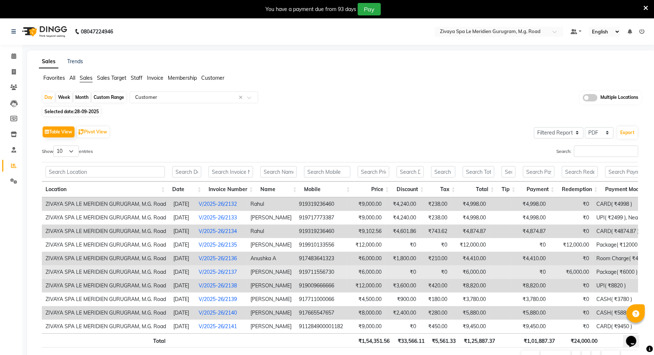
click at [511, 276] on td at bounding box center [500, 272] width 21 height 14
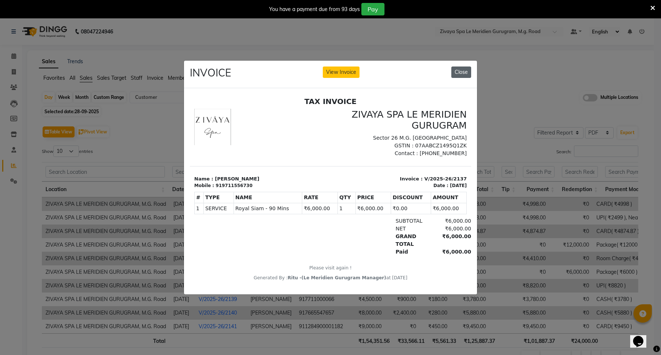
click at [460, 66] on button "Close" at bounding box center [461, 71] width 20 height 11
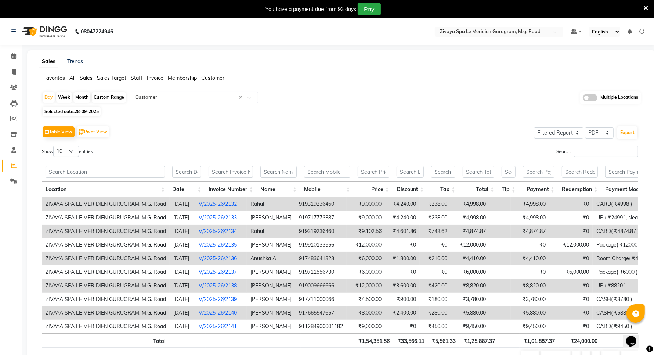
click at [520, 285] on td "₹8,820.00" at bounding box center [530, 286] width 39 height 14
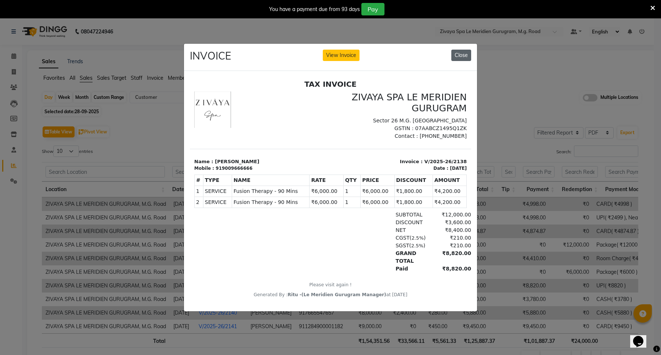
click at [456, 50] on button "Close" at bounding box center [461, 55] width 20 height 11
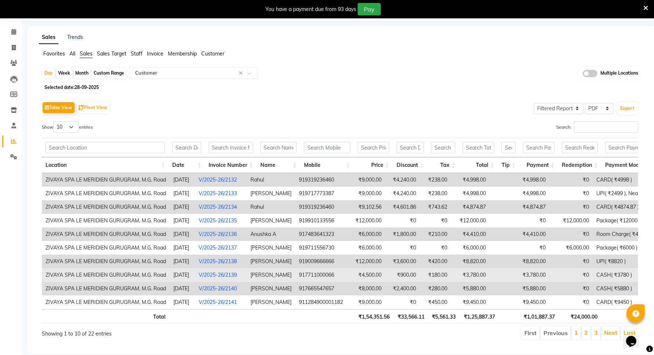
scroll to position [46, 0]
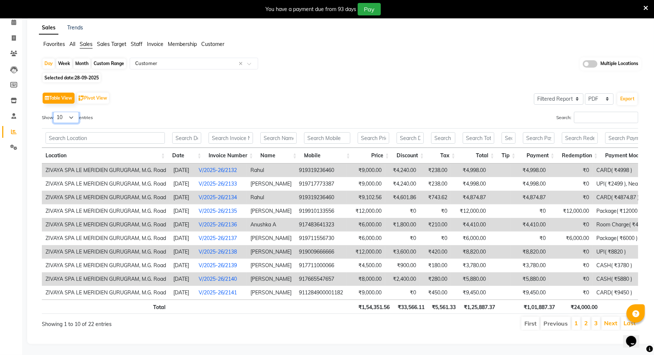
click at [70, 112] on select "10 25 50 100" at bounding box center [66, 117] width 26 height 11
select select "100"
click at [54, 112] on select "10 25 50 100" at bounding box center [66, 117] width 26 height 11
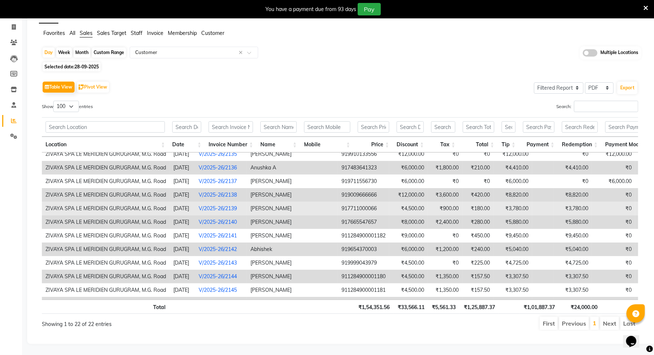
click at [532, 209] on td at bounding box center [542, 209] width 21 height 14
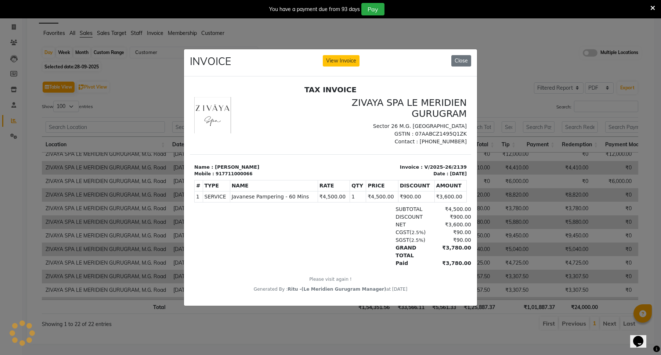
scroll to position [0, 0]
click at [459, 57] on button "Close" at bounding box center [461, 60] width 20 height 11
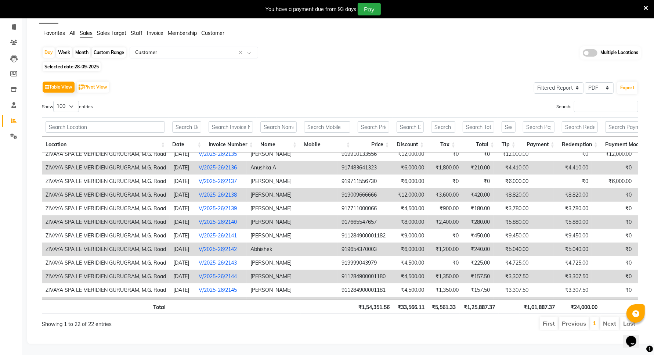
click at [532, 194] on td at bounding box center [542, 195] width 21 height 14
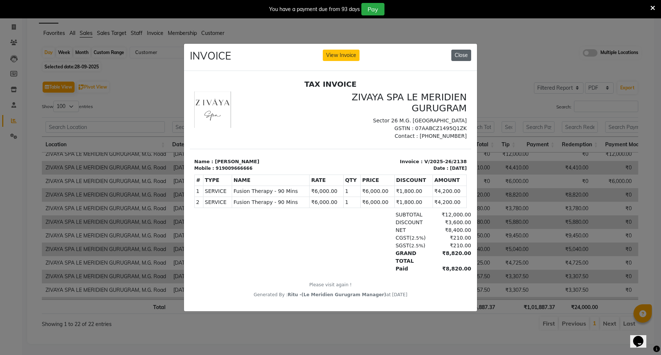
click at [458, 50] on button "Close" at bounding box center [461, 55] width 20 height 11
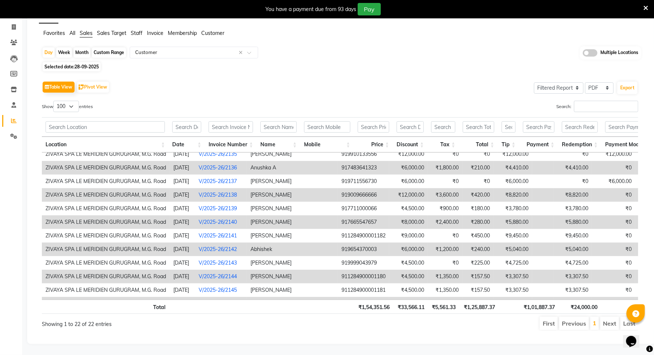
click at [532, 219] on td at bounding box center [542, 222] width 21 height 14
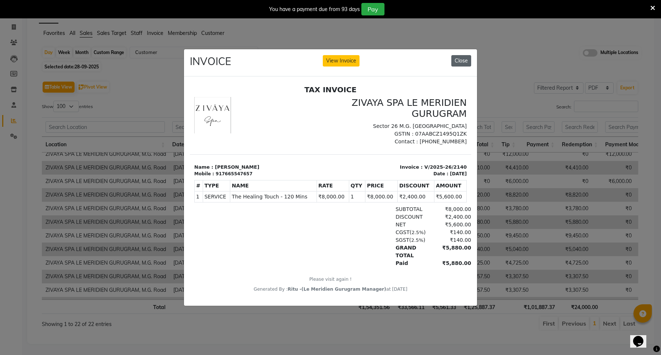
click at [456, 55] on button "Close" at bounding box center [461, 60] width 20 height 11
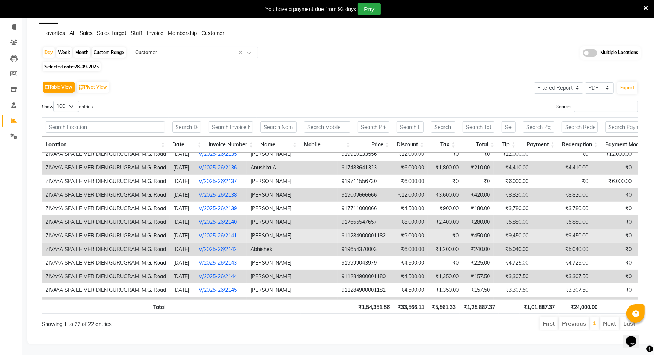
click at [532, 232] on td at bounding box center [542, 236] width 21 height 14
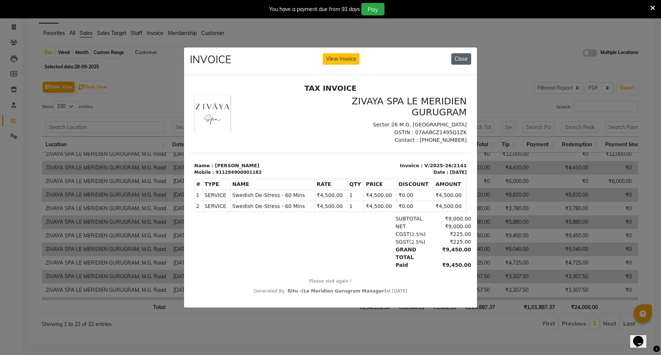
drag, startPoint x: 455, startPoint y: 56, endPoint x: 272, endPoint y: 14, distance: 188.2
click at [455, 56] on button "Close" at bounding box center [461, 58] width 20 height 11
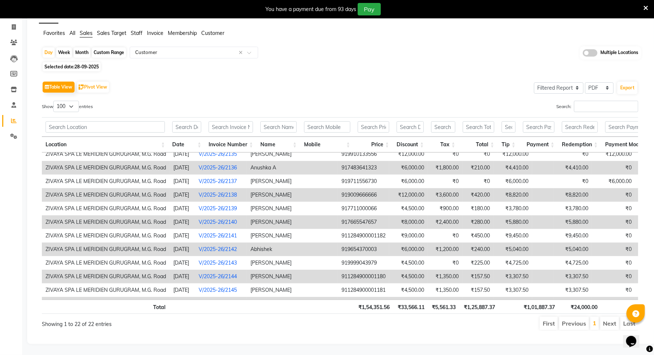
click at [554, 251] on td "₹5,040.00" at bounding box center [573, 249] width 39 height 14
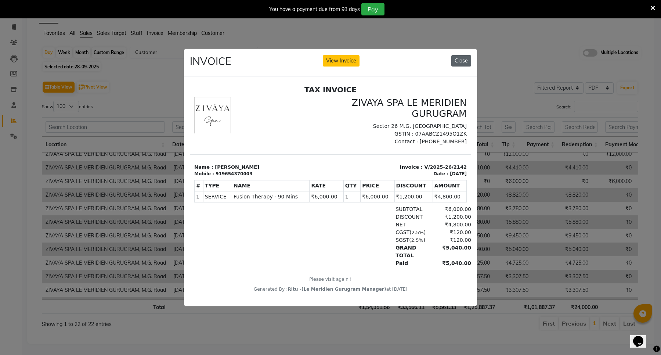
click at [459, 55] on button "Close" at bounding box center [461, 60] width 20 height 11
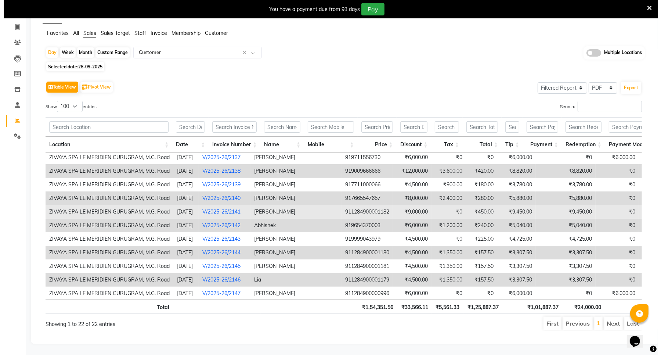
scroll to position [92, 0]
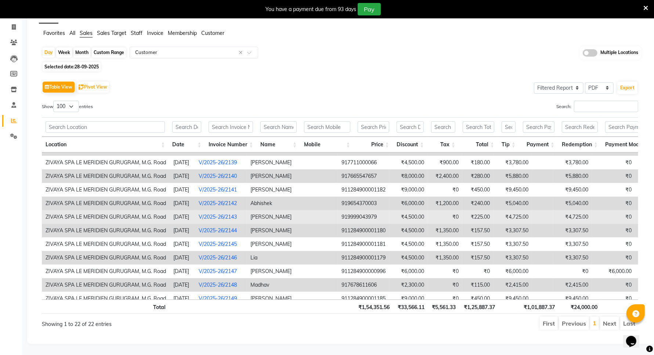
click at [532, 217] on td at bounding box center [542, 217] width 21 height 14
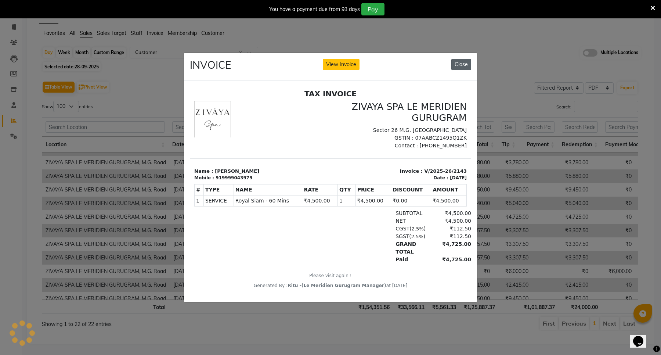
scroll to position [0, 0]
click at [460, 60] on button "Close" at bounding box center [461, 64] width 20 height 11
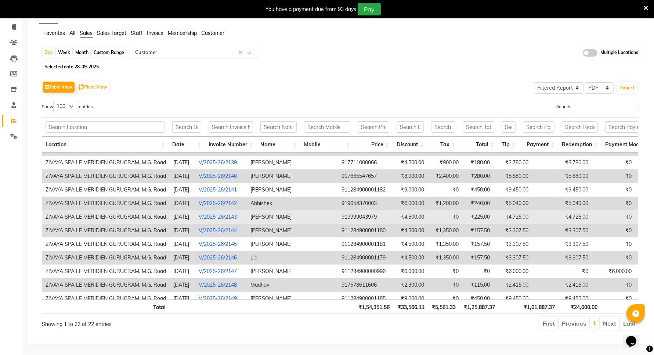
click at [532, 216] on td at bounding box center [542, 217] width 21 height 14
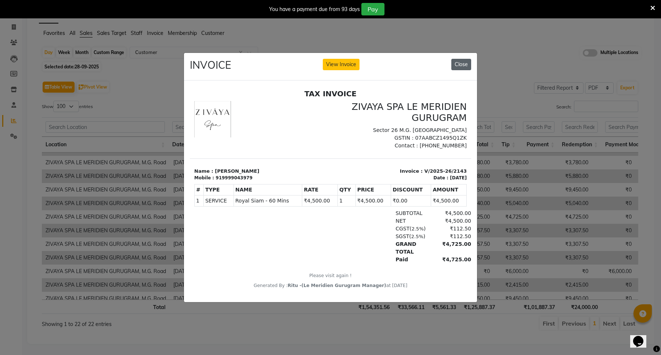
click at [460, 61] on button "Close" at bounding box center [461, 64] width 20 height 11
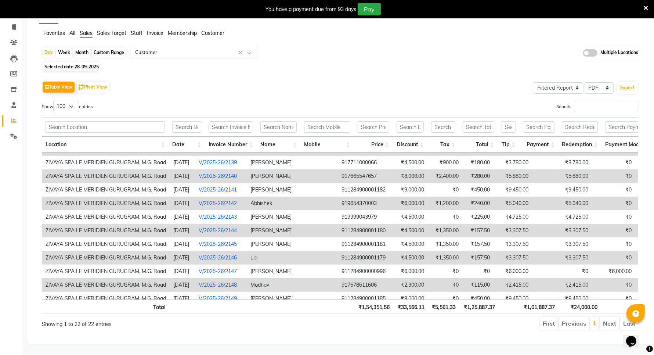
click at [554, 231] on td "₹3,307.50" at bounding box center [573, 231] width 39 height 14
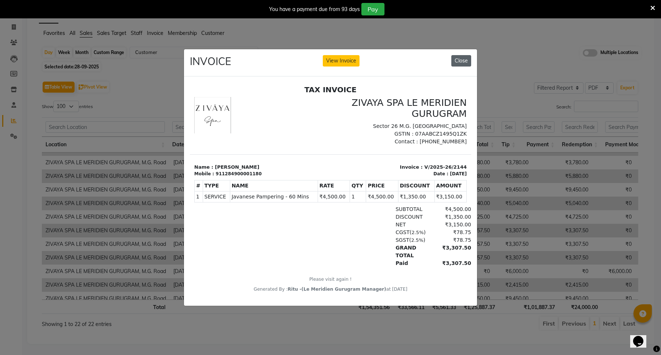
click at [461, 59] on button "Close" at bounding box center [461, 60] width 20 height 11
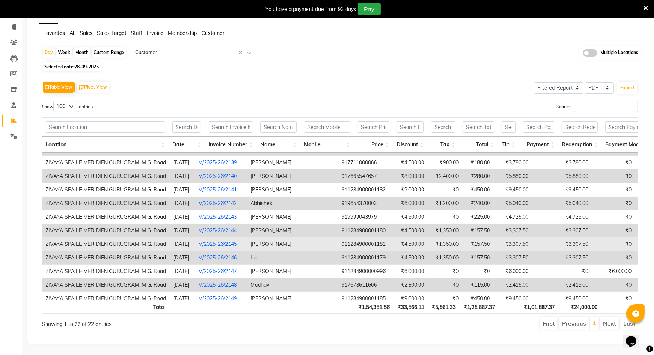
click at [554, 244] on td "₹3,307.50" at bounding box center [573, 244] width 39 height 14
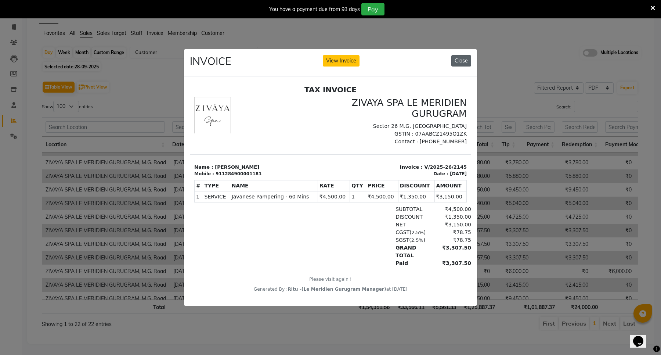
click at [460, 56] on button "Close" at bounding box center [461, 60] width 20 height 11
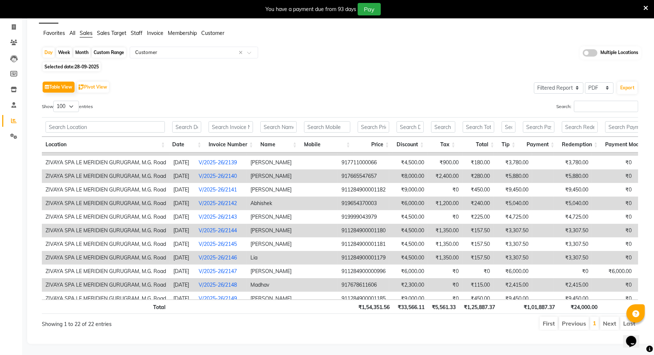
click at [554, 260] on td "₹3,307.50" at bounding box center [573, 258] width 39 height 14
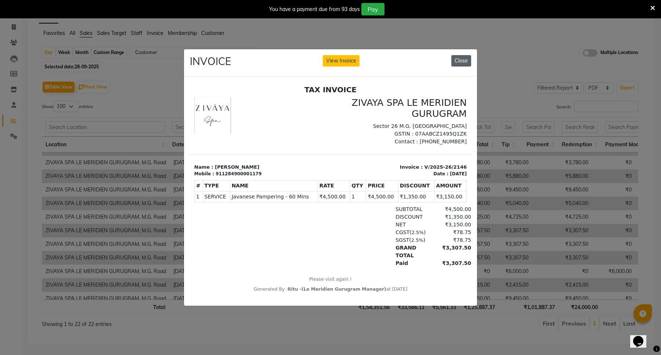
click at [461, 55] on button "Close" at bounding box center [461, 60] width 20 height 11
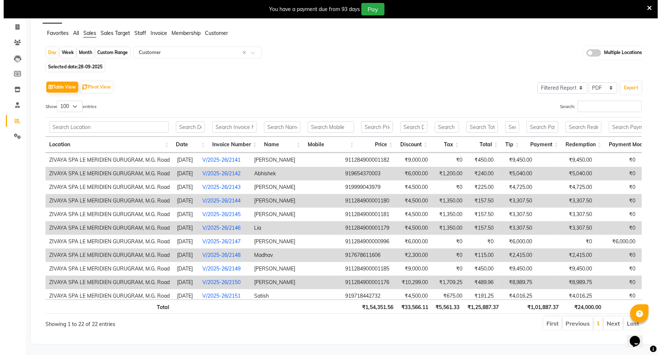
scroll to position [138, 0]
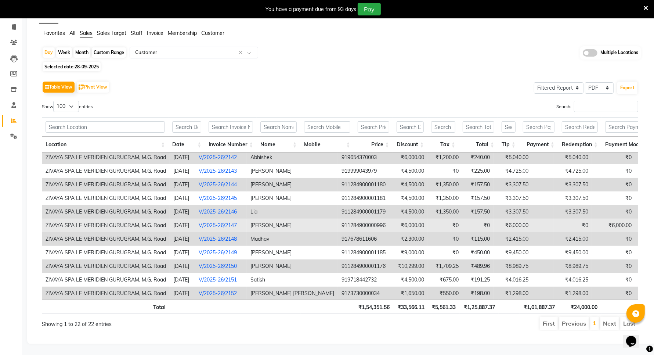
click at [532, 227] on td at bounding box center [542, 226] width 21 height 14
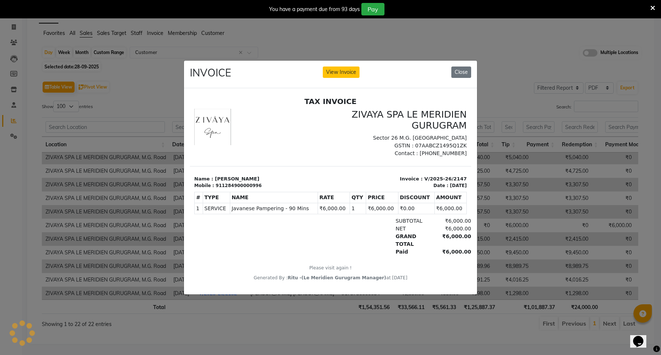
scroll to position [0, 0]
click at [460, 71] on button "Close" at bounding box center [461, 71] width 20 height 11
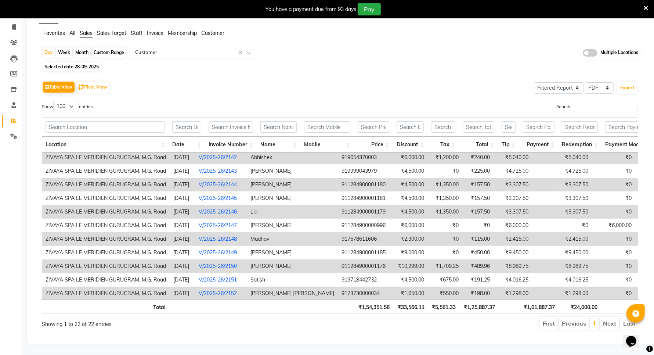
click at [554, 242] on td "₹2,415.00" at bounding box center [573, 239] width 39 height 14
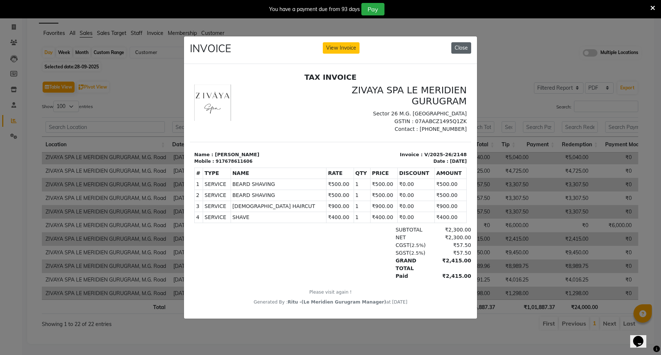
click at [464, 47] on button "Close" at bounding box center [461, 47] width 20 height 11
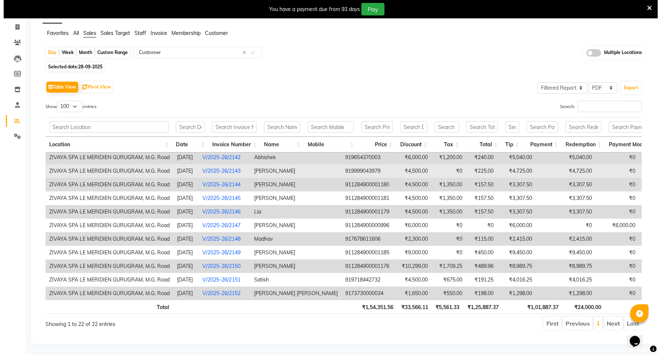
scroll to position [159, 0]
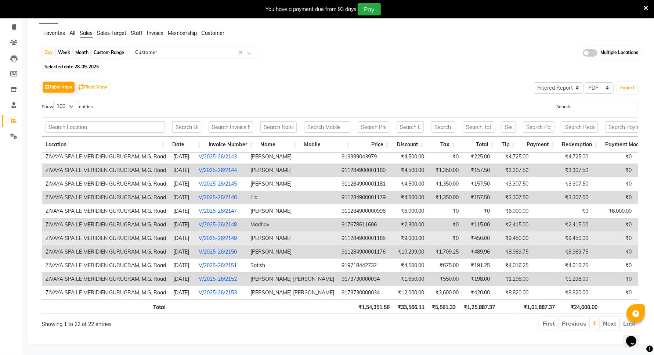
click at [554, 231] on td "₹9,450.00" at bounding box center [573, 238] width 39 height 14
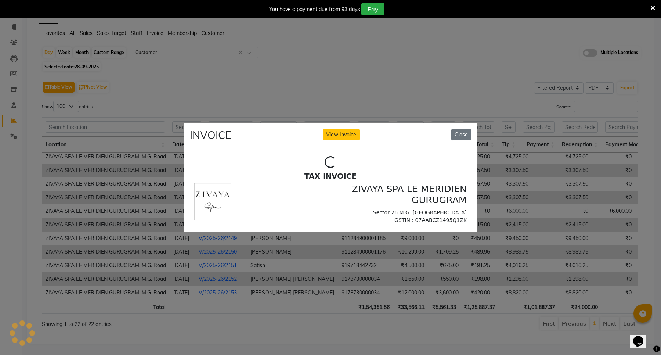
scroll to position [0, 0]
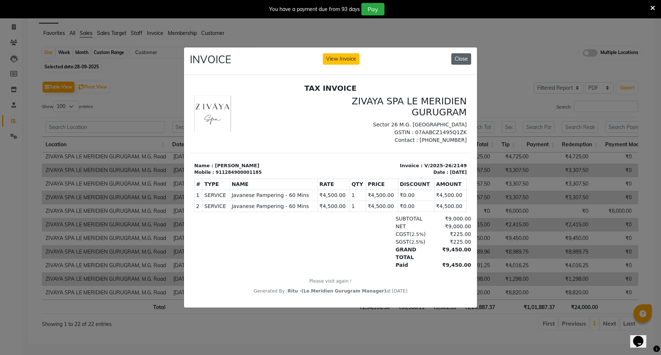
click at [458, 54] on button "Close" at bounding box center [461, 58] width 20 height 11
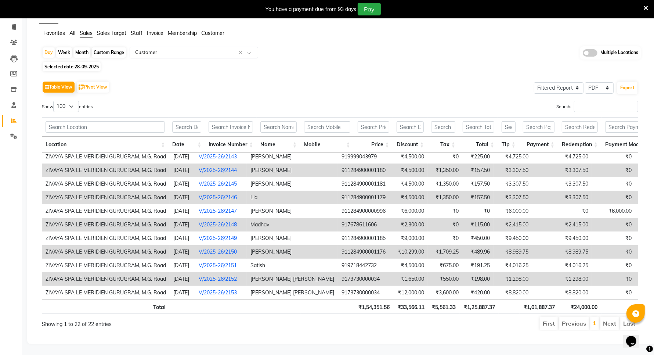
click at [532, 245] on td at bounding box center [542, 252] width 21 height 14
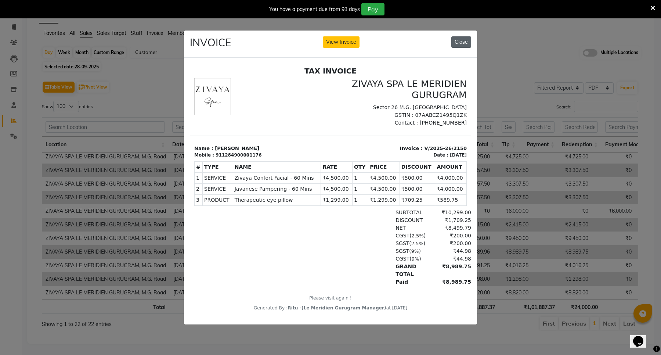
click at [465, 37] on button "Close" at bounding box center [461, 41] width 20 height 11
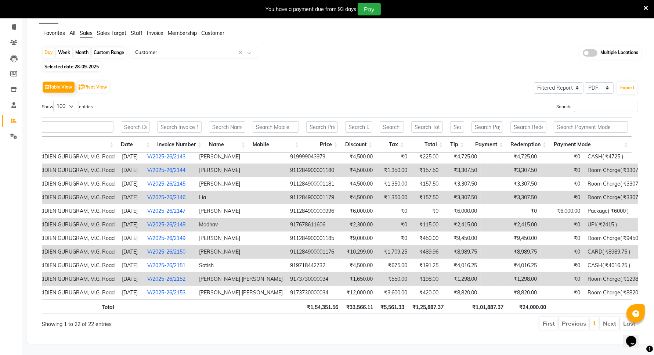
click at [481, 245] on td at bounding box center [491, 252] width 21 height 14
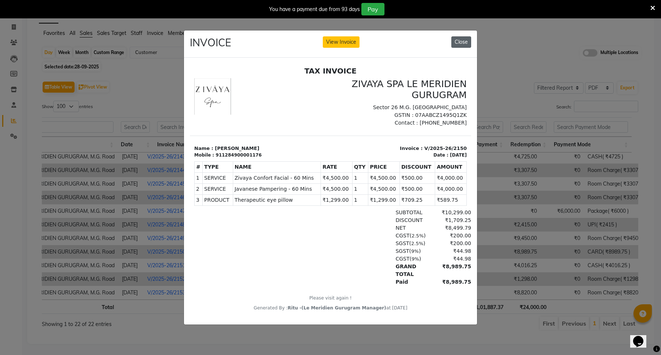
click at [462, 39] on button "Close" at bounding box center [461, 41] width 20 height 11
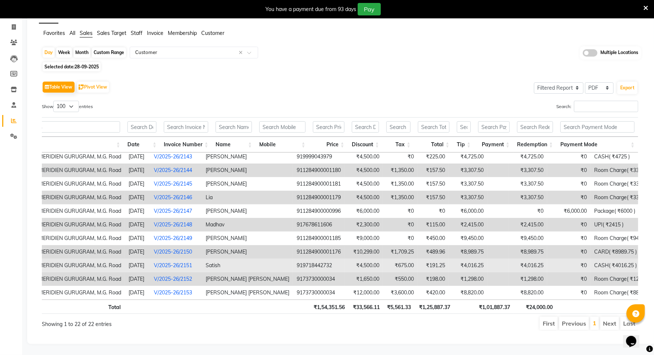
click at [509, 259] on td "₹4,016.25" at bounding box center [528, 266] width 39 height 14
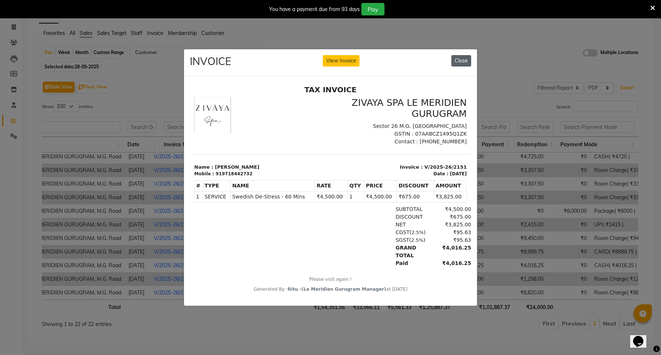
click at [460, 59] on button "Close" at bounding box center [461, 60] width 20 height 11
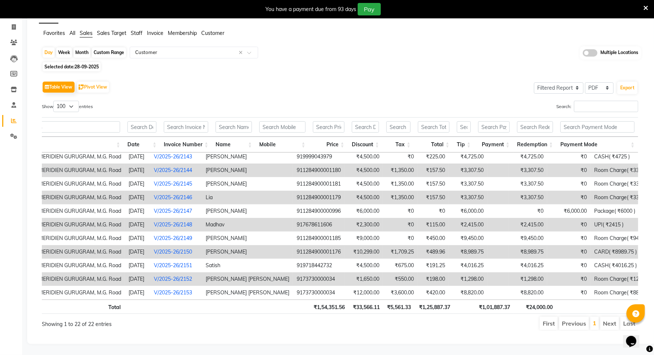
click at [509, 276] on td "₹1,298.00" at bounding box center [528, 279] width 39 height 14
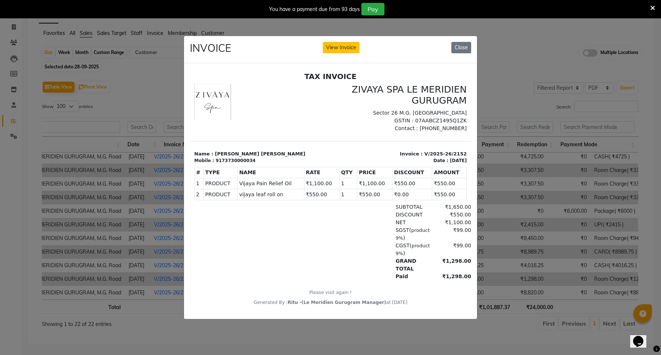
click at [524, 254] on ngb-modal-window "INVOICE View Invoice Close" at bounding box center [330, 177] width 661 height 355
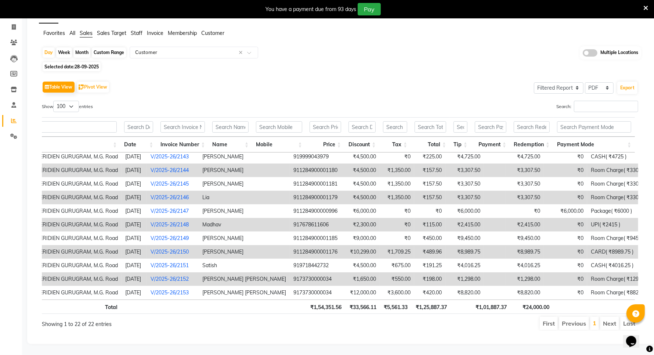
scroll to position [0, 51]
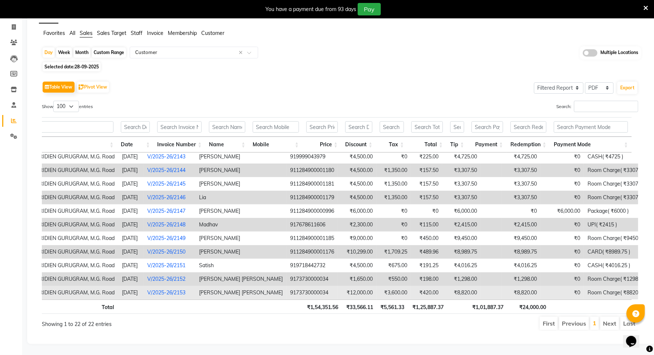
click at [502, 287] on td "₹8,820.00" at bounding box center [521, 293] width 39 height 14
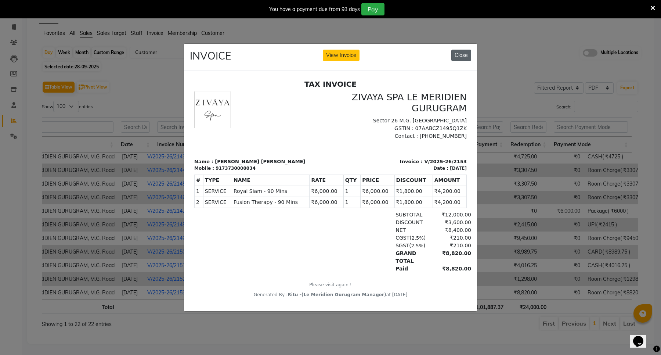
click at [455, 52] on button "Close" at bounding box center [461, 55] width 20 height 11
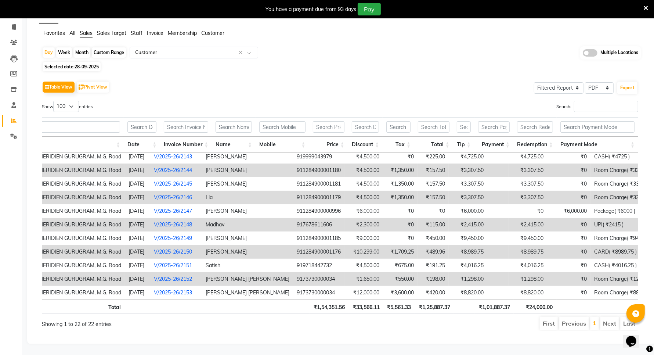
click at [547, 245] on td "₹0" at bounding box center [568, 252] width 43 height 14
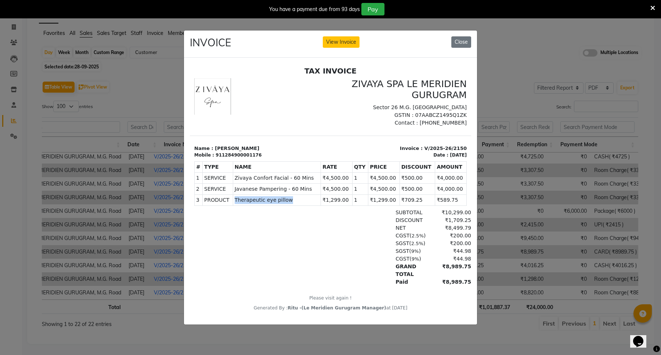
drag, startPoint x: 234, startPoint y: 210, endPoint x: 288, endPoint y: 207, distance: 54.1
click at [288, 204] on span "Therapeutic eye pillow" at bounding box center [277, 200] width 85 height 8
click at [461, 37] on button "Close" at bounding box center [461, 41] width 20 height 11
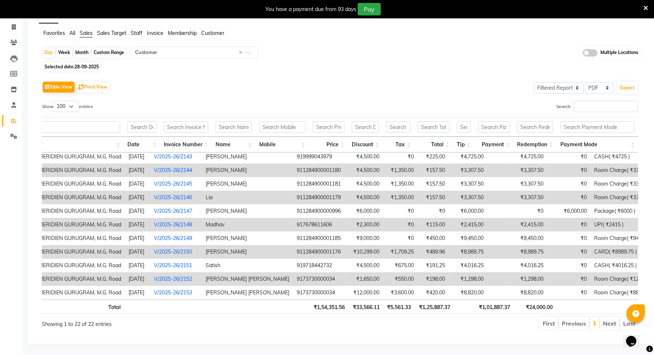
click at [509, 272] on td "₹1,298.00" at bounding box center [528, 279] width 39 height 14
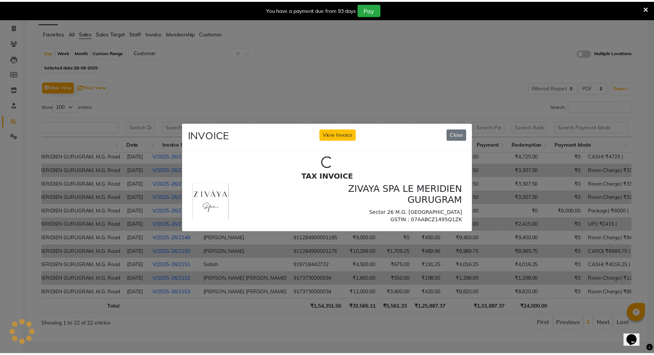
scroll to position [0, 0]
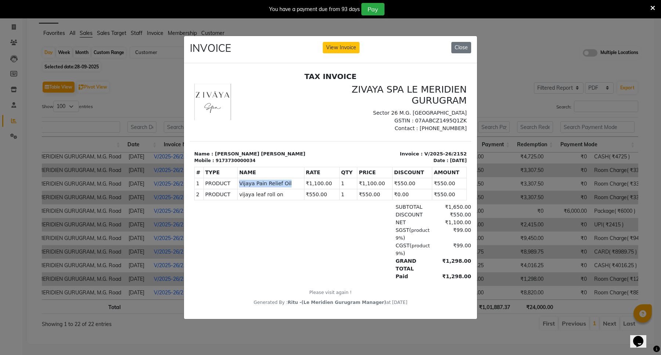
drag, startPoint x: 238, startPoint y: 192, endPoint x: 287, endPoint y: 190, distance: 48.9
click at [287, 187] on span "Vijaya Pain Relief Oil" at bounding box center [270, 184] width 63 height 8
drag, startPoint x: 238, startPoint y: 202, endPoint x: 277, endPoint y: 207, distance: 39.6
click at [277, 200] on td "PRODUCTS vijaya leaf roll on" at bounding box center [271, 194] width 66 height 11
click at [458, 43] on button "Close" at bounding box center [461, 47] width 20 height 11
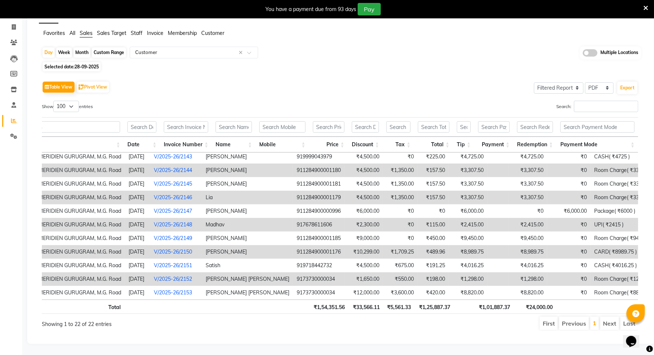
click at [72, 30] on span "All" at bounding box center [72, 33] width 6 height 7
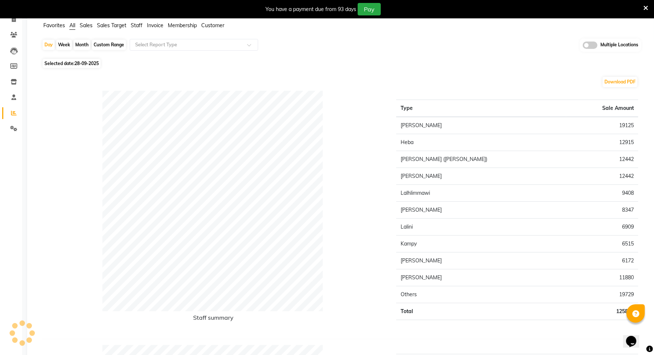
click at [86, 23] on span "Sales" at bounding box center [86, 25] width 13 height 7
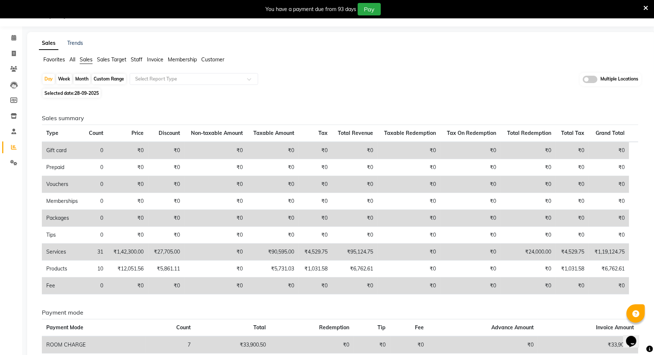
scroll to position [53, 0]
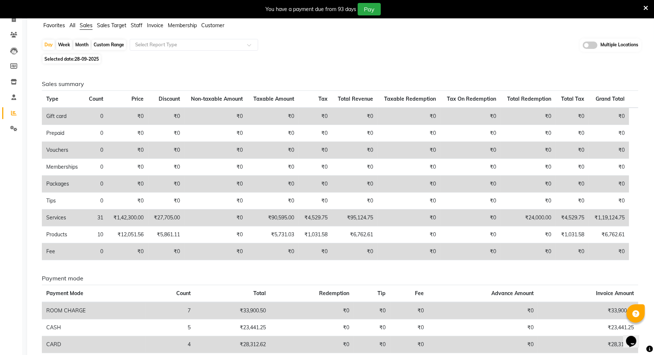
click at [75, 63] on span "Selected date: 28-09-2025" at bounding box center [72, 58] width 58 height 9
select select "9"
select select "2025"
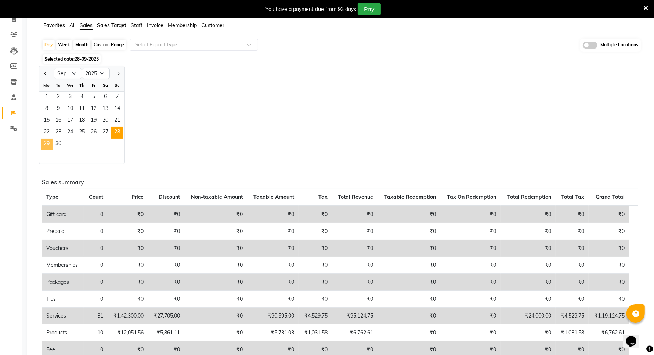
click at [43, 147] on span "29" at bounding box center [47, 144] width 12 height 12
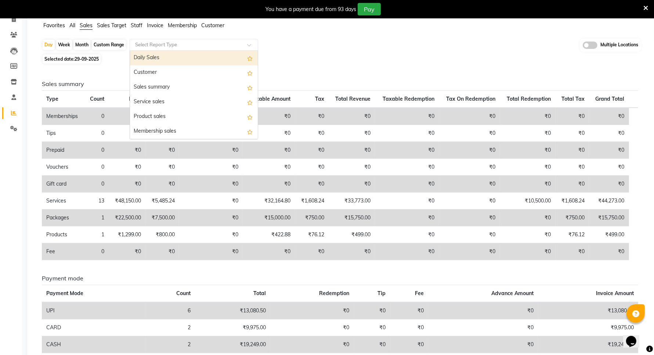
click at [183, 43] on input "text" at bounding box center [187, 44] width 106 height 7
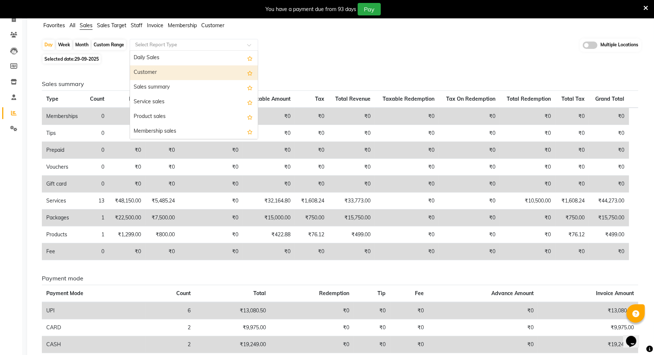
click at [145, 72] on div "Customer" at bounding box center [194, 72] width 128 height 15
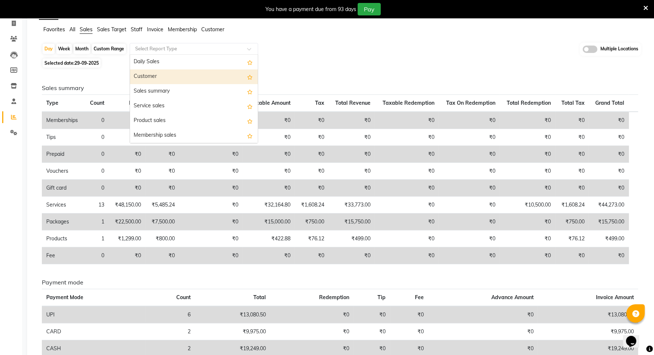
select select "filtered_report"
select select "pdf"
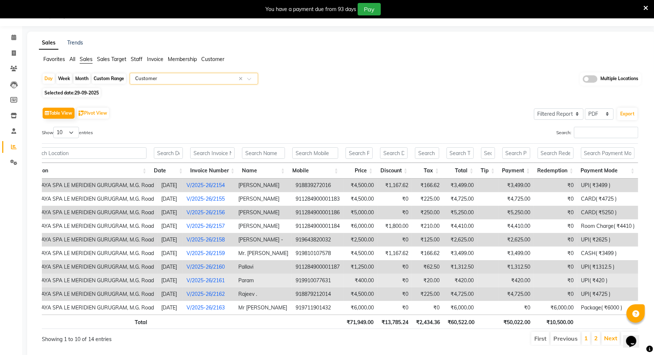
scroll to position [3, 0]
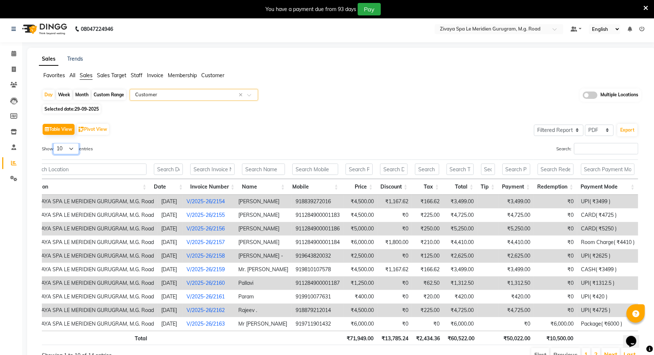
click at [69, 151] on select "10 25 50 100" at bounding box center [66, 148] width 26 height 11
select select "100"
click at [54, 143] on select "10 25 50 100" at bounding box center [66, 148] width 26 height 11
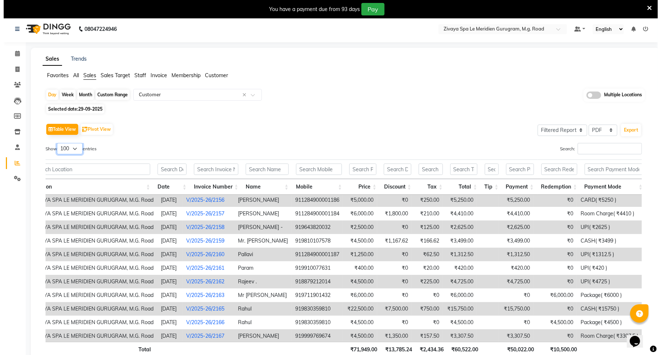
scroll to position [50, 18]
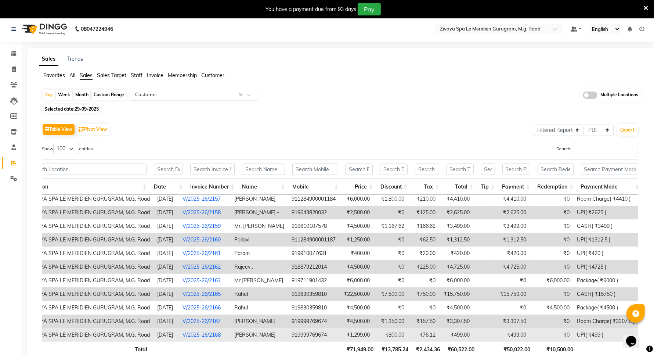
click at [333, 331] on td "919999769674" at bounding box center [313, 335] width 51 height 14
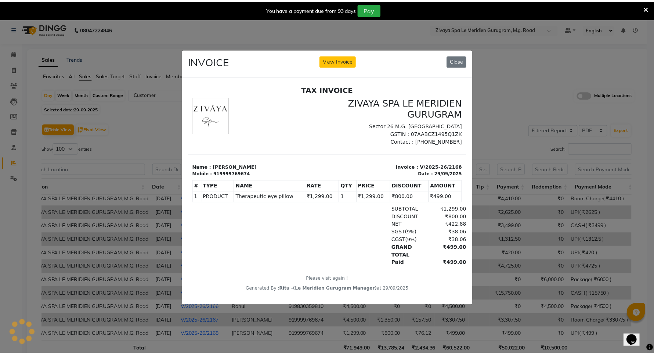
scroll to position [0, 0]
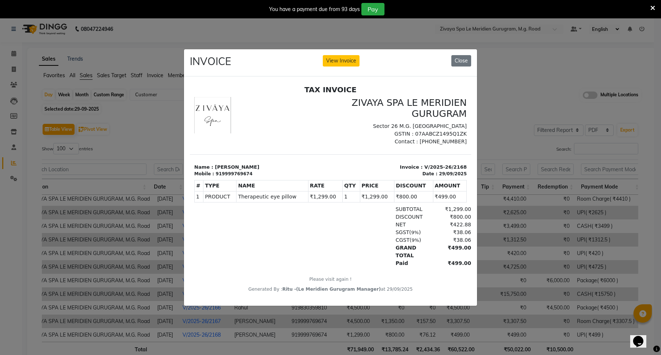
click at [239, 201] on span "Therapeutic eye pillow" at bounding box center [272, 197] width 68 height 8
drag, startPoint x: 237, startPoint y: 203, endPoint x: 304, endPoint y: 201, distance: 67.2
click at [304, 201] on tr "1 PRODUCT PRODUCTS Therapeutic eye pillow ₹1,299.00" at bounding box center [331, 196] width 272 height 11
click at [460, 55] on button "Close" at bounding box center [461, 60] width 20 height 11
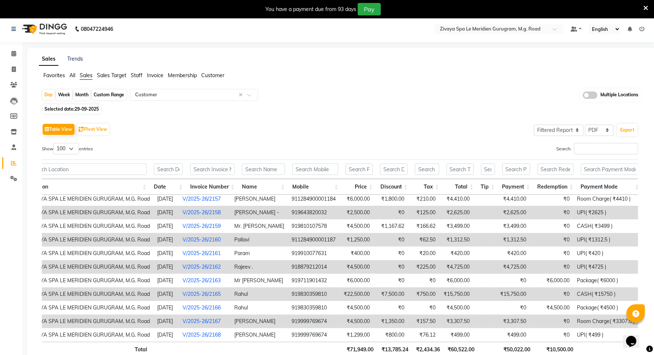
click at [71, 73] on span "All" at bounding box center [72, 75] width 6 height 7
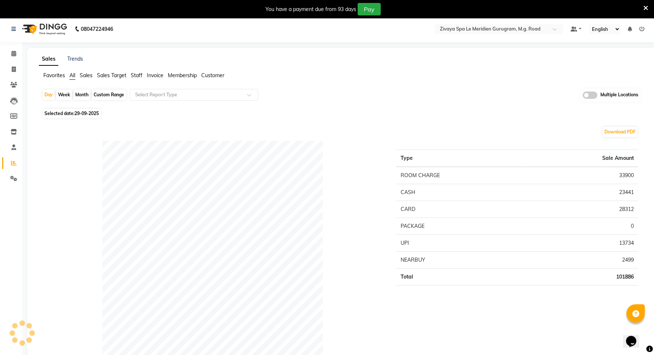
click at [87, 76] on span "Sales" at bounding box center [86, 75] width 13 height 7
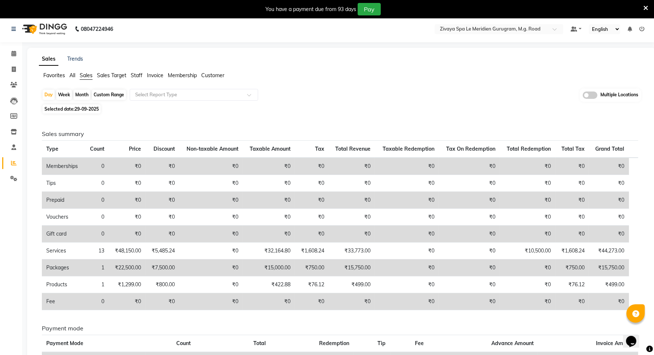
click at [87, 111] on span "29-09-2025" at bounding box center [87, 109] width 24 height 6
select select "9"
select select "2025"
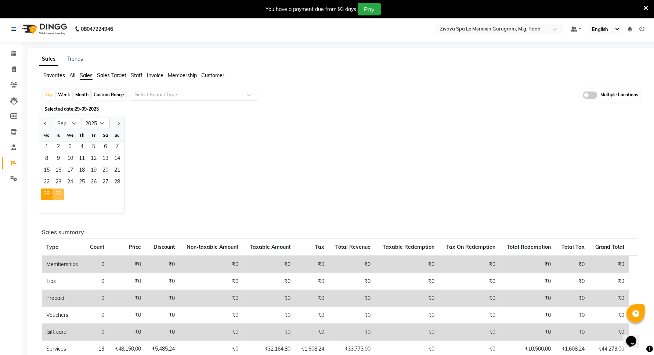
click at [60, 194] on span "30" at bounding box center [59, 194] width 12 height 12
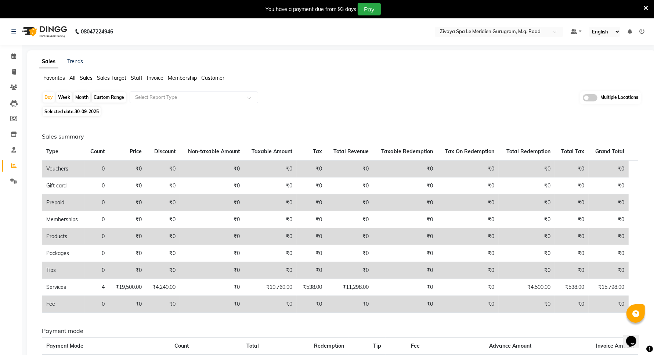
click at [105, 98] on div "Custom Range" at bounding box center [109, 97] width 34 height 10
select select "9"
select select "2025"
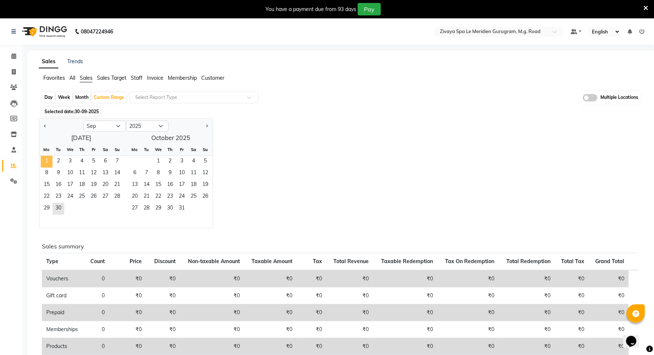
click at [46, 162] on span "1" at bounding box center [47, 162] width 12 height 12
click at [57, 209] on span "30" at bounding box center [59, 209] width 12 height 12
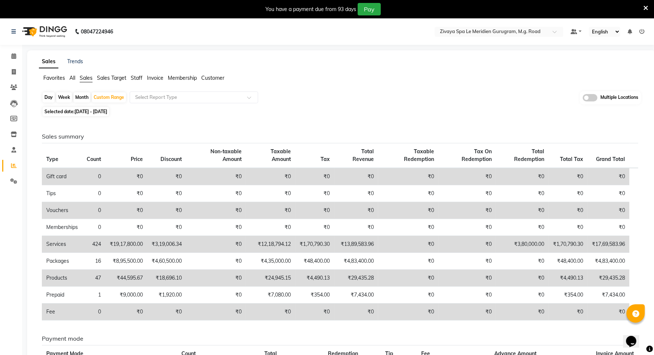
click at [43, 96] on div "Day" at bounding box center [49, 97] width 12 height 10
select select "9"
select select "2025"
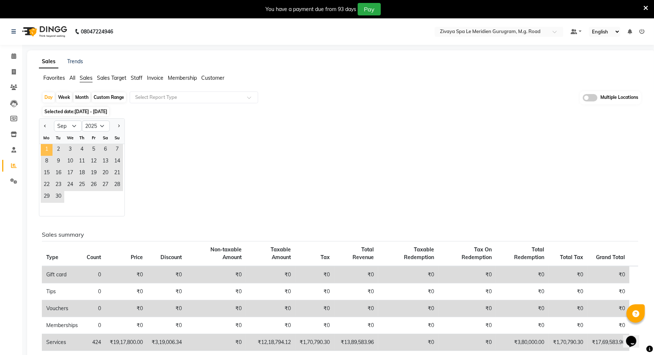
click at [45, 149] on span "1" at bounding box center [47, 150] width 12 height 12
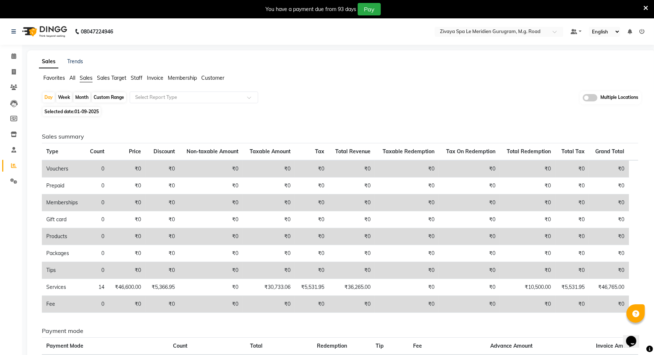
click at [87, 116] on span "Selected date: 01-09-2025" at bounding box center [72, 111] width 58 height 9
select select "9"
select select "2025"
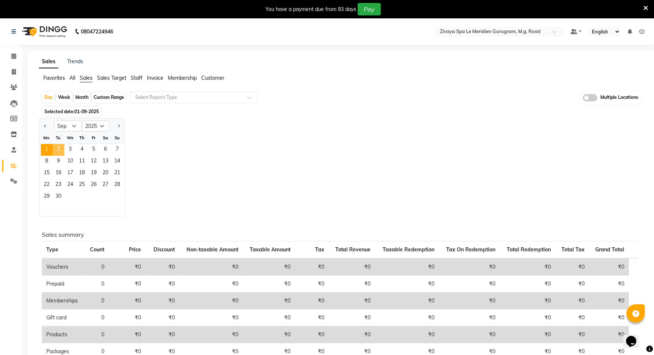
click at [58, 149] on span "2" at bounding box center [59, 150] width 12 height 12
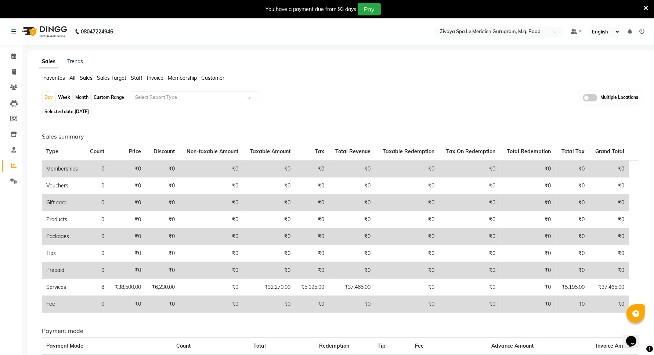
click at [83, 111] on span "02-09-2025" at bounding box center [82, 112] width 14 height 6
select select "9"
select select "2025"
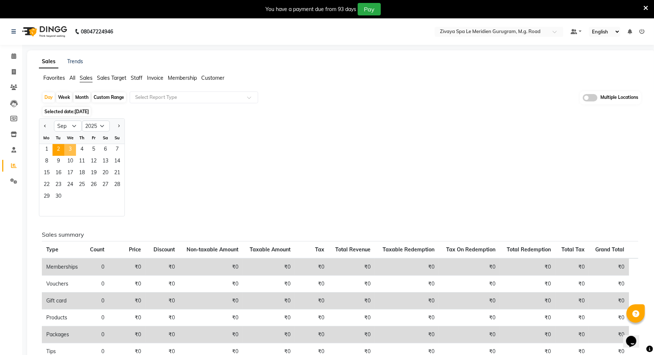
click at [69, 148] on span "3" at bounding box center [70, 150] width 12 height 12
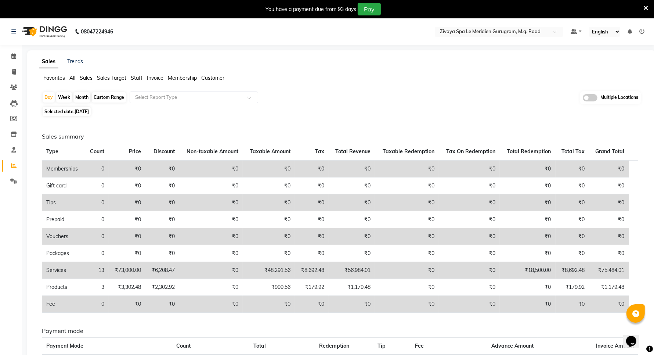
click at [81, 113] on span "03-09-2025" at bounding box center [82, 112] width 14 height 6
select select "9"
select select "2025"
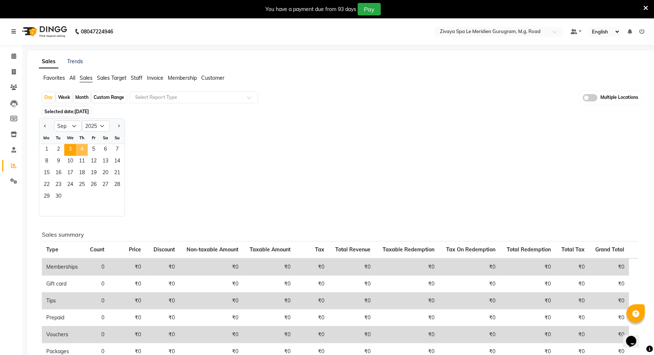
click at [83, 147] on span "4" at bounding box center [82, 150] width 12 height 12
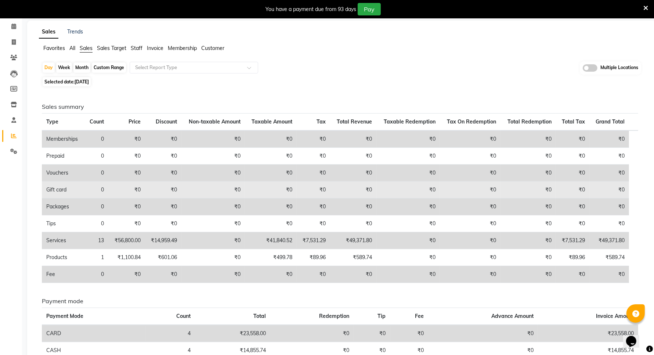
scroll to position [46, 0]
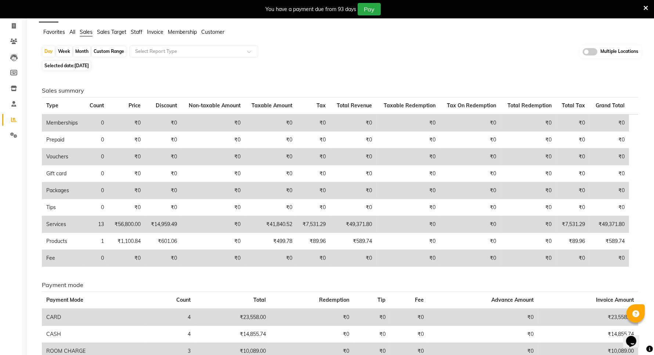
click at [68, 67] on span "Selected date: 04-09-2025" at bounding box center [67, 65] width 48 height 9
select select "9"
select select "2025"
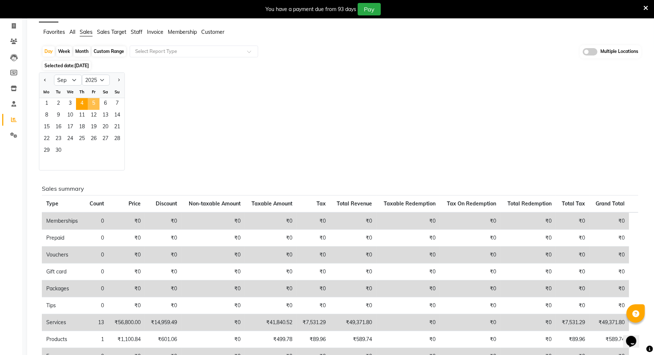
click at [94, 103] on span "5" at bounding box center [94, 104] width 12 height 12
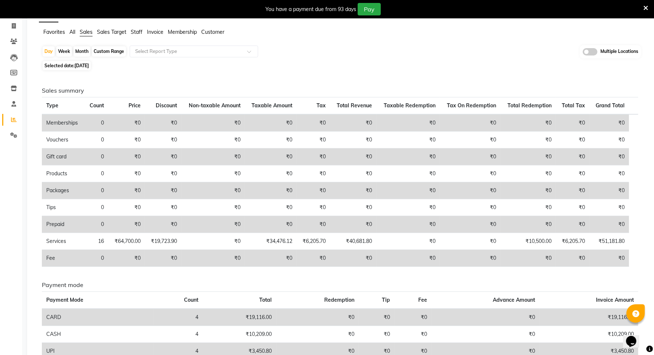
click at [76, 63] on span "05-09-2025" at bounding box center [82, 66] width 14 height 6
select select "9"
select select "2025"
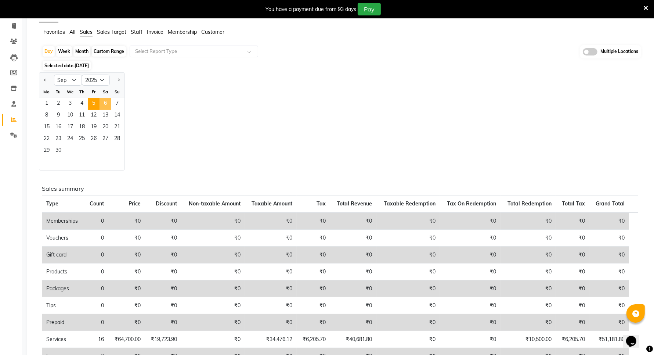
click at [105, 103] on span "6" at bounding box center [106, 104] width 12 height 12
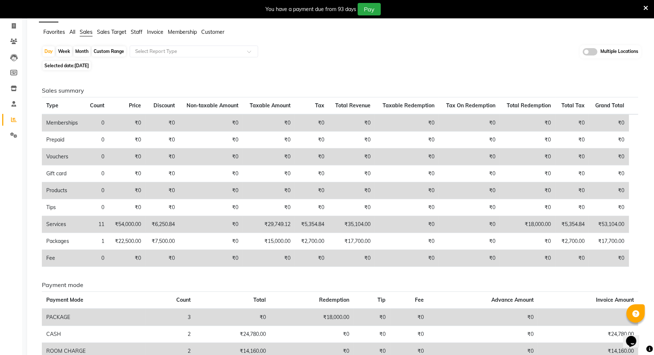
click at [89, 65] on span "06-09-2025" at bounding box center [82, 66] width 14 height 6
select select "9"
select select "2025"
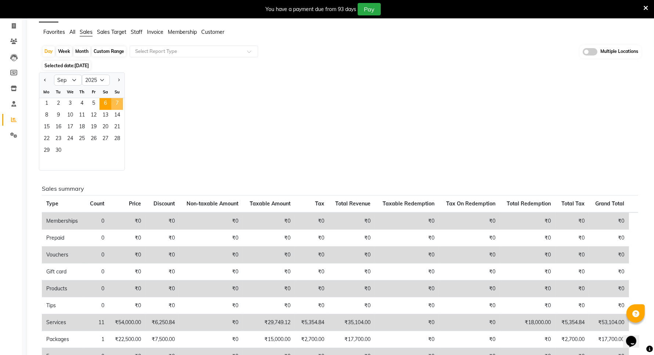
click at [118, 101] on span "7" at bounding box center [117, 104] width 12 height 12
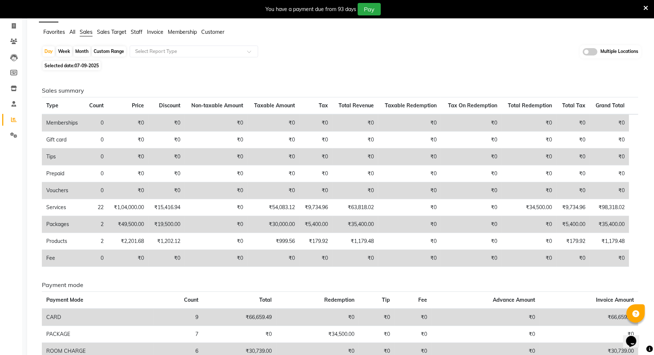
click at [70, 65] on span "Selected date: 07-09-2025" at bounding box center [72, 65] width 58 height 9
select select "9"
select select "2025"
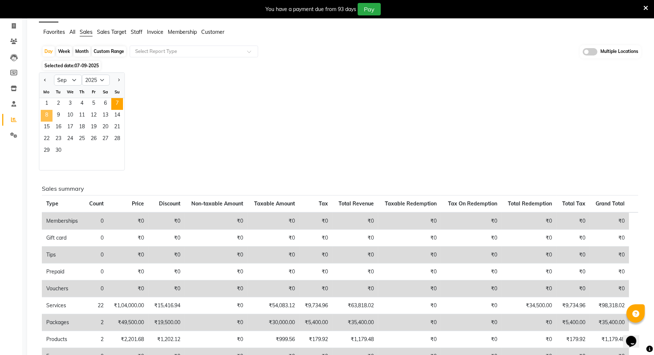
click at [49, 111] on span "8" at bounding box center [47, 116] width 12 height 12
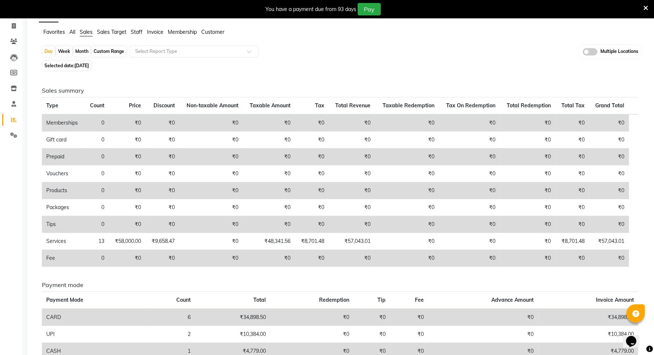
click at [89, 67] on span "08-09-2025" at bounding box center [82, 66] width 14 height 6
select select "9"
select select "2025"
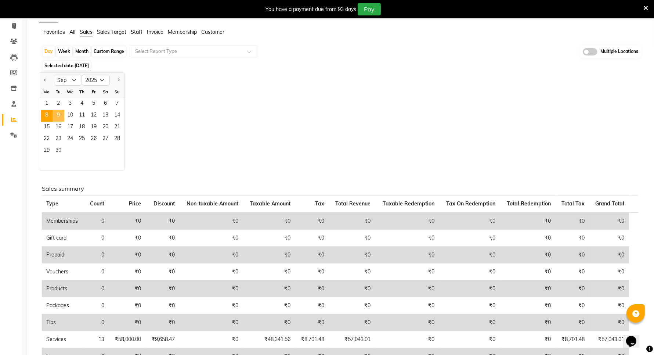
click at [61, 111] on span "9" at bounding box center [59, 116] width 12 height 12
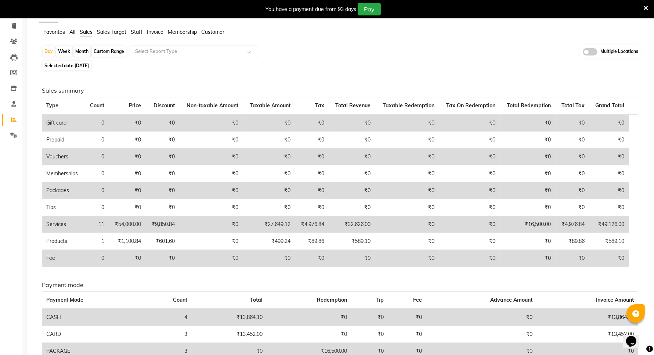
click at [71, 65] on span "Selected date: 09-09-2025" at bounding box center [67, 65] width 48 height 9
select select "9"
select select "2025"
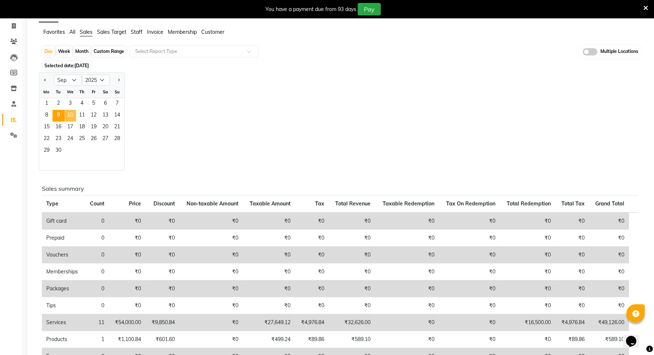
click at [68, 117] on span "10" at bounding box center [70, 116] width 12 height 12
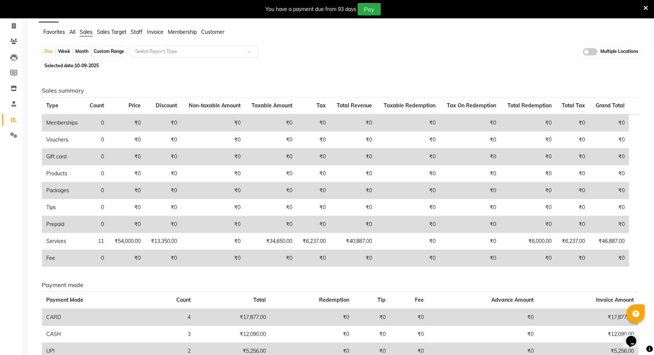
click at [73, 69] on span "Selected date: 10-09-2025" at bounding box center [72, 65] width 58 height 9
select select "9"
select select "2025"
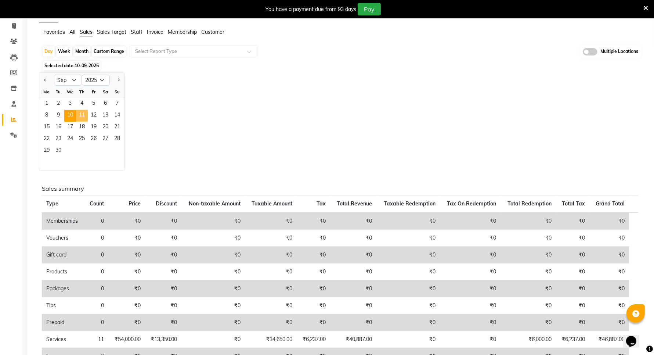
click at [79, 115] on span "11" at bounding box center [82, 116] width 12 height 12
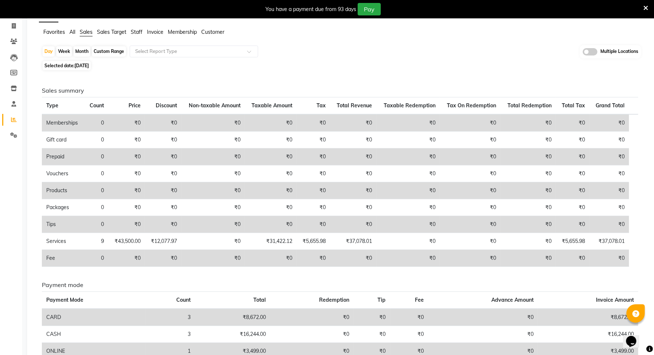
click at [83, 69] on span "Selected date: 11-09-2025" at bounding box center [67, 65] width 48 height 9
select select "9"
select select "2025"
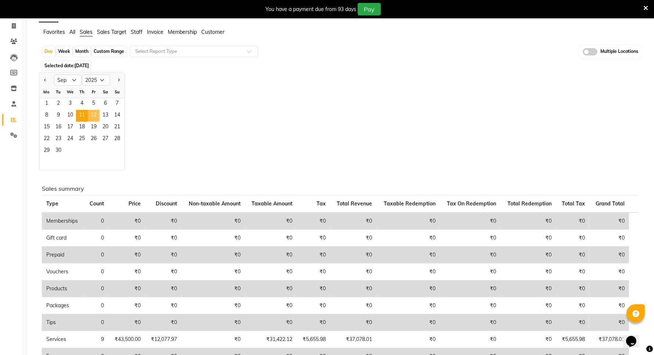
click at [95, 116] on span "12" at bounding box center [94, 116] width 12 height 12
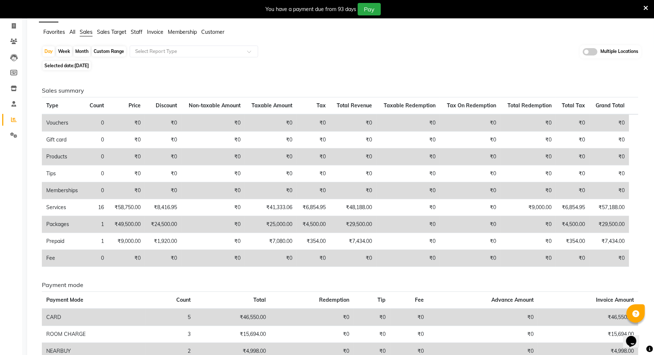
click at [81, 65] on span "12-09-2025" at bounding box center [82, 66] width 14 height 6
select select "9"
select select "2025"
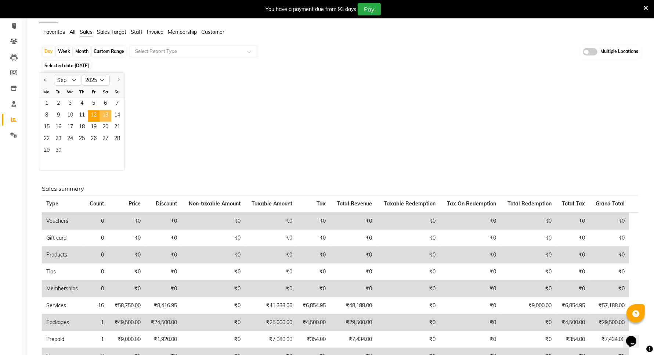
click at [107, 118] on span "13" at bounding box center [106, 116] width 12 height 12
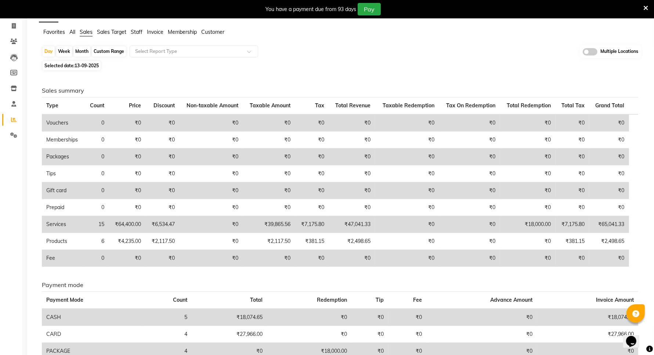
click at [87, 65] on span "13-09-2025" at bounding box center [87, 66] width 24 height 6
select select "9"
select select "2025"
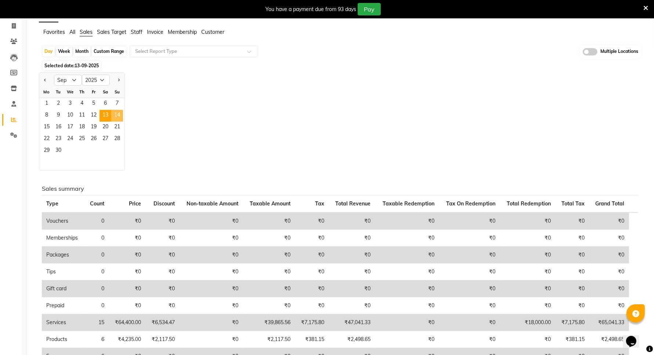
click at [113, 119] on span "14" at bounding box center [117, 116] width 12 height 12
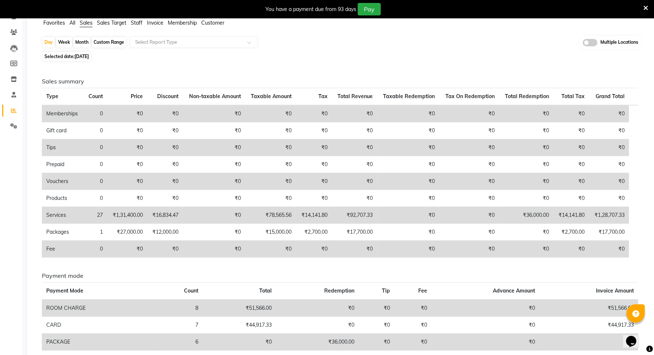
scroll to position [0, 0]
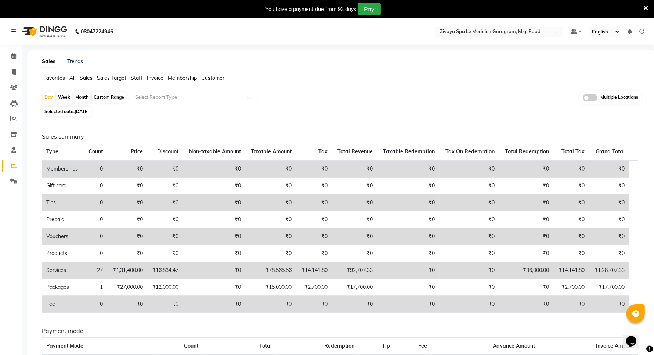
click at [68, 111] on span "Selected date: 14-09-2025" at bounding box center [67, 111] width 48 height 9
select select "9"
select select "2025"
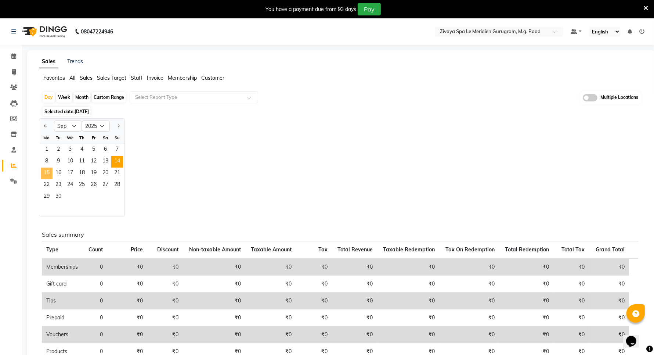
click at [44, 176] on span "15" at bounding box center [47, 173] width 12 height 12
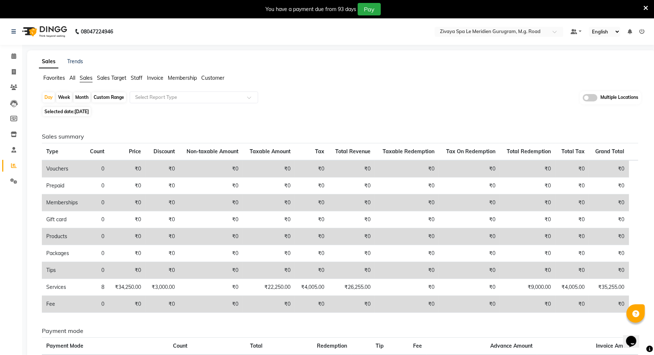
drag, startPoint x: 69, startPoint y: 107, endPoint x: 71, endPoint y: 111, distance: 4.6
click at [69, 109] on span "Selected date: 15-09-2025" at bounding box center [67, 111] width 48 height 9
select select "9"
select select "2025"
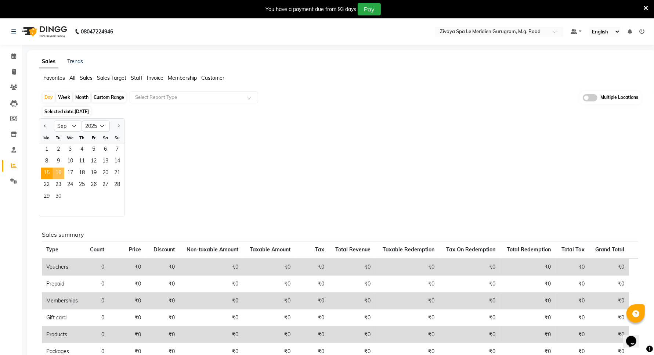
click at [62, 175] on span "16" at bounding box center [59, 173] width 12 height 12
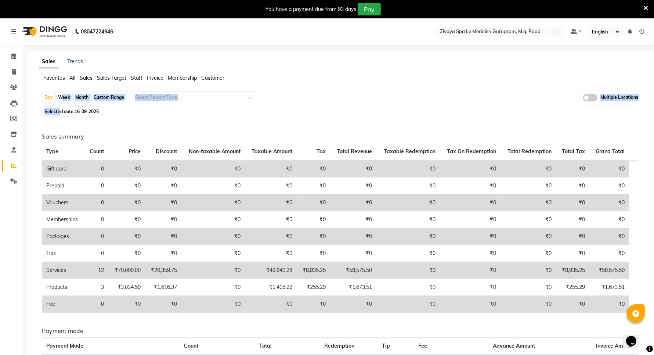
click at [59, 107] on div "Day Week Month Custom Range Select Report Type Multiple Locations Selected date…" at bounding box center [341, 267] width 605 height 352
click at [58, 111] on span "Selected date: 16-09-2025" at bounding box center [72, 111] width 58 height 9
select select "9"
select select "2025"
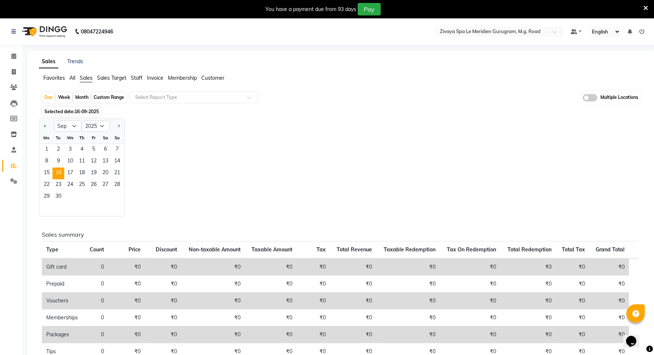
click at [67, 111] on span "Selected date: 16-09-2025" at bounding box center [72, 111] width 58 height 9
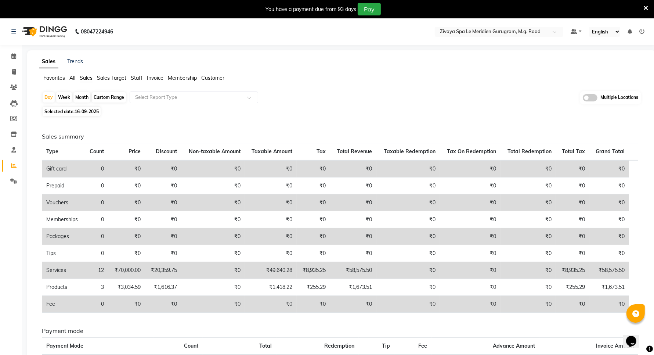
click at [68, 110] on span "Selected date: 16-09-2025" at bounding box center [72, 111] width 58 height 9
select select "9"
select select "2025"
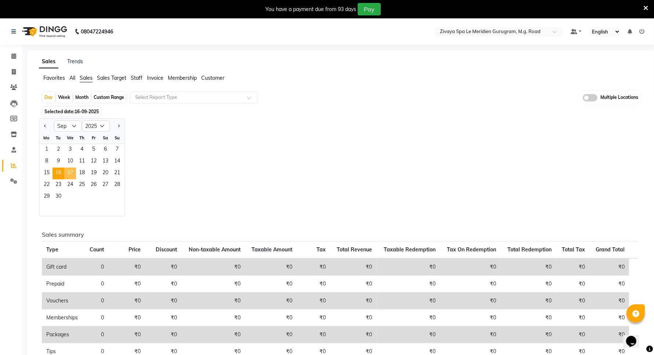
click at [67, 174] on span "17" at bounding box center [70, 173] width 12 height 12
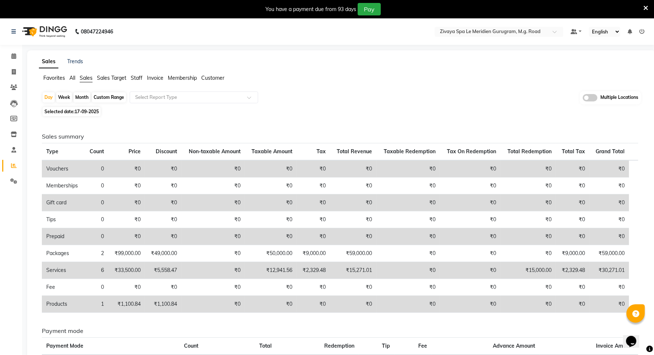
click at [59, 113] on span "Selected date: 17-09-2025" at bounding box center [72, 111] width 58 height 9
select select "9"
select select "2025"
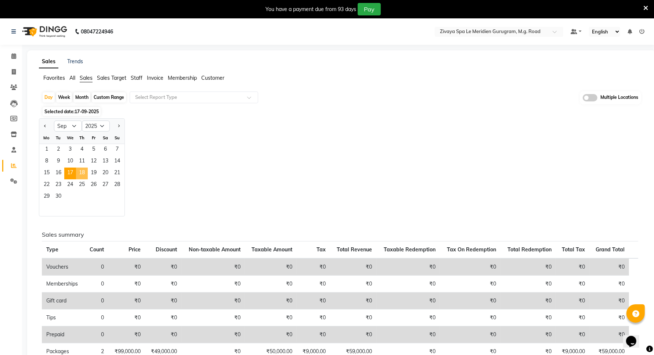
click at [80, 171] on span "18" at bounding box center [82, 173] width 12 height 12
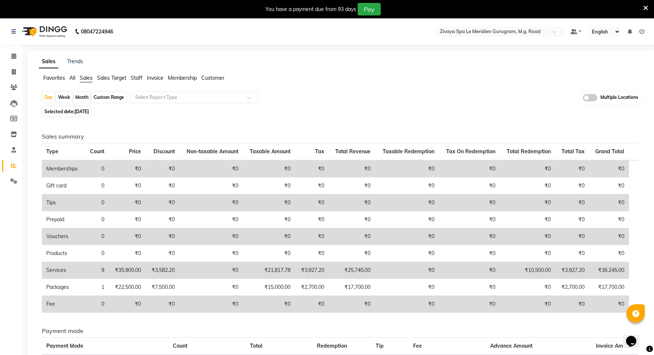
click at [79, 109] on span "18-09-2025" at bounding box center [82, 112] width 14 height 6
select select "9"
select select "2025"
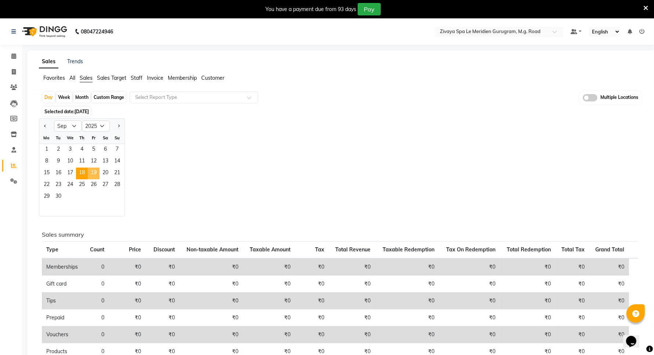
click at [94, 170] on span "19" at bounding box center [94, 173] width 12 height 12
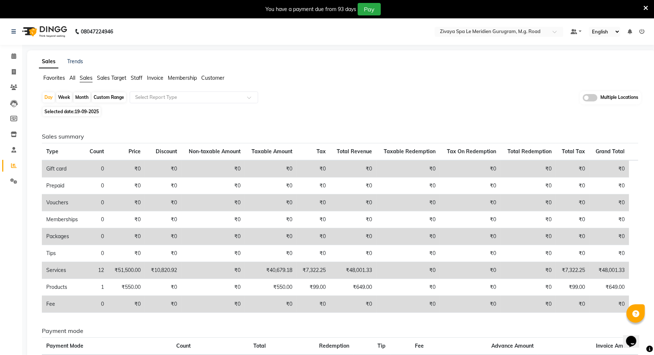
click at [85, 111] on span "19-09-2025" at bounding box center [87, 112] width 24 height 6
select select "9"
select select "2025"
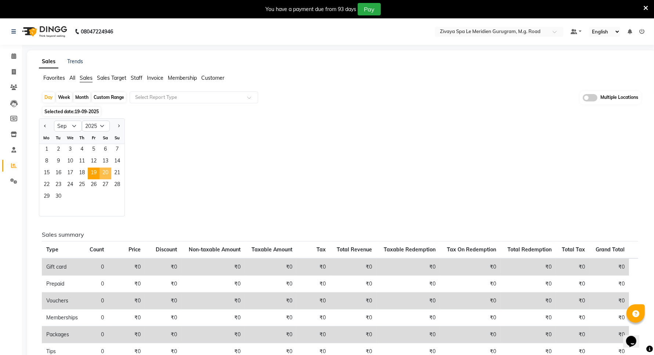
click at [108, 174] on span "20" at bounding box center [106, 173] width 12 height 12
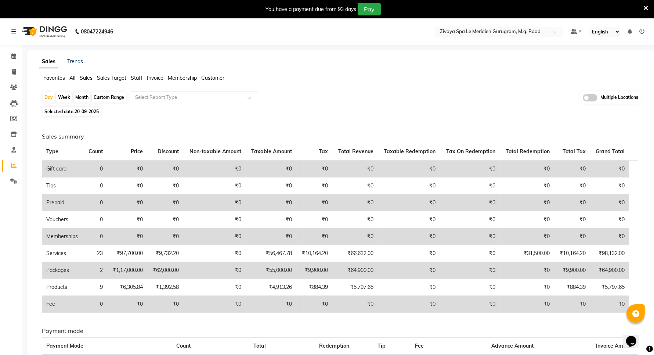
click at [72, 113] on span "Selected date: 20-09-2025" at bounding box center [72, 111] width 58 height 9
select select "9"
select select "2025"
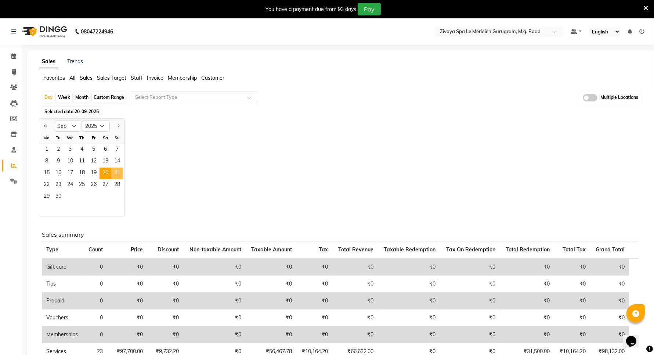
click at [113, 173] on span "21" at bounding box center [117, 173] width 12 height 12
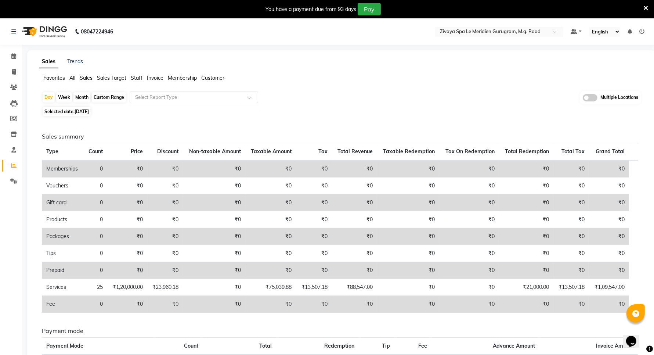
click at [54, 111] on span "Selected date: 21-09-2025" at bounding box center [67, 111] width 48 height 9
select select "9"
select select "2025"
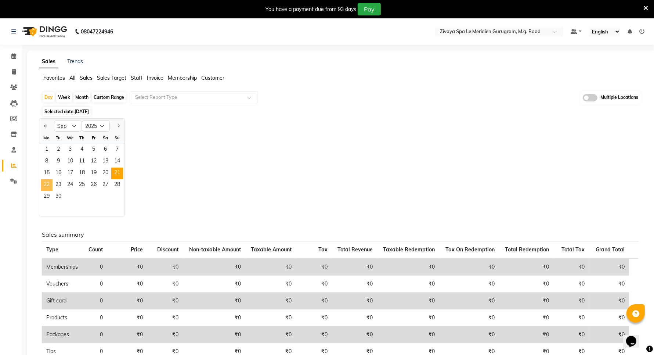
click at [47, 182] on span "22" at bounding box center [47, 185] width 12 height 12
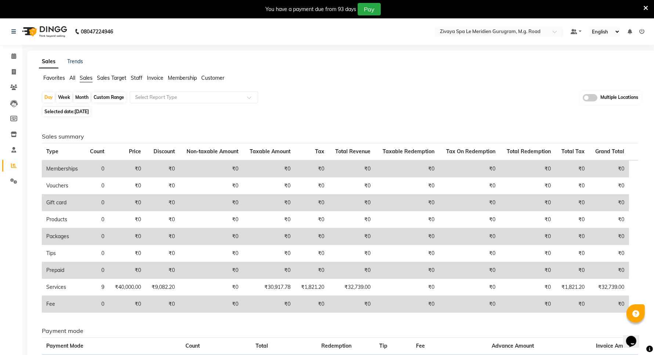
scroll to position [46, 0]
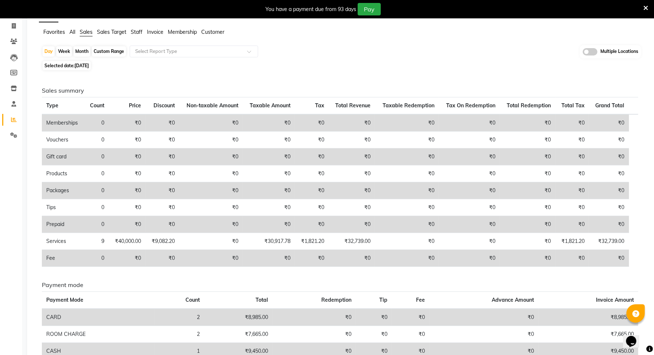
click at [75, 69] on span "Selected date: 22-09-2025" at bounding box center [67, 65] width 48 height 9
select select "9"
select select "2025"
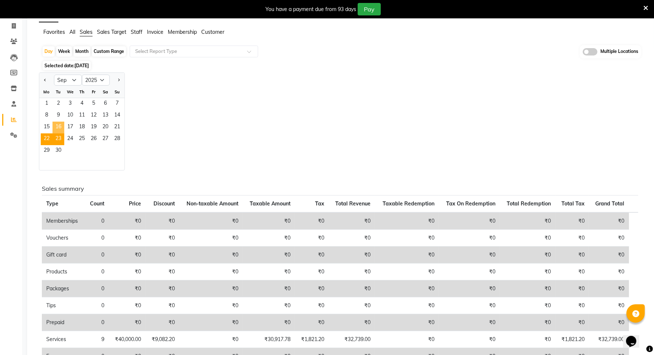
click at [59, 135] on span "23" at bounding box center [59, 139] width 12 height 12
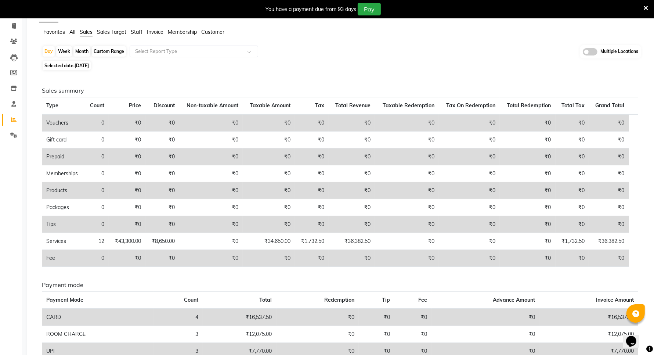
click at [86, 66] on span "23-09-2025" at bounding box center [82, 66] width 14 height 6
select select "9"
select select "2025"
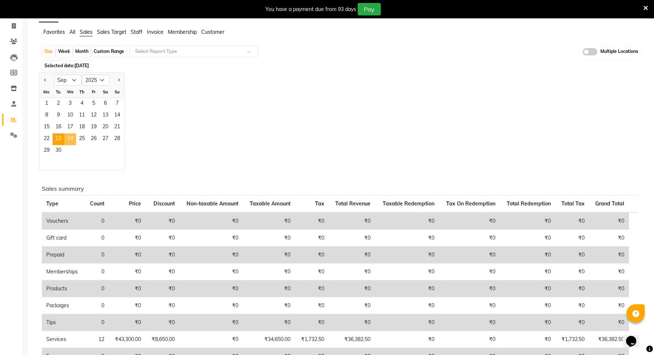
click at [69, 134] on span "24" at bounding box center [70, 139] width 12 height 12
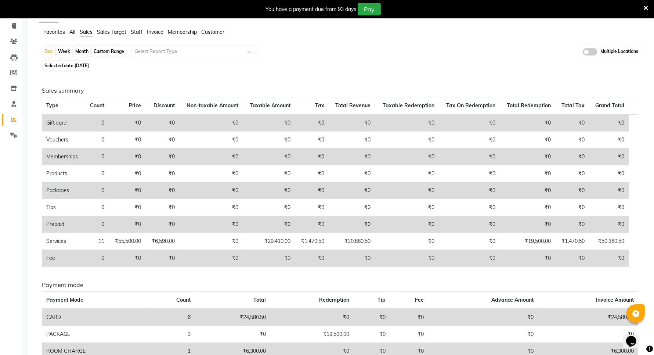
click at [81, 66] on span "24-09-2025" at bounding box center [82, 66] width 14 height 6
select select "9"
select select "2025"
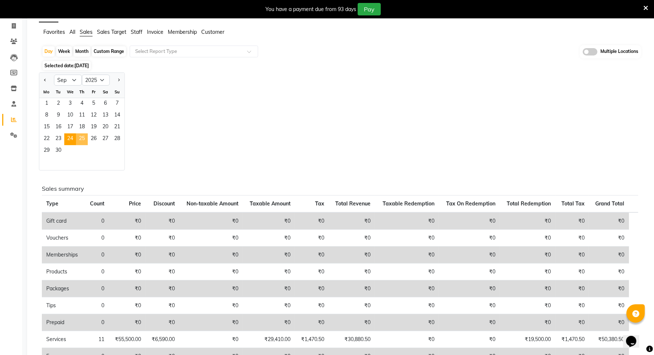
click at [83, 138] on span "25" at bounding box center [82, 139] width 12 height 12
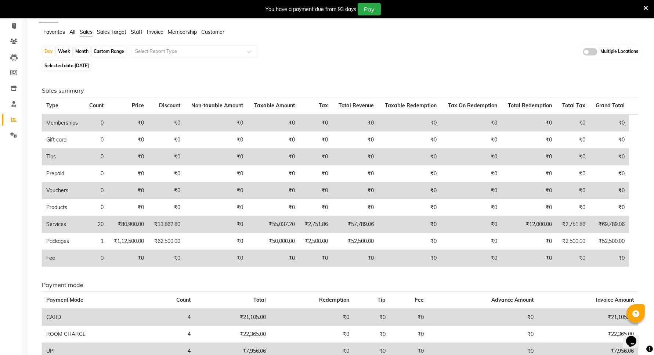
click at [85, 65] on span "25-09-2025" at bounding box center [82, 66] width 14 height 6
select select "9"
select select "2025"
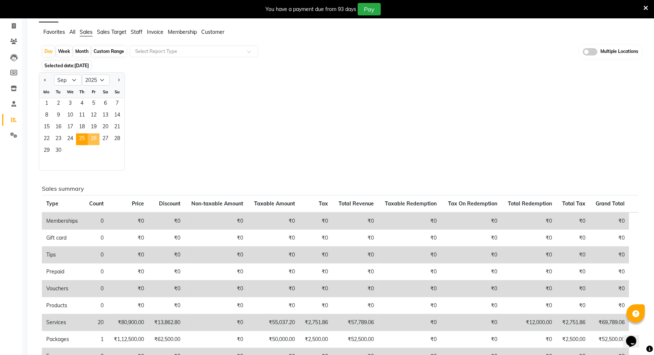
click at [93, 139] on span "26" at bounding box center [94, 139] width 12 height 12
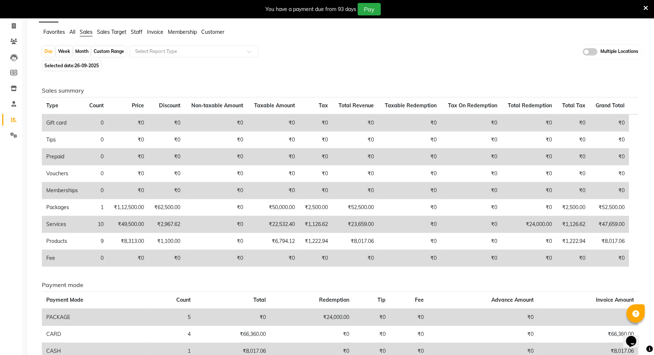
click at [90, 66] on span "26-09-2025" at bounding box center [87, 66] width 24 height 6
select select "9"
select select "2025"
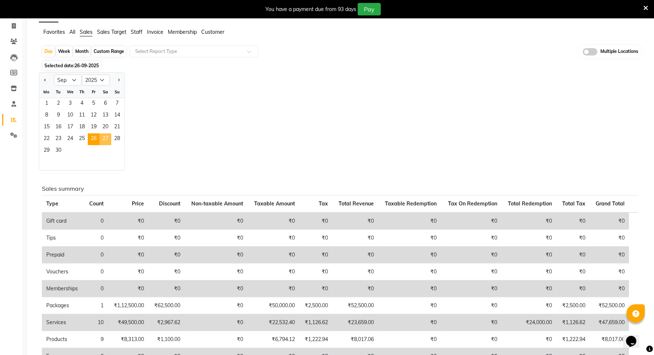
click at [104, 135] on span "27" at bounding box center [106, 139] width 12 height 12
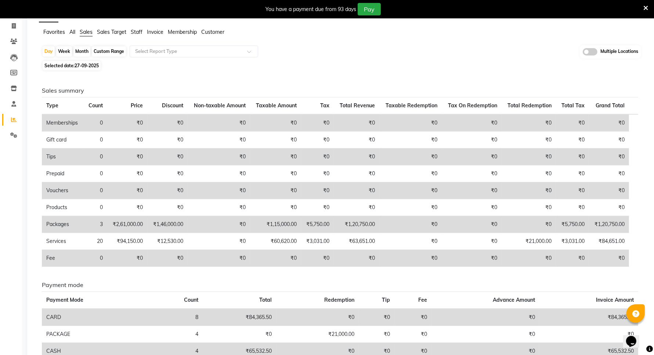
scroll to position [0, 0]
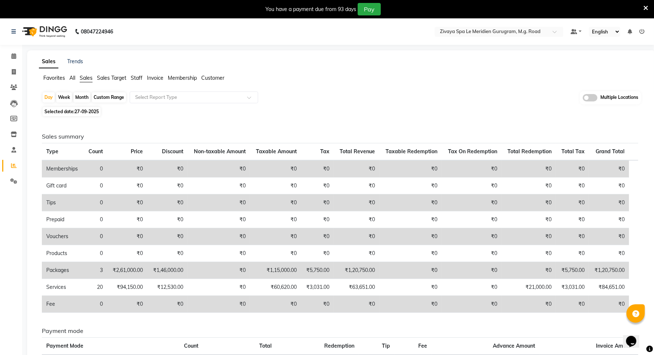
click at [87, 116] on div "Day Week Month Custom Range Select Report Type Multiple Locations Selected date…" at bounding box center [341, 292] width 605 height 403
click at [92, 112] on span "27-09-2025" at bounding box center [87, 112] width 24 height 6
select select "9"
select select "2025"
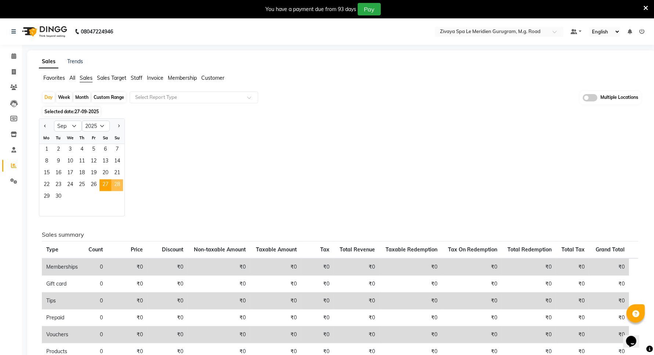
click at [117, 185] on span "28" at bounding box center [117, 185] width 12 height 12
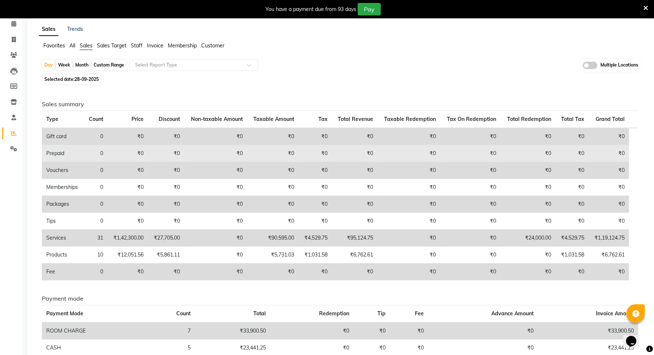
scroll to position [92, 0]
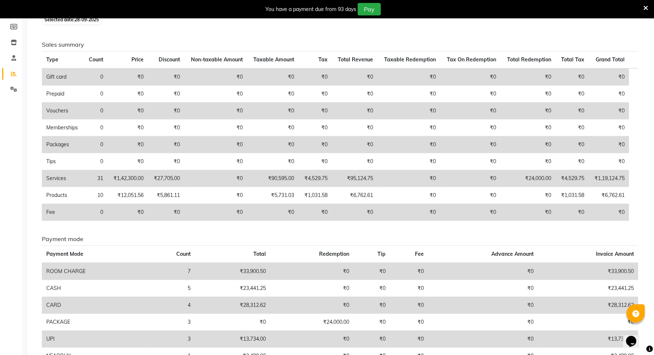
click at [89, 22] on span "28-09-2025" at bounding box center [87, 20] width 24 height 6
select select "9"
select select "2025"
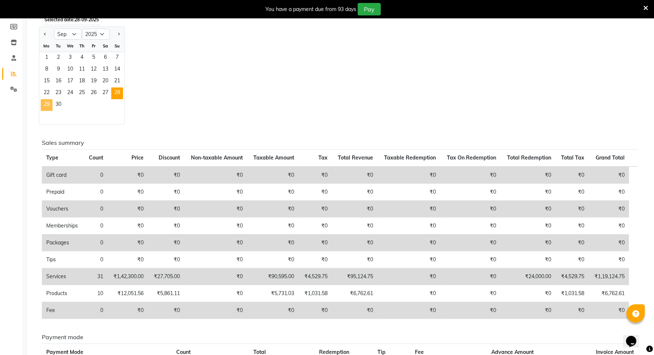
click at [43, 105] on span "29" at bounding box center [47, 105] width 12 height 12
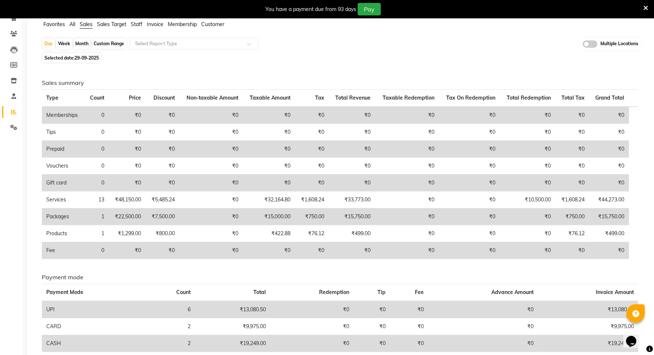
scroll to position [32, 0]
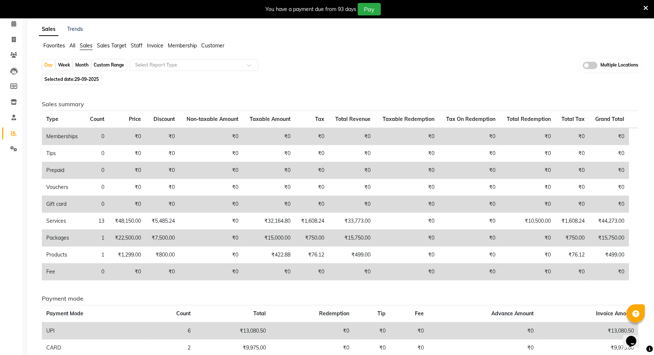
click at [90, 74] on div "Day Week Month Custom Range Select Report Type Multiple Locations Selected date…" at bounding box center [341, 243] width 605 height 369
click at [87, 78] on span "29-09-2025" at bounding box center [87, 79] width 24 height 6
select select "9"
select select "2025"
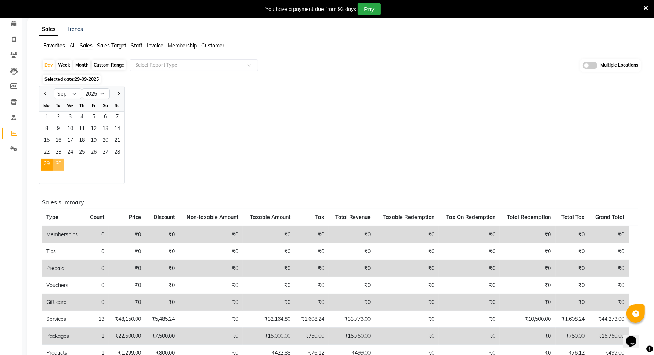
click at [61, 161] on span "30" at bounding box center [59, 165] width 12 height 12
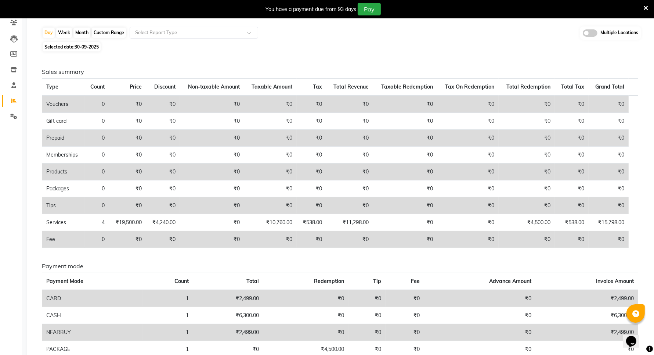
scroll to position [0, 0]
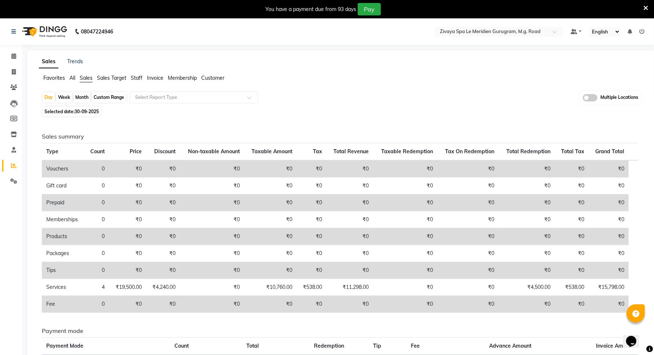
click at [104, 95] on div "Custom Range" at bounding box center [109, 97] width 34 height 10
select select "9"
select select "2025"
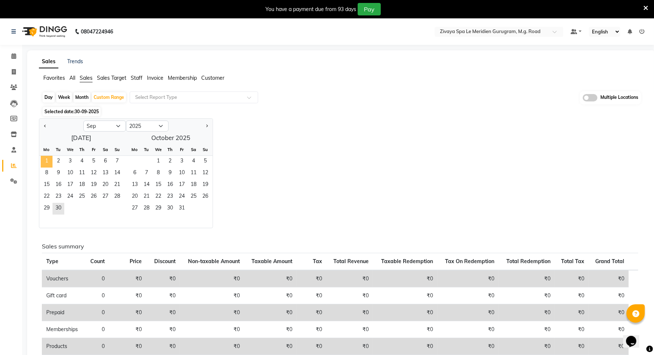
click at [45, 161] on span "1" at bounding box center [47, 162] width 12 height 12
click at [58, 208] on span "30" at bounding box center [59, 209] width 12 height 12
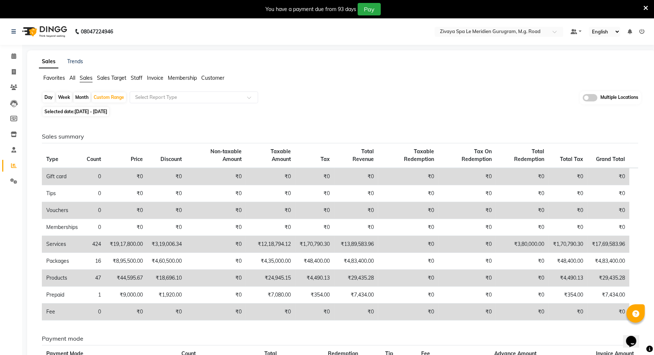
click at [74, 79] on span "All" at bounding box center [72, 78] width 6 height 7
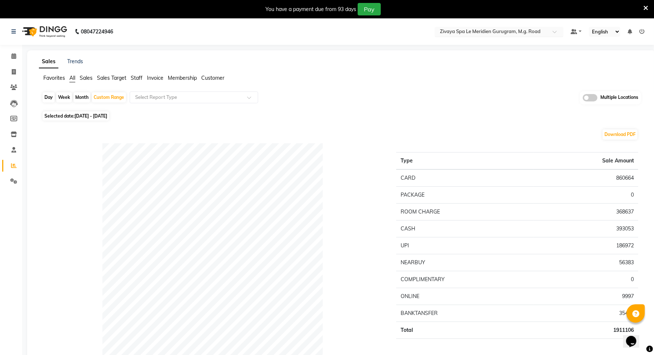
click at [502, 28] on div "Select Location × Zivaya Spa Le Meridien Gurugram, M.g. Road" at bounding box center [499, 32] width 129 height 10
type input "ah"
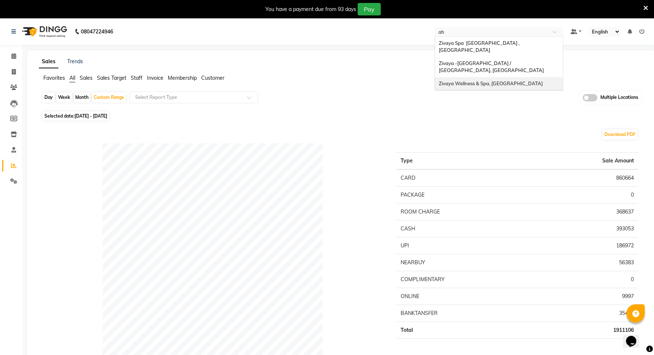
click at [495, 80] on span "Zivaya Wellness & Spa, Ahmedabad Airport" at bounding box center [491, 83] width 104 height 6
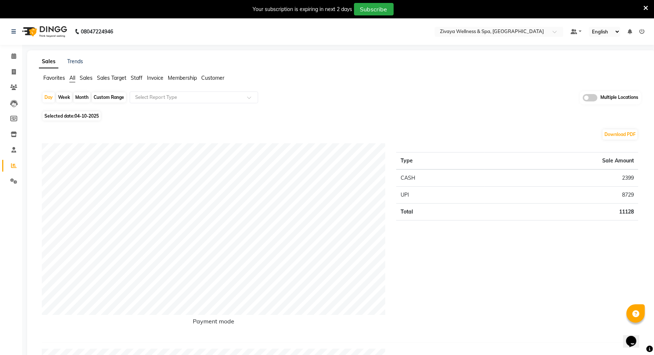
click at [116, 100] on div "Custom Range" at bounding box center [109, 97] width 34 height 10
select select "10"
select select "2025"
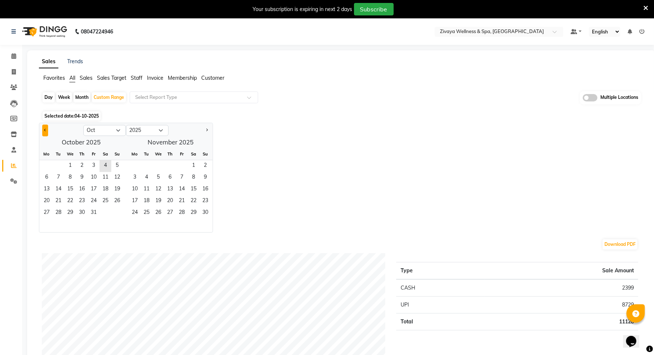
click at [44, 131] on span "Previous month" at bounding box center [45, 130] width 3 height 3
select select "9"
click at [42, 166] on span "1" at bounding box center [47, 166] width 12 height 12
click at [54, 211] on span "30" at bounding box center [59, 213] width 12 height 12
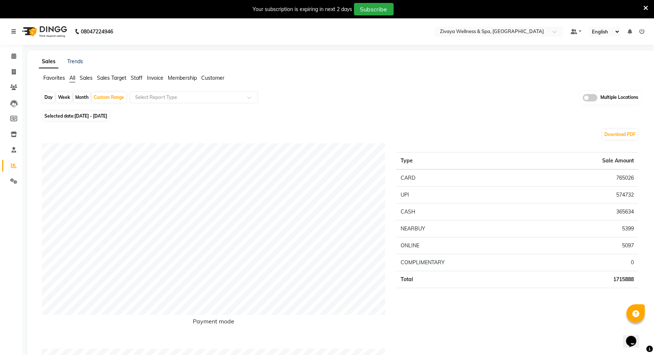
click at [86, 78] on span "Sales" at bounding box center [86, 78] width 13 height 7
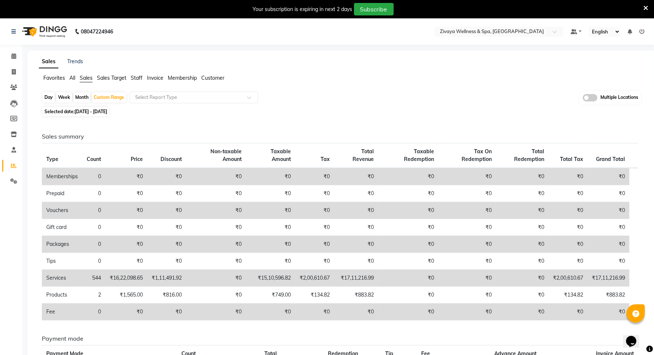
click at [45, 97] on div "Day" at bounding box center [49, 97] width 12 height 10
select select "9"
select select "2025"
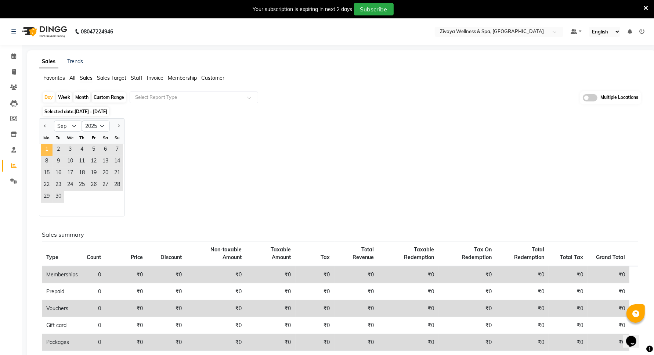
click at [47, 148] on span "1" at bounding box center [47, 150] width 12 height 12
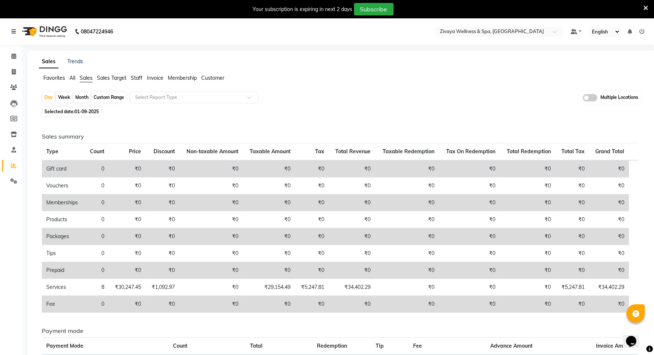
click at [60, 111] on span "Selected date: 01-09-2025" at bounding box center [72, 111] width 58 height 9
select select "9"
select select "2025"
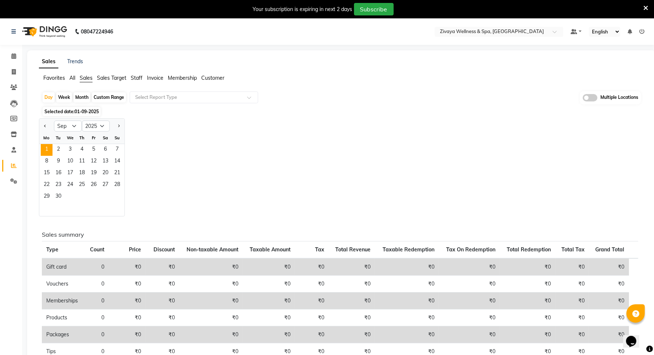
click at [111, 92] on div "Custom Range" at bounding box center [109, 97] width 34 height 10
select select "9"
select select "2025"
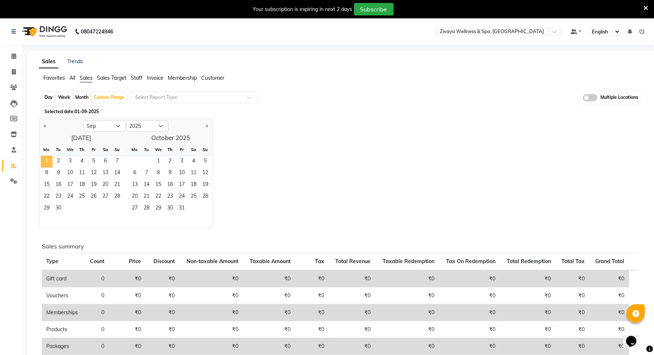
click at [50, 162] on span "1" at bounding box center [47, 162] width 12 height 12
click at [70, 169] on span "10" at bounding box center [70, 173] width 12 height 12
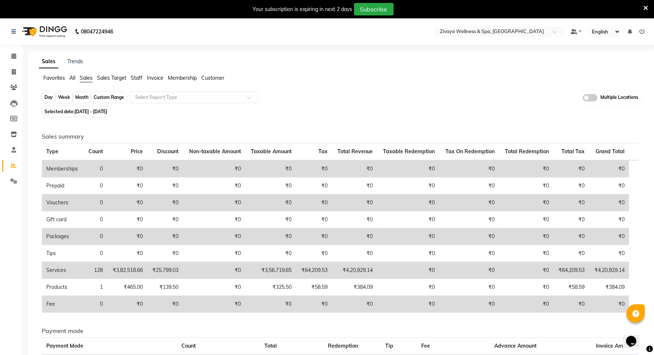
click at [109, 93] on div "Custom Range" at bounding box center [109, 97] width 34 height 10
select select "9"
select select "2025"
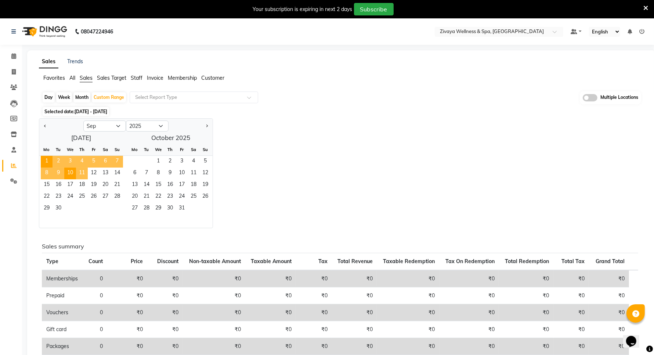
click at [85, 170] on span "11" at bounding box center [82, 173] width 12 height 12
click at [103, 182] on span "20" at bounding box center [106, 185] width 12 height 12
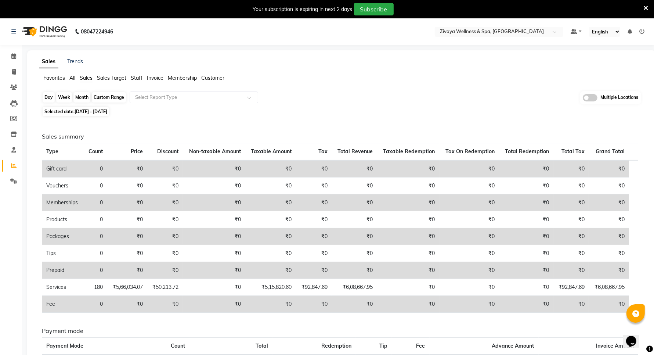
click at [111, 98] on div "Custom Range" at bounding box center [109, 97] width 34 height 10
select select "9"
select select "2025"
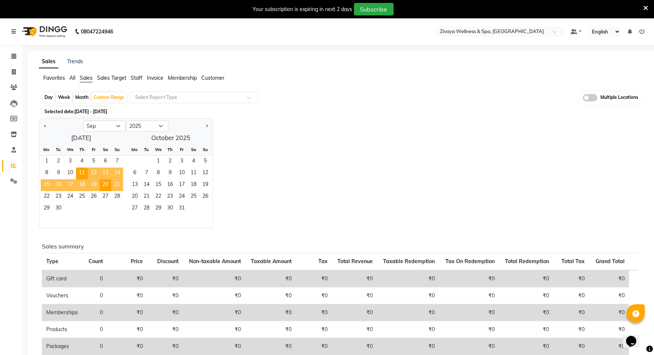
click at [116, 184] on span "21" at bounding box center [117, 185] width 12 height 12
click at [83, 193] on span "25" at bounding box center [82, 197] width 12 height 12
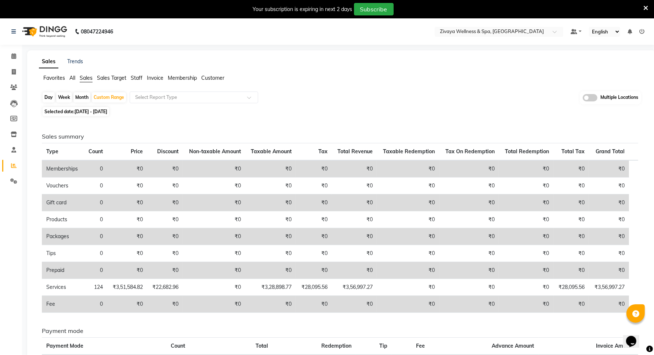
click at [50, 96] on div "Day" at bounding box center [49, 97] width 12 height 10
select select "9"
select select "2025"
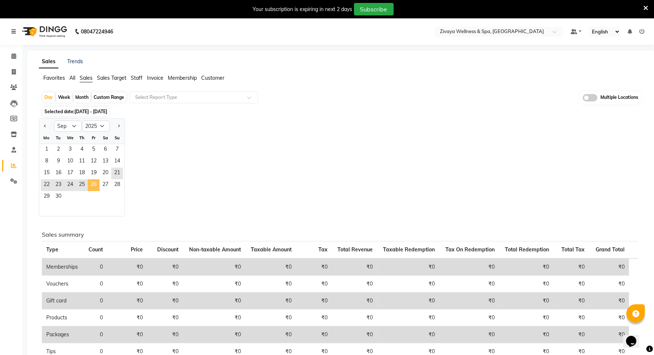
click at [94, 186] on span "26" at bounding box center [94, 185] width 12 height 12
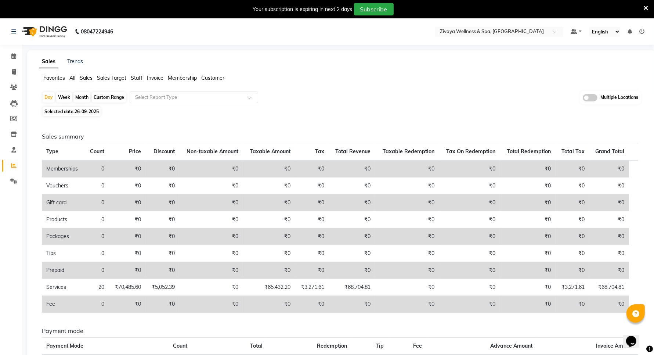
click at [87, 109] on span "26-09-2025" at bounding box center [87, 112] width 24 height 6
select select "9"
select select "2025"
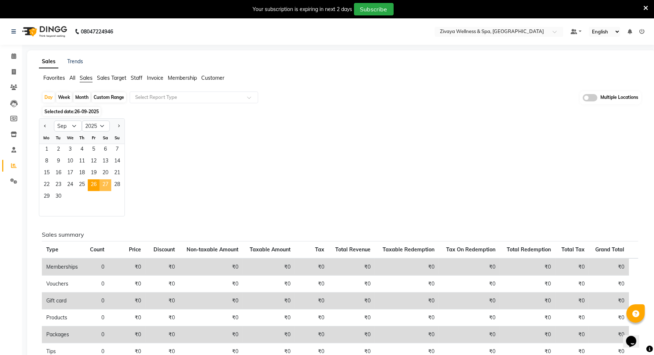
click at [107, 181] on span "27" at bounding box center [106, 185] width 12 height 12
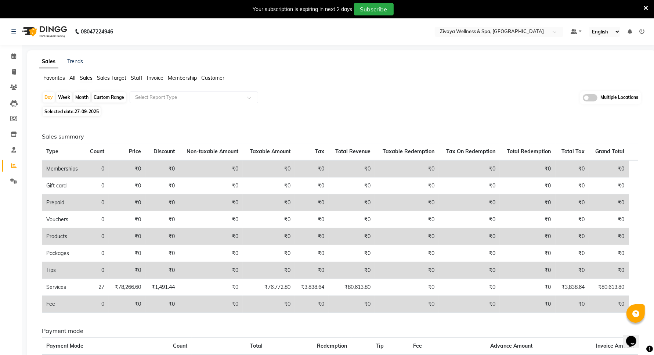
click at [89, 113] on span "27-09-2025" at bounding box center [87, 112] width 24 height 6
select select "9"
select select "2025"
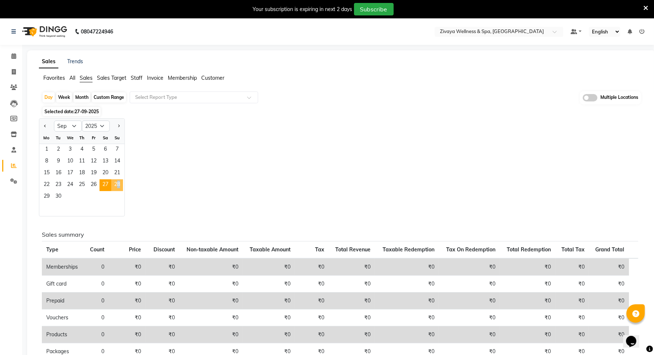
click at [116, 182] on span "28" at bounding box center [117, 185] width 12 height 12
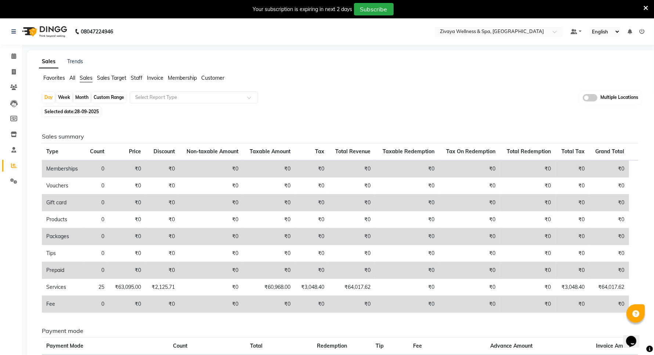
click at [84, 112] on span "28-09-2025" at bounding box center [87, 112] width 24 height 6
select select "9"
select select "2025"
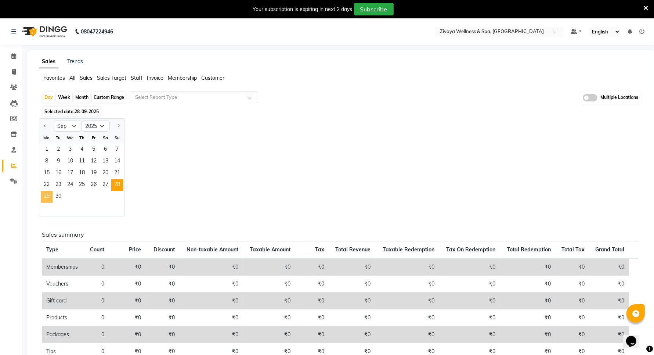
click at [50, 191] on span "29" at bounding box center [47, 197] width 12 height 12
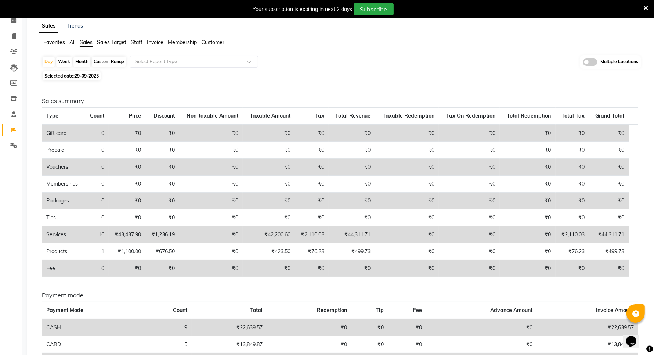
scroll to position [46, 0]
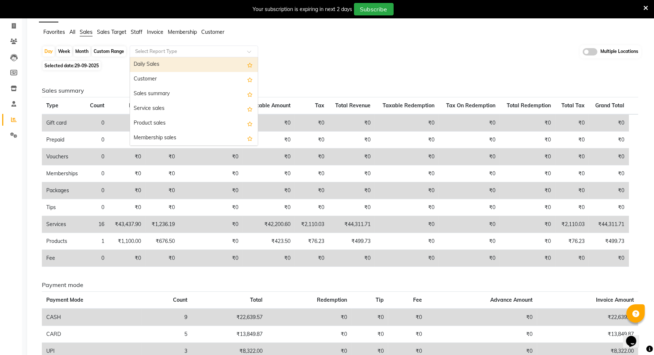
click at [175, 50] on input "text" at bounding box center [187, 51] width 106 height 7
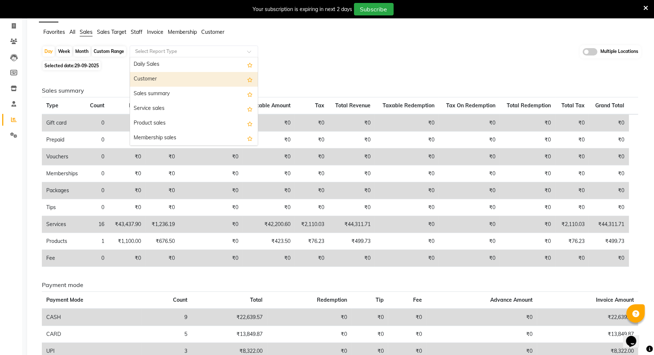
click at [138, 76] on div "Customer" at bounding box center [194, 79] width 128 height 15
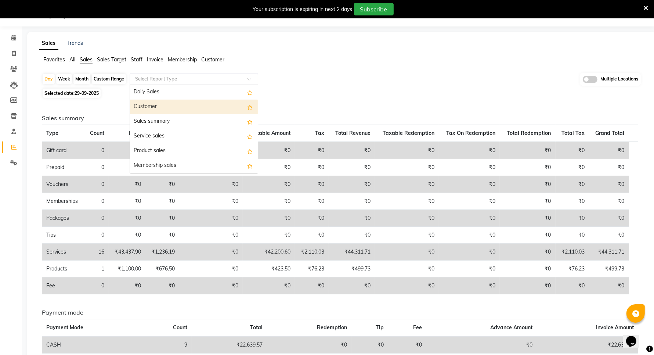
select select "filtered_report"
select select "csv"
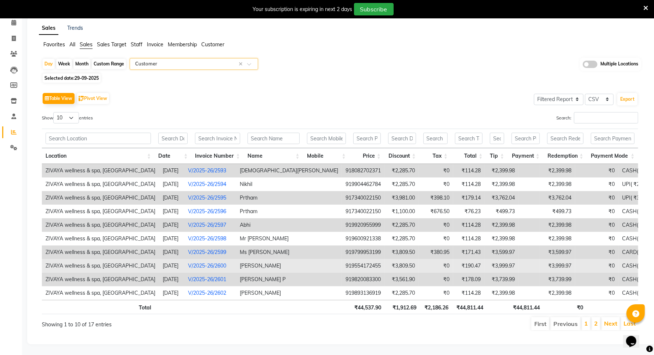
scroll to position [42, 0]
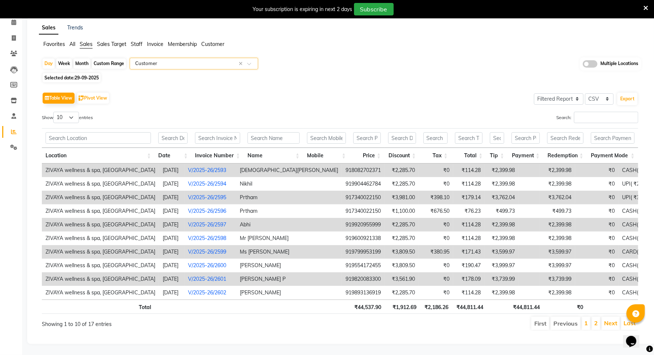
click at [100, 58] on div "Custom Range" at bounding box center [109, 63] width 34 height 10
select select "9"
select select "2025"
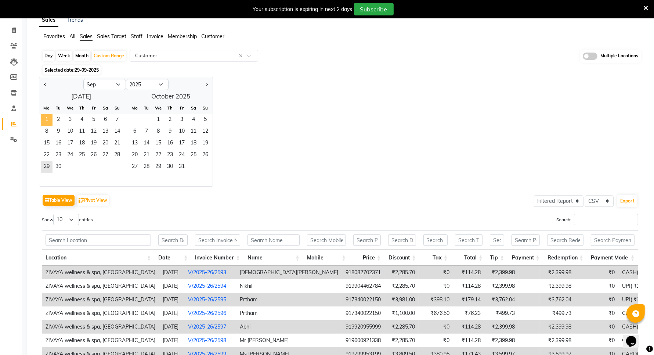
click at [43, 120] on span "1" at bounding box center [47, 120] width 12 height 12
click at [61, 165] on span "30" at bounding box center [59, 167] width 12 height 12
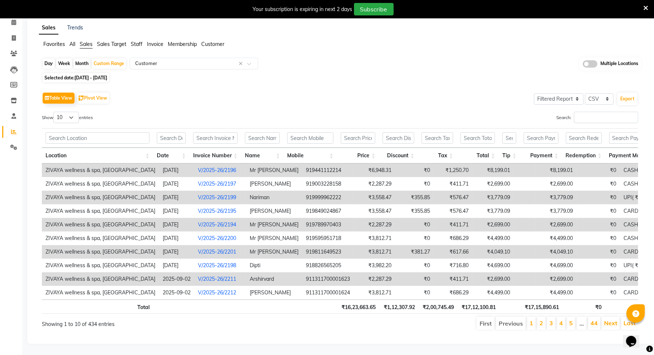
click at [75, 41] on span "All" at bounding box center [72, 44] width 6 height 7
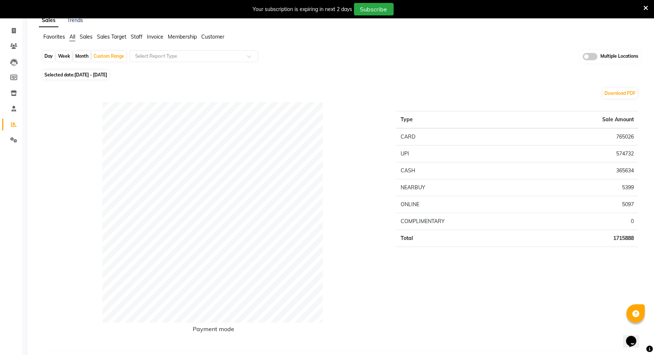
scroll to position [0, 0]
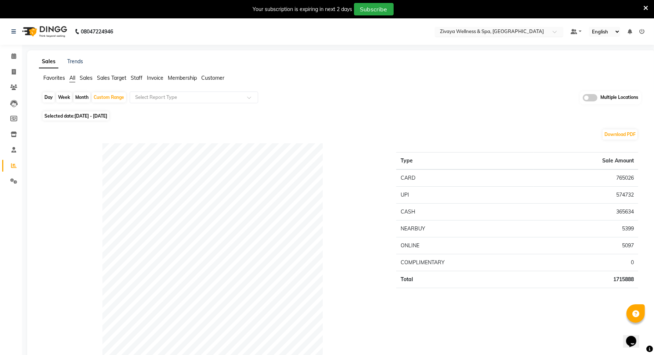
click at [467, 27] on div "Select Location × Zivaya Wellness & Spa, Ahmedabad Airport" at bounding box center [499, 32] width 129 height 10
type input "centra"
click at [473, 41] on span "Zivaya Central Mall Indore, Indore" at bounding box center [474, 46] width 71 height 13
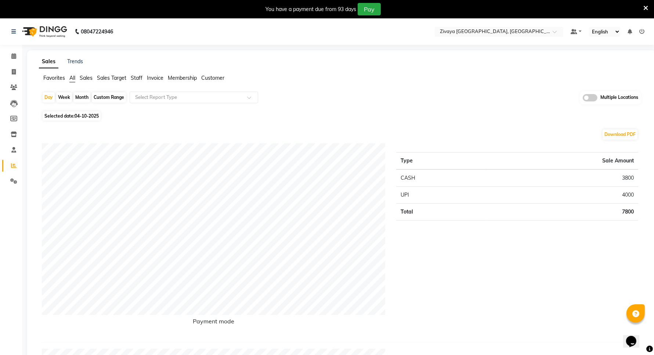
click at [118, 95] on div "Custom Range" at bounding box center [109, 97] width 34 height 10
select select "10"
select select "2025"
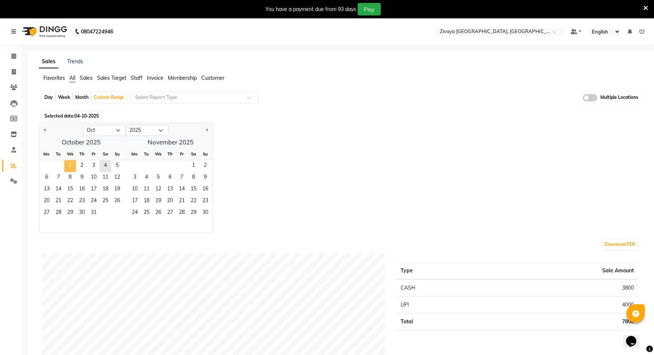
click at [70, 163] on span "1" at bounding box center [70, 166] width 12 height 12
click at [97, 212] on span "31" at bounding box center [94, 213] width 12 height 12
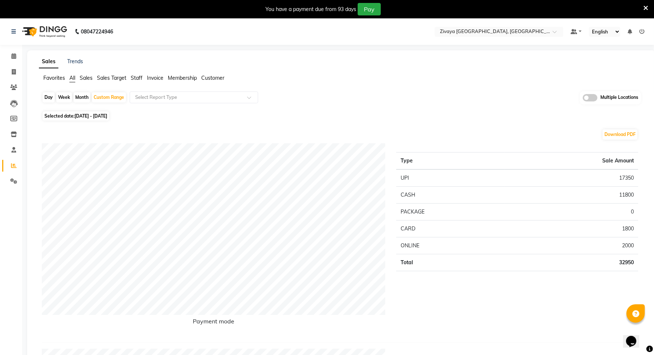
click at [82, 76] on span "Sales" at bounding box center [86, 78] width 13 height 7
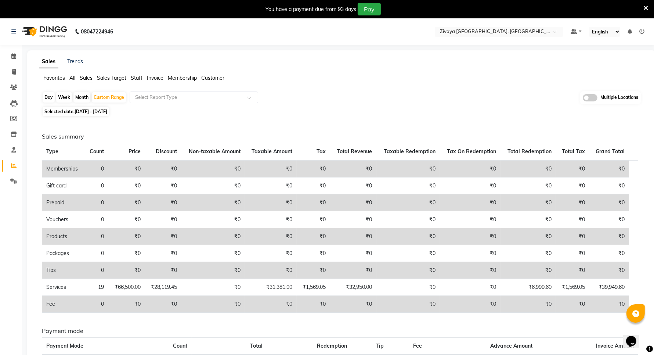
click at [70, 79] on span "All" at bounding box center [72, 78] width 6 height 7
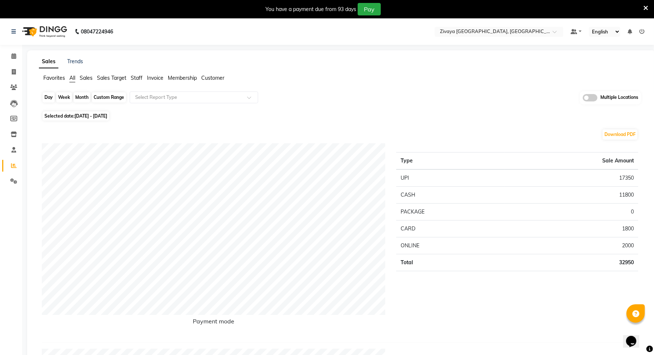
click at [102, 97] on div "Custom Range" at bounding box center [109, 97] width 34 height 10
select select "10"
select select "2025"
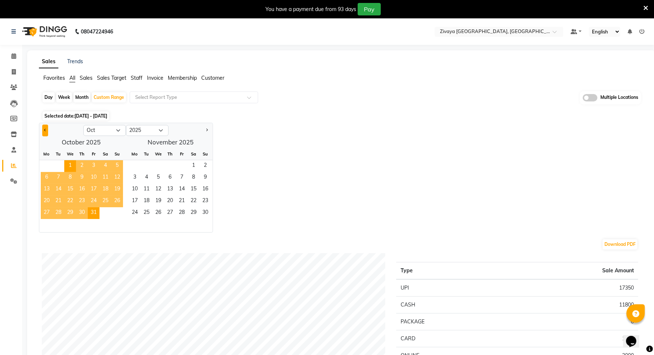
click at [44, 129] on button "Previous month" at bounding box center [45, 131] width 6 height 12
select select "9"
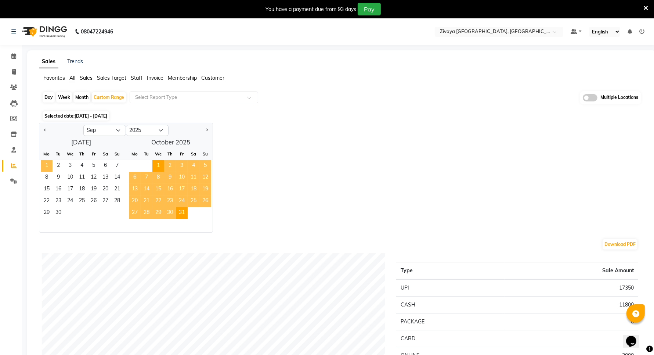
click at [48, 163] on span "1" at bounding box center [47, 166] width 12 height 12
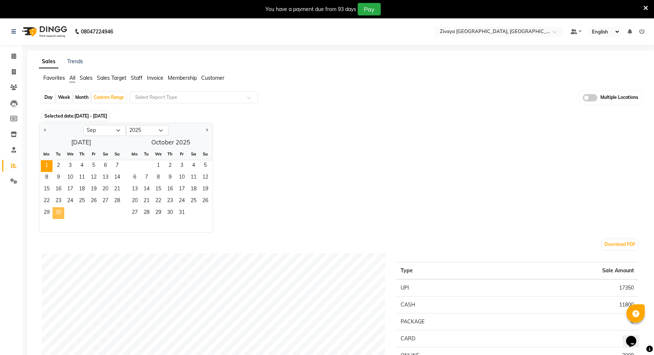
click at [59, 212] on span "30" at bounding box center [59, 213] width 12 height 12
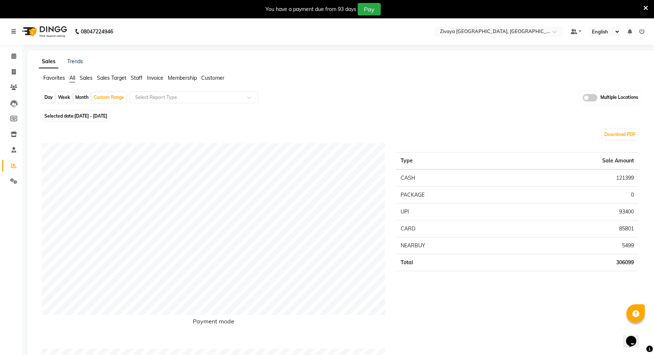
click at [623, 215] on td "93400" at bounding box center [572, 211] width 133 height 17
click at [612, 182] on td "121399" at bounding box center [572, 177] width 133 height 17
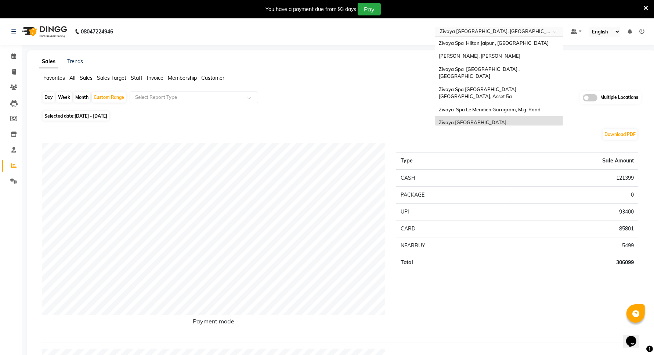
click at [496, 30] on input "text" at bounding box center [492, 32] width 107 height 7
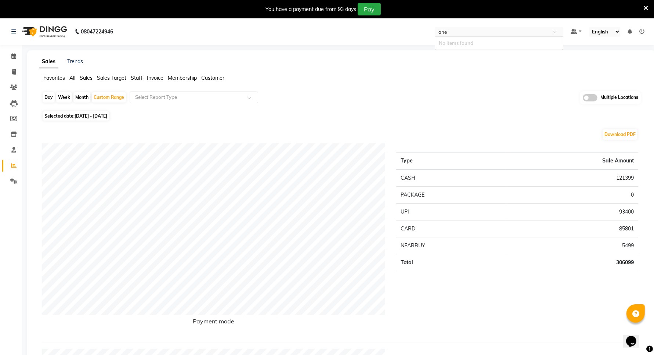
type input "ah"
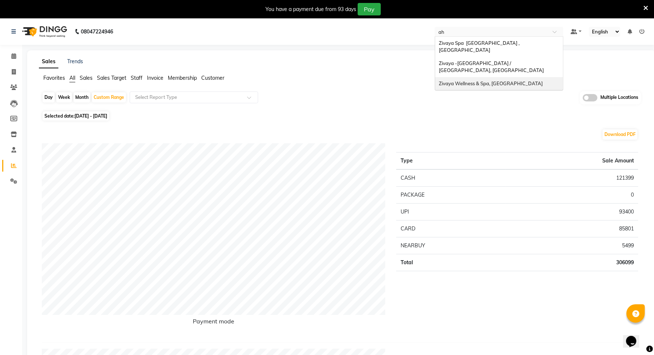
click at [475, 80] on span "Zivaya Wellness & Spa, [GEOGRAPHIC_DATA]" at bounding box center [491, 83] width 104 height 6
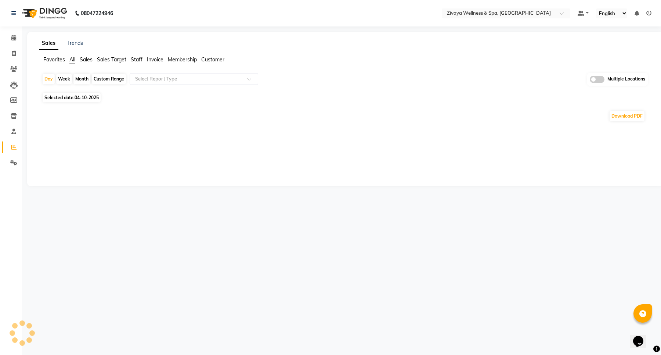
click at [115, 80] on div "Custom Range" at bounding box center [109, 79] width 34 height 10
select select "10"
select select "2025"
click at [115, 81] on div "Custom Range" at bounding box center [109, 79] width 34 height 10
select select "10"
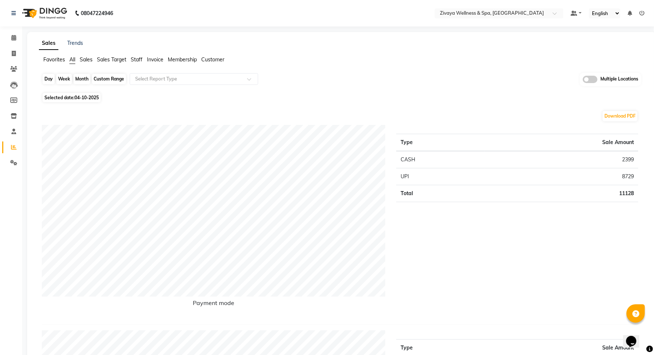
select select "2025"
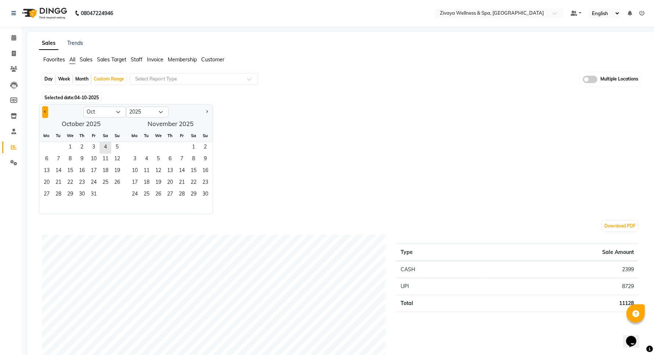
click at [43, 116] on button "Previous month" at bounding box center [45, 112] width 6 height 12
select select "9"
click at [47, 144] on span "1" at bounding box center [47, 148] width 12 height 12
click at [58, 192] on span "30" at bounding box center [59, 195] width 12 height 12
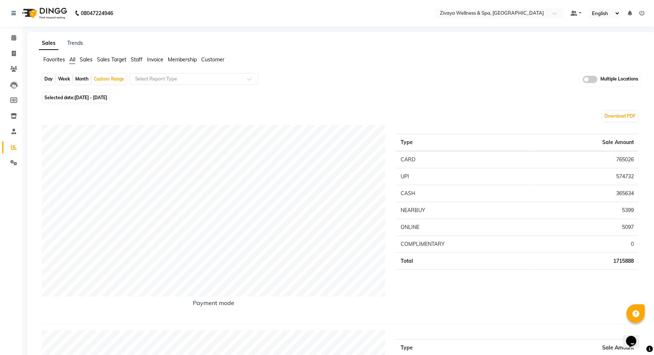
click at [482, 6] on nav "08047224946 Select Location × Zivaya Wellness & Spa, Ahmedabad Airport Default …" at bounding box center [327, 13] width 654 height 26
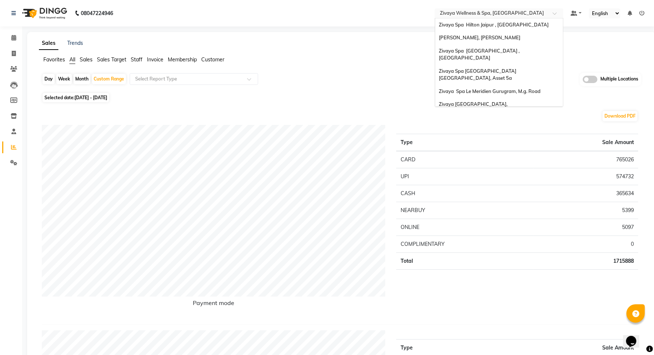
click at [476, 13] on input "text" at bounding box center [492, 13] width 107 height 7
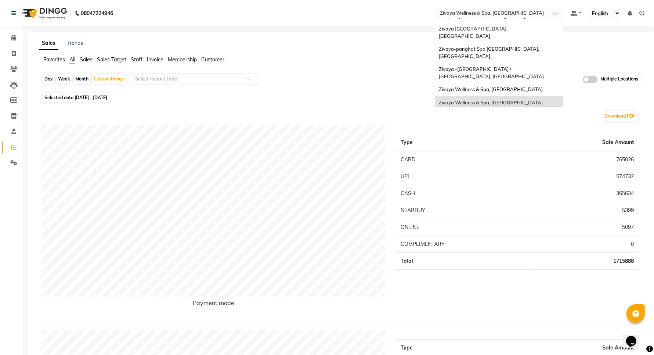
type input "m"
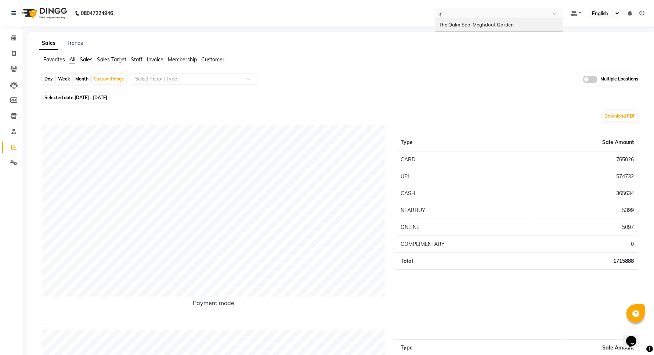
type input "qa"
click at [448, 18] on div "The Qalm Spa, Meghdoot Garden" at bounding box center [499, 24] width 128 height 13
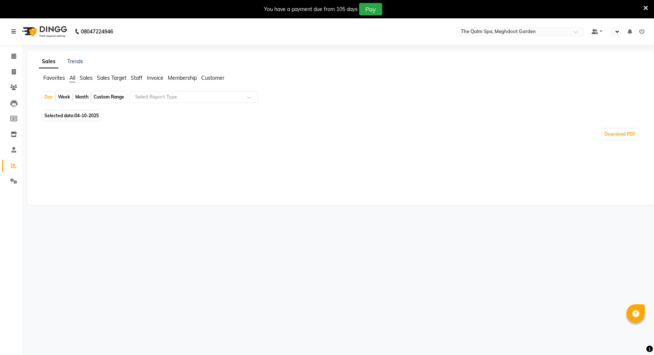
select select "en"
click at [99, 99] on div "Custom Range" at bounding box center [109, 97] width 34 height 10
select select "10"
select select "2025"
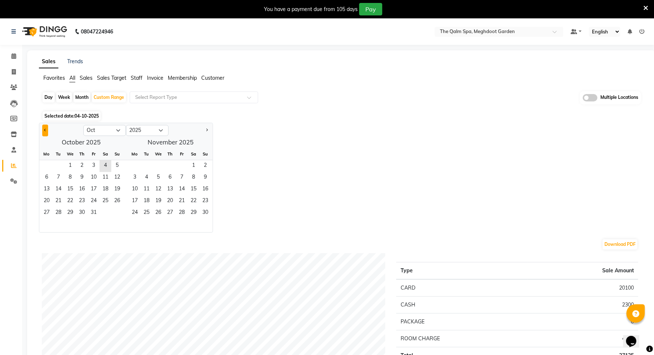
click at [43, 131] on button "Previous month" at bounding box center [45, 131] width 6 height 12
select select "9"
click at [45, 167] on span "1" at bounding box center [47, 166] width 12 height 12
click at [56, 212] on span "30" at bounding box center [59, 213] width 12 height 12
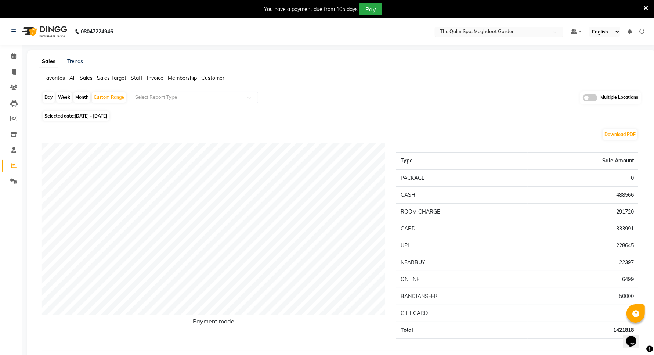
click at [473, 32] on input "text" at bounding box center [492, 32] width 107 height 7
type input "pangh"
click at [476, 45] on span "Zivaya-panghat Spa [GEOGRAPHIC_DATA], [GEOGRAPHIC_DATA]" at bounding box center [489, 46] width 101 height 13
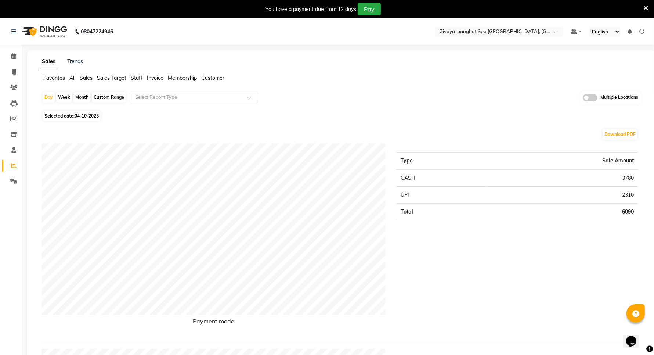
click at [107, 100] on div "Custom Range" at bounding box center [109, 97] width 34 height 10
select select "10"
select select "2025"
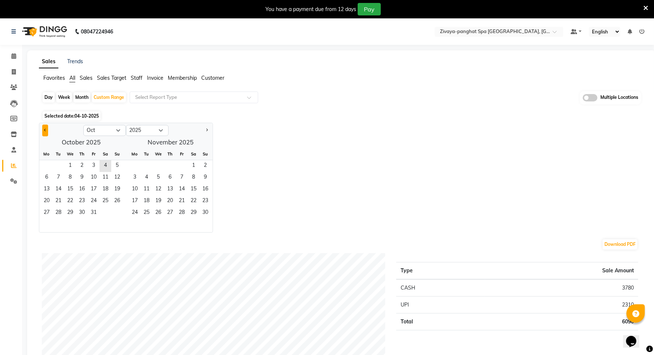
click at [47, 131] on button "Previous month" at bounding box center [45, 131] width 6 height 12
select select "9"
click at [47, 166] on span "1" at bounding box center [47, 166] width 12 height 12
click at [61, 212] on span "30" at bounding box center [59, 213] width 12 height 12
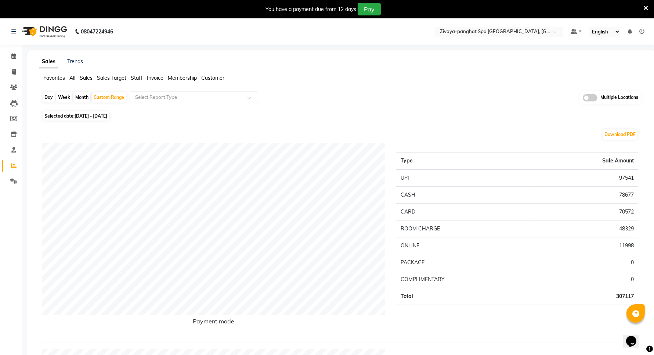
click at [475, 27] on div "Select Location × Zivaya-panghat Spa Udaipur, Panghat" at bounding box center [499, 32] width 129 height 10
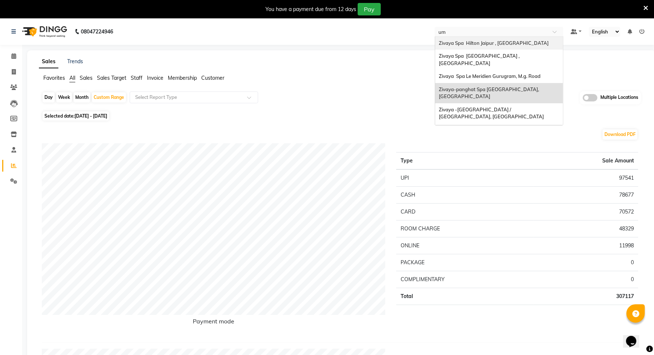
type input "umm"
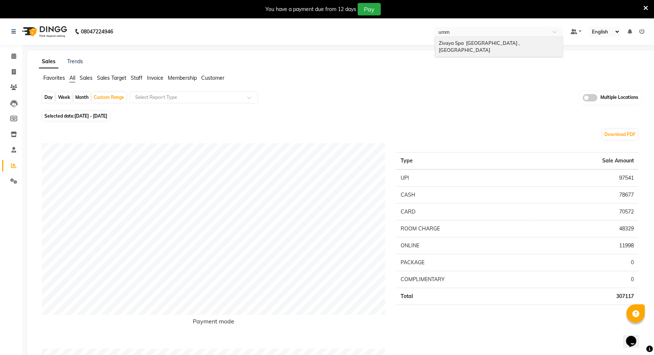
click at [497, 37] on div "Zivaya Spa [GEOGRAPHIC_DATA] , [GEOGRAPHIC_DATA]" at bounding box center [499, 47] width 128 height 20
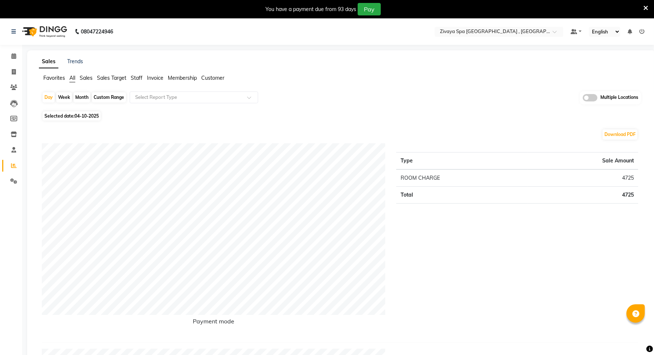
click at [111, 94] on div "Custom Range" at bounding box center [109, 97] width 34 height 10
select select "10"
select select "2025"
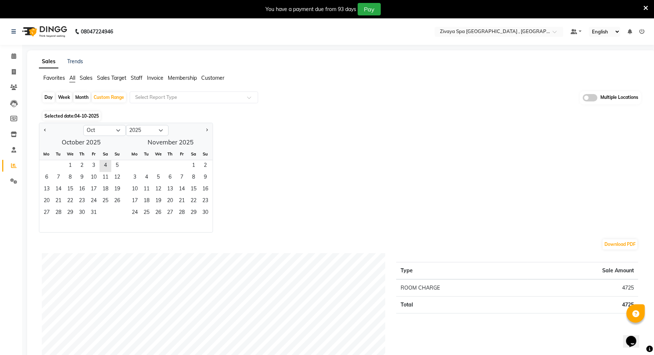
click at [52, 127] on div at bounding box center [61, 131] width 44 height 12
click at [44, 131] on span "Previous month" at bounding box center [45, 130] width 3 height 3
select select "9"
click at [48, 164] on span "1" at bounding box center [47, 166] width 12 height 12
drag, startPoint x: 67, startPoint y: 212, endPoint x: 61, endPoint y: 212, distance: 5.5
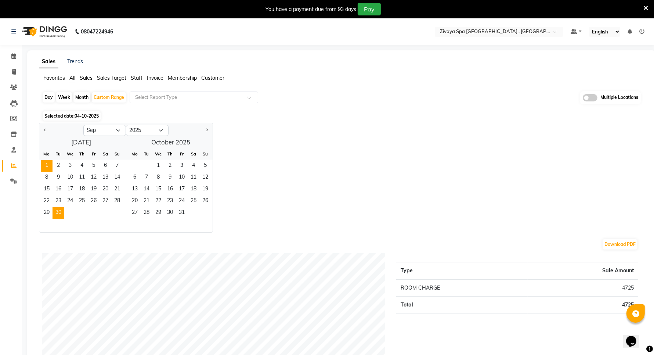
click at [64, 212] on div "29 30" at bounding box center [81, 213] width 84 height 12
click at [61, 212] on span "30" at bounding box center [59, 213] width 12 height 12
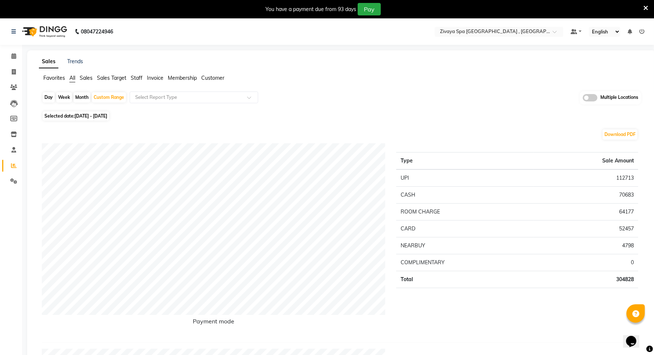
scroll to position [46, 0]
